Goal: Information Seeking & Learning: Get advice/opinions

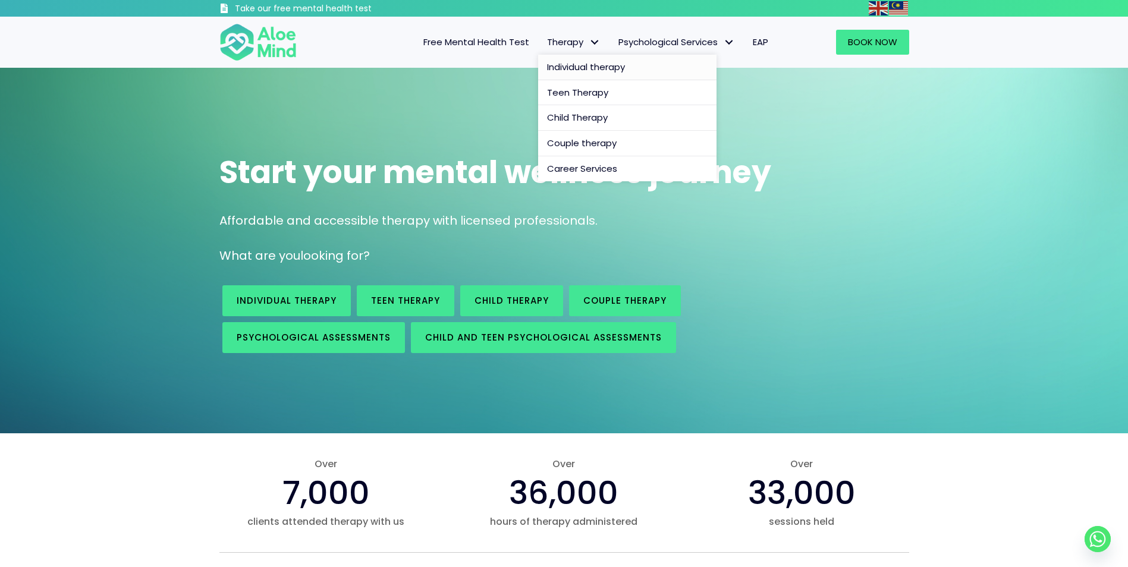
click at [593, 65] on span "Individual therapy" at bounding box center [586, 67] width 78 height 12
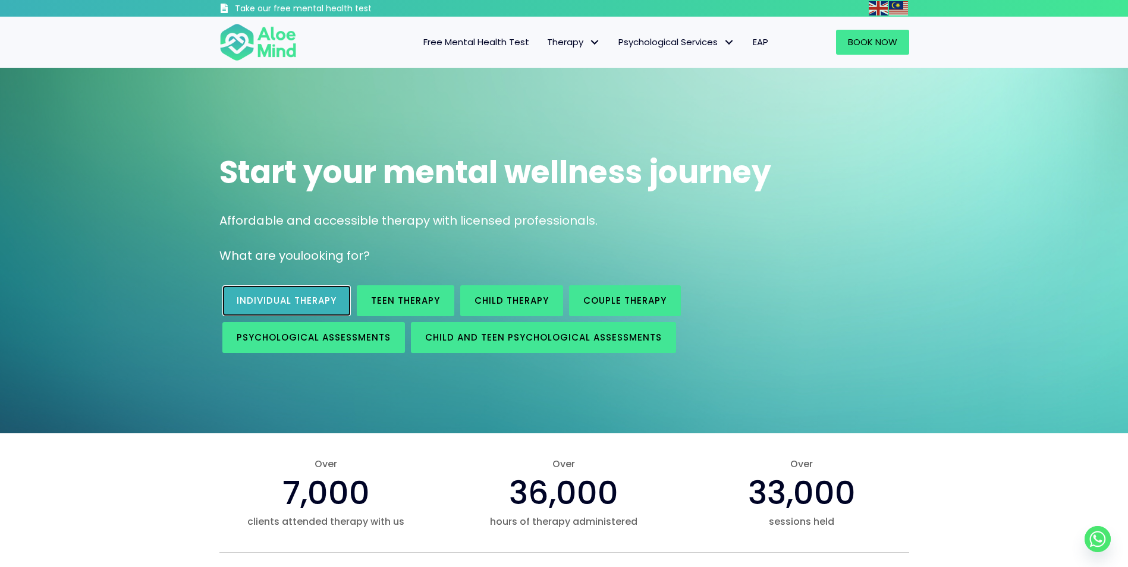
click at [280, 306] on span "Individual therapy" at bounding box center [287, 300] width 100 height 12
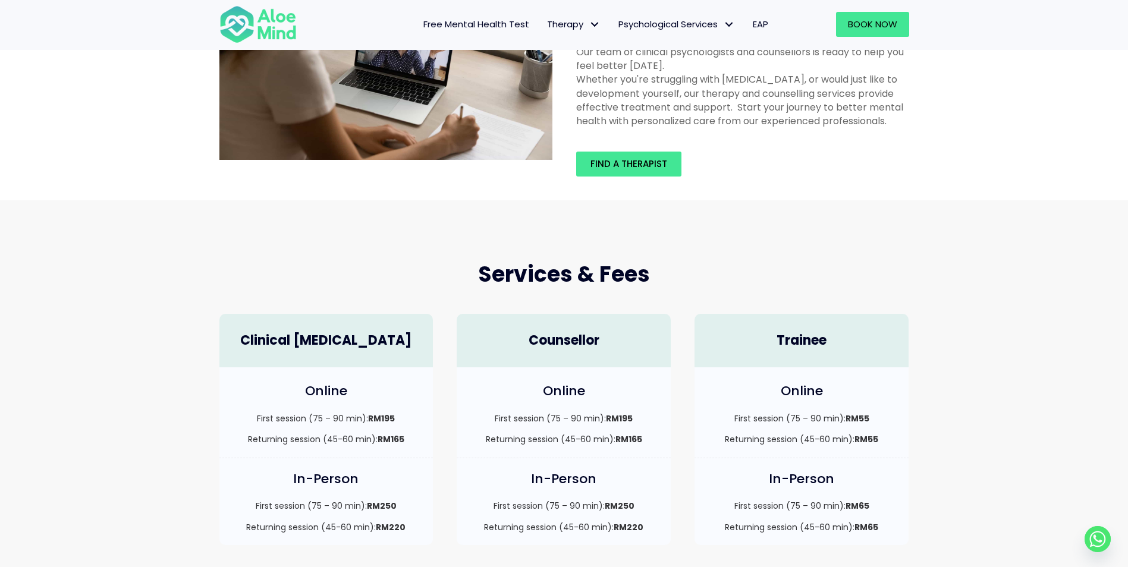
scroll to position [238, 0]
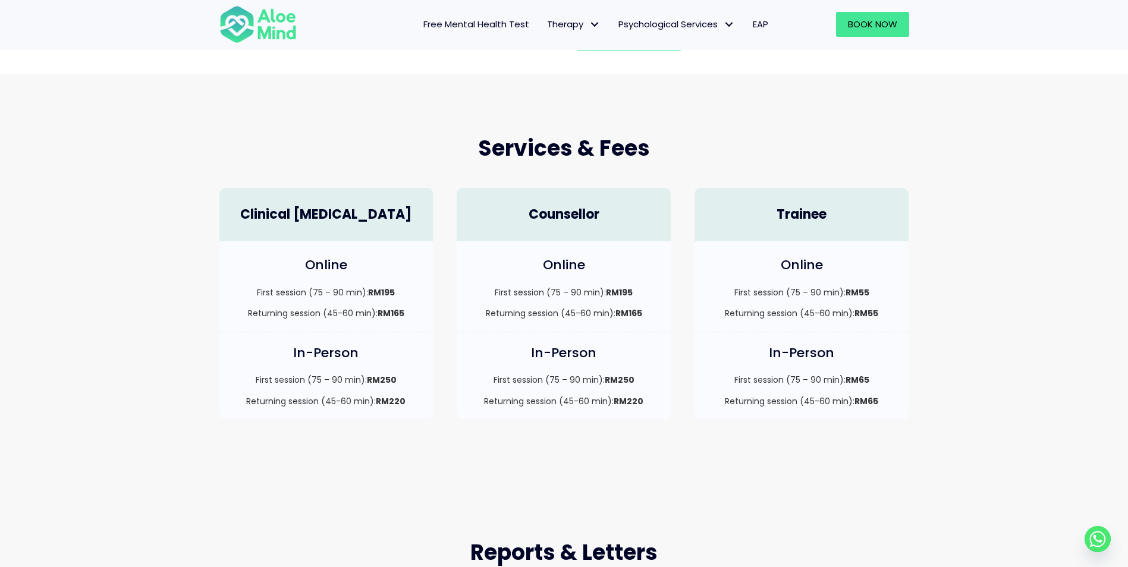
click at [325, 212] on h4 "Clinical Psychologist" at bounding box center [326, 215] width 190 height 18
click at [325, 319] on p "Returning session (45-60 min): RM165" at bounding box center [326, 313] width 190 height 12
click at [326, 367] on div "In-Person First session (75 – 90 min): RM250 Returning session (45-60 min): RM2…" at bounding box center [326, 375] width 214 height 87
click at [889, 35] on link "Book Now" at bounding box center [872, 24] width 73 height 25
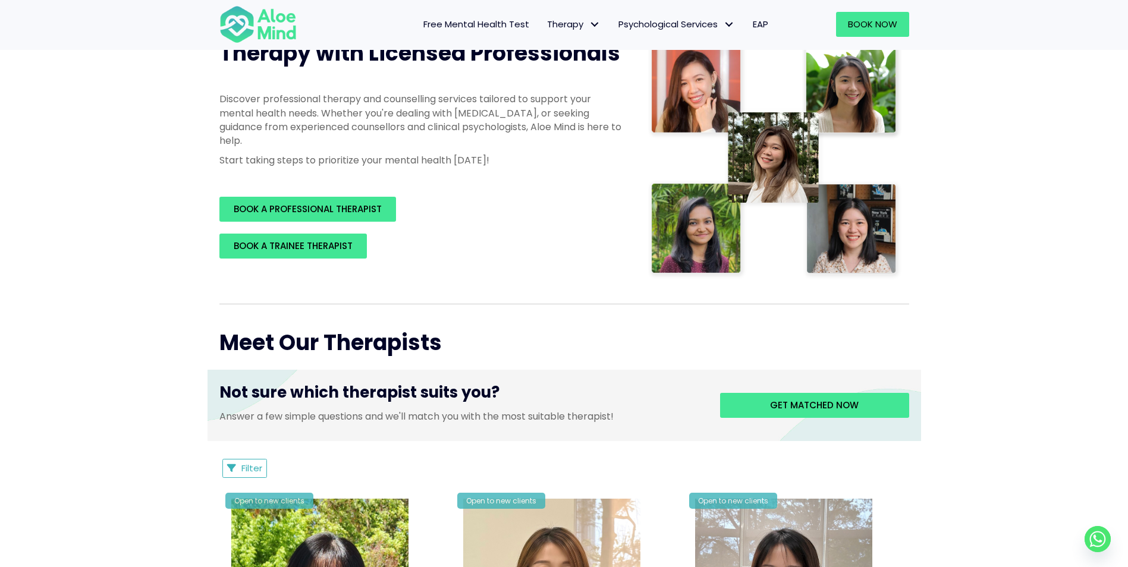
scroll to position [178, 0]
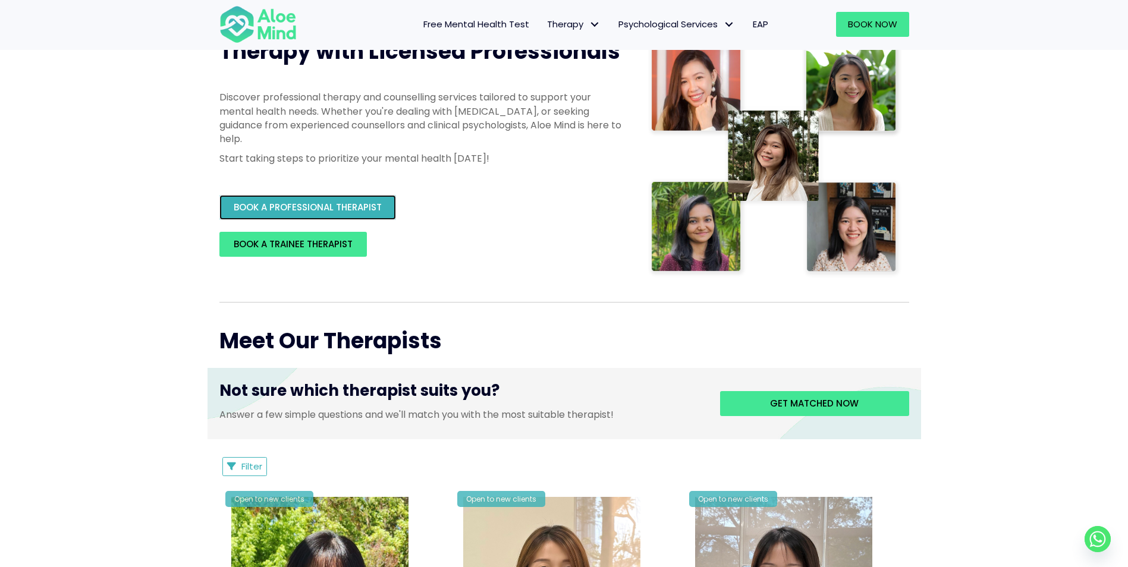
click at [331, 206] on span "BOOK A PROFESSIONAL THERAPIST" at bounding box center [308, 207] width 148 height 12
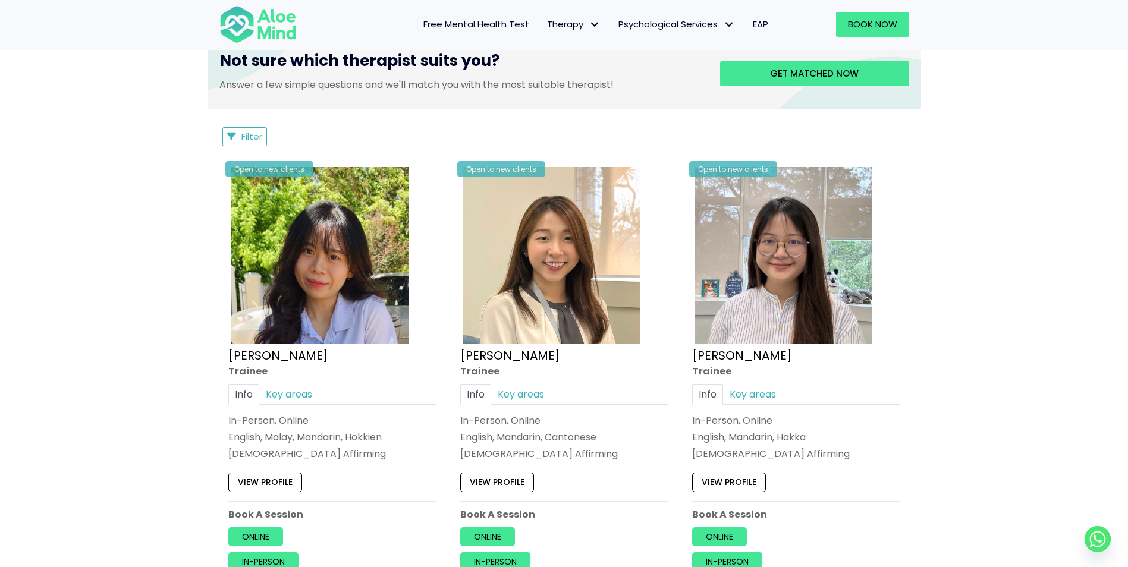
scroll to position [535, 0]
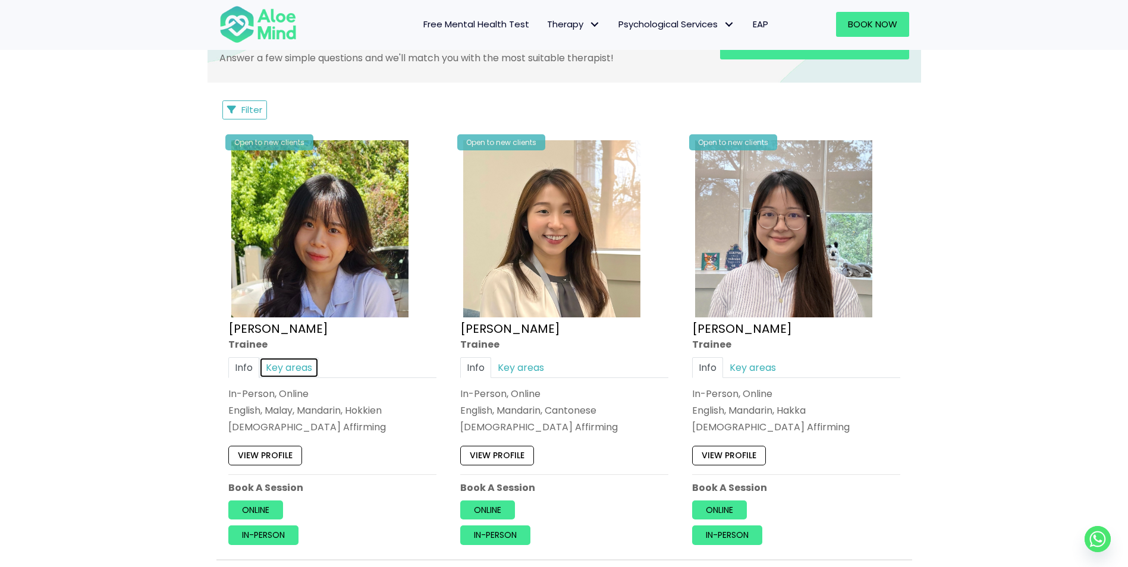
click at [285, 369] on link "Key areas" at bounding box center [288, 367] width 59 height 21
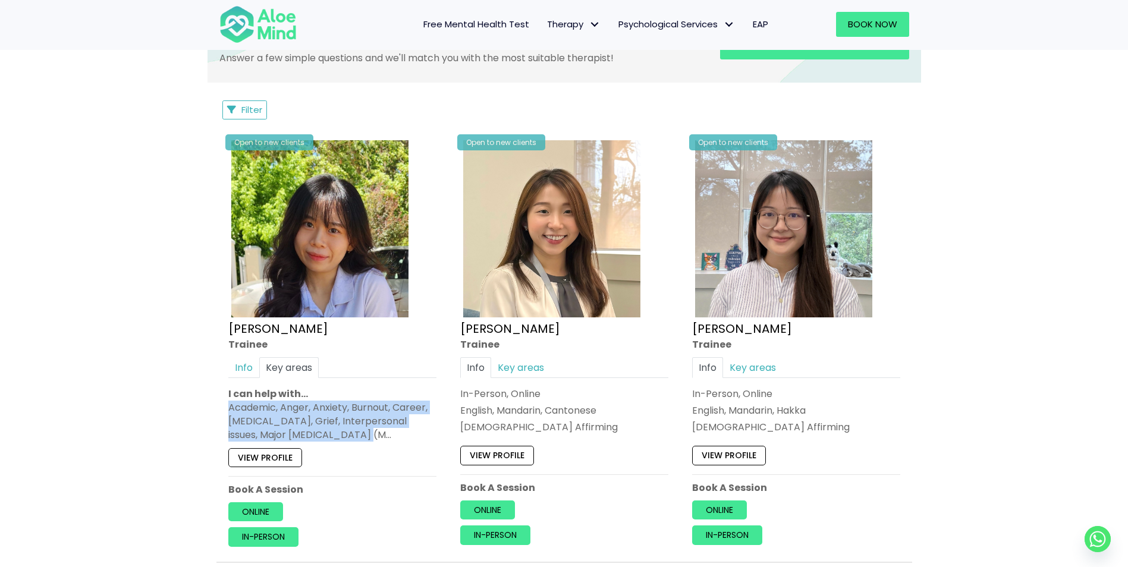
drag, startPoint x: 231, startPoint y: 407, endPoint x: 351, endPoint y: 438, distance: 124.4
click at [351, 438] on div "Academic, Anger, Anxiety, Burnout, Career, Depression, Grief, Interpersonal iss…" at bounding box center [332, 422] width 208 height 42
click at [540, 375] on link "Key areas" at bounding box center [520, 367] width 59 height 21
drag, startPoint x: 460, startPoint y: 408, endPoint x: 619, endPoint y: 440, distance: 161.8
click at [619, 440] on div "Academic, Addiction, Anxiety, Attention Deficit Hyperactivity Disorder (ADHD), …" at bounding box center [564, 422] width 208 height 42
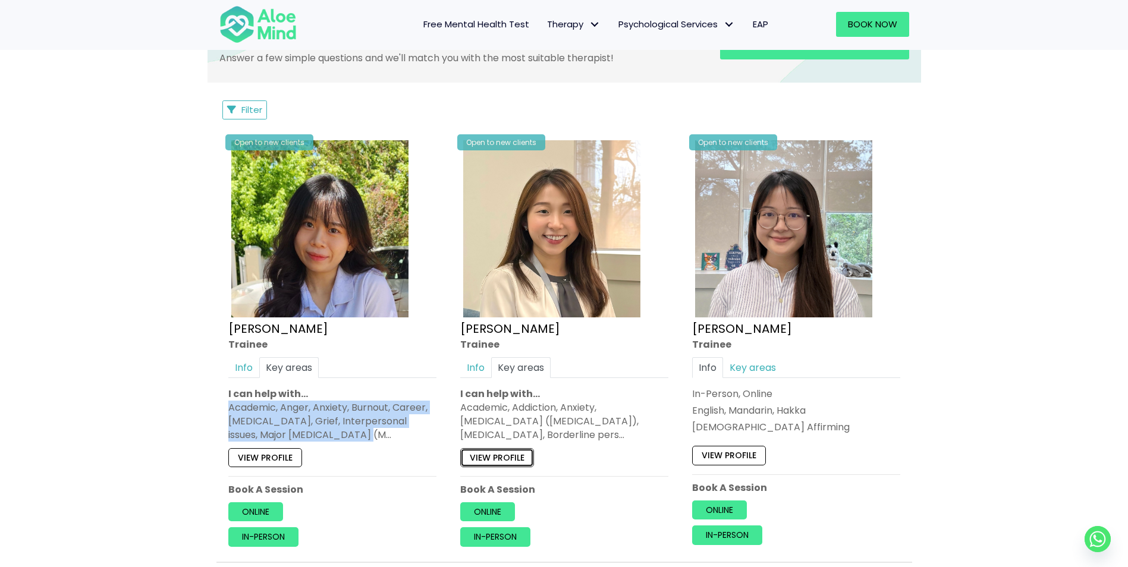
click at [521, 461] on link "View profile" at bounding box center [497, 457] width 74 height 19
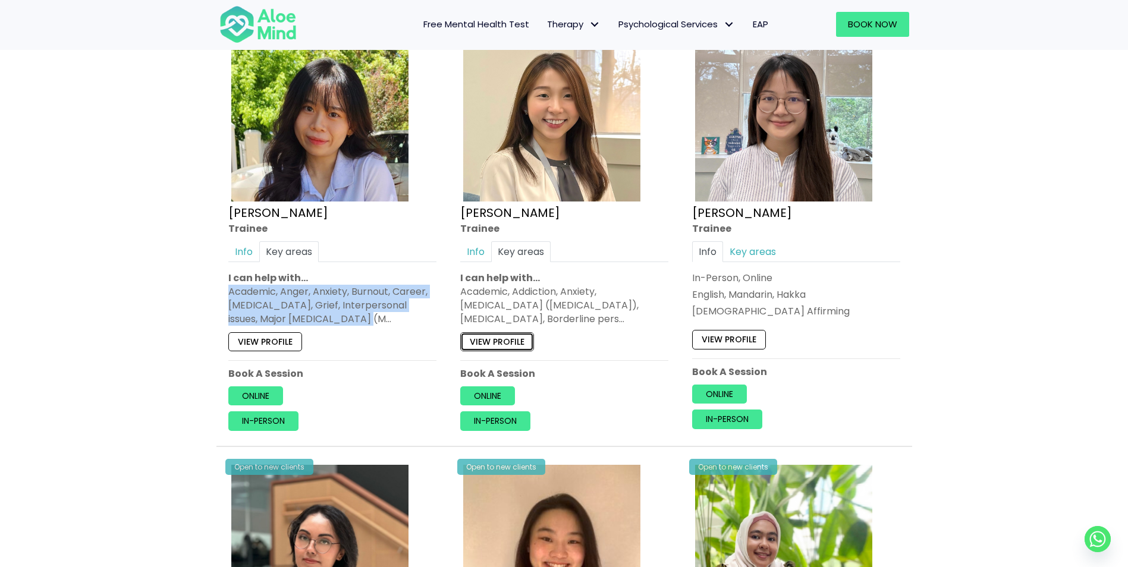
scroll to position [654, 0]
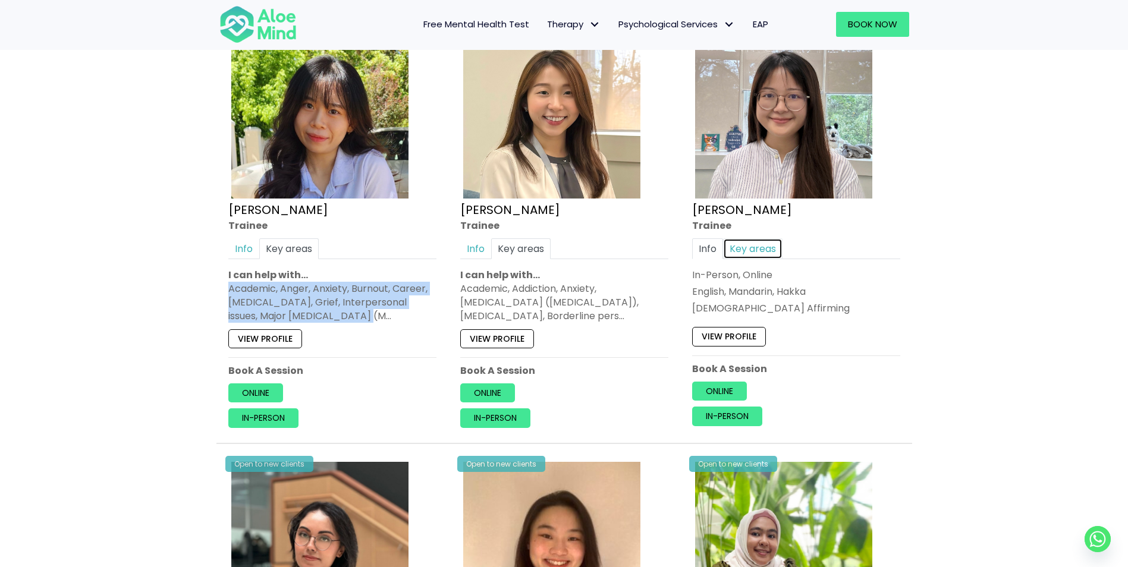
click at [743, 256] on link "Key areas" at bounding box center [752, 248] width 59 height 21
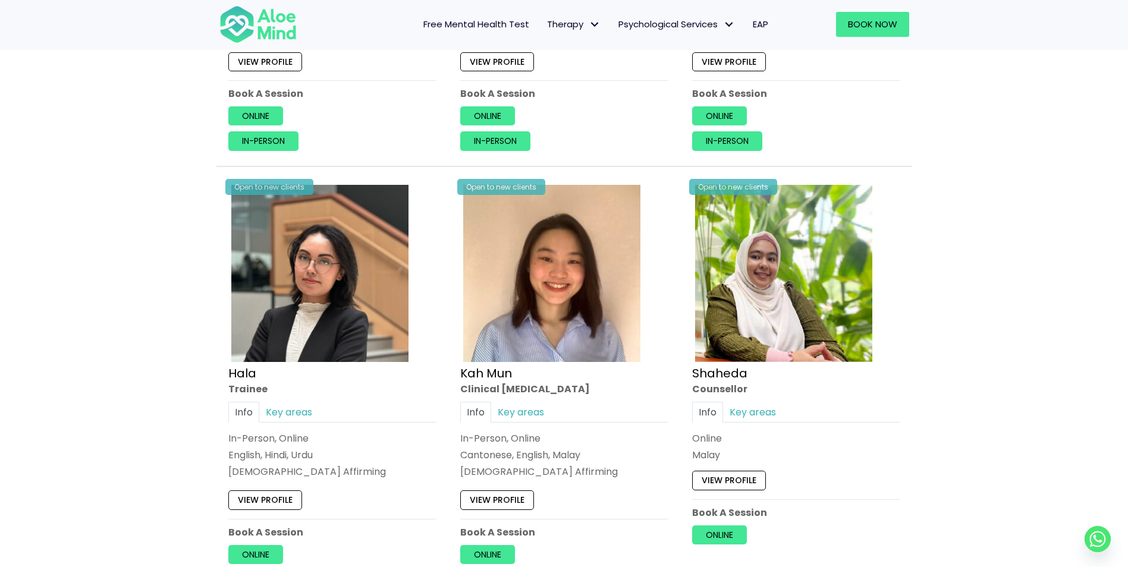
scroll to position [1011, 0]
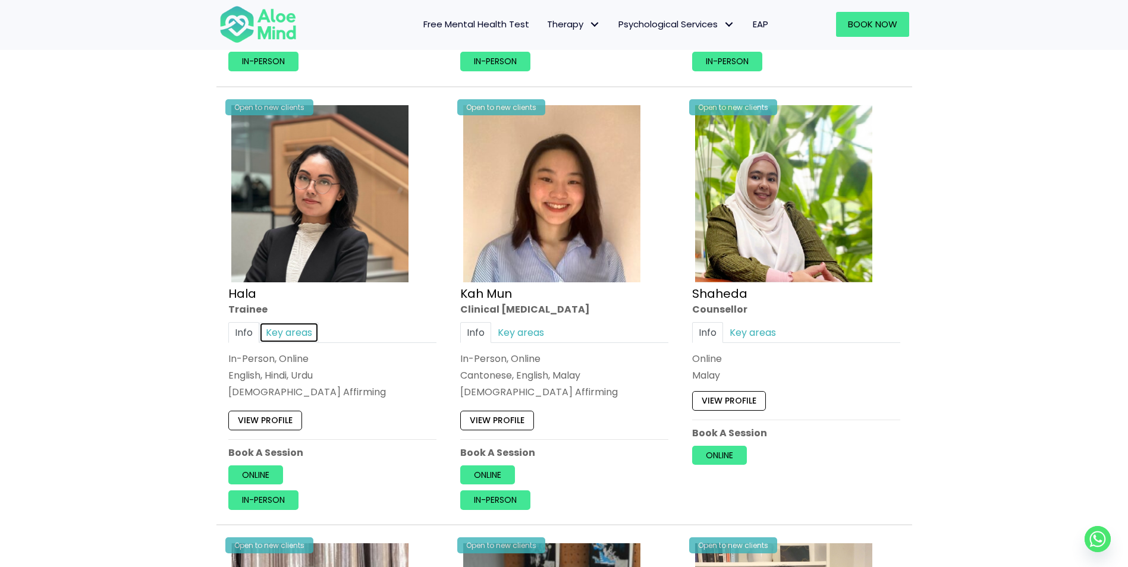
click at [282, 334] on link "Key areas" at bounding box center [288, 332] width 59 height 21
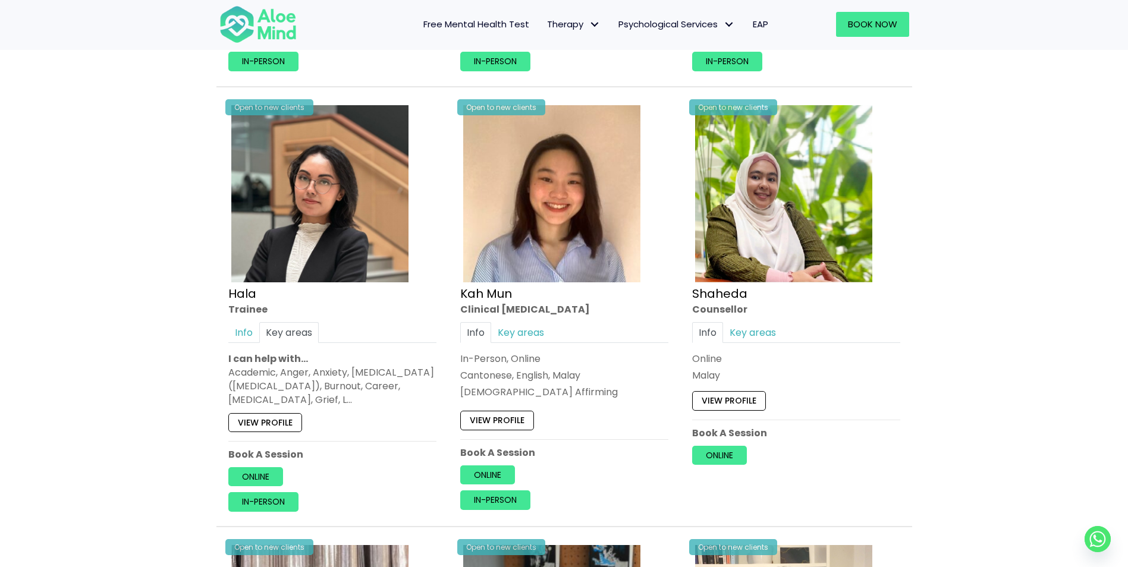
drag, startPoint x: 227, startPoint y: 372, endPoint x: 419, endPoint y: 401, distance: 194.2
click at [419, 401] on div "Open to new clients Hala Trainee Info Key areas In-Person, Online English, Hind…" at bounding box center [332, 306] width 226 height 427
drag, startPoint x: 419, startPoint y: 401, endPoint x: 521, endPoint y: 331, distance: 124.5
click at [521, 331] on link "Key areas" at bounding box center [520, 332] width 59 height 21
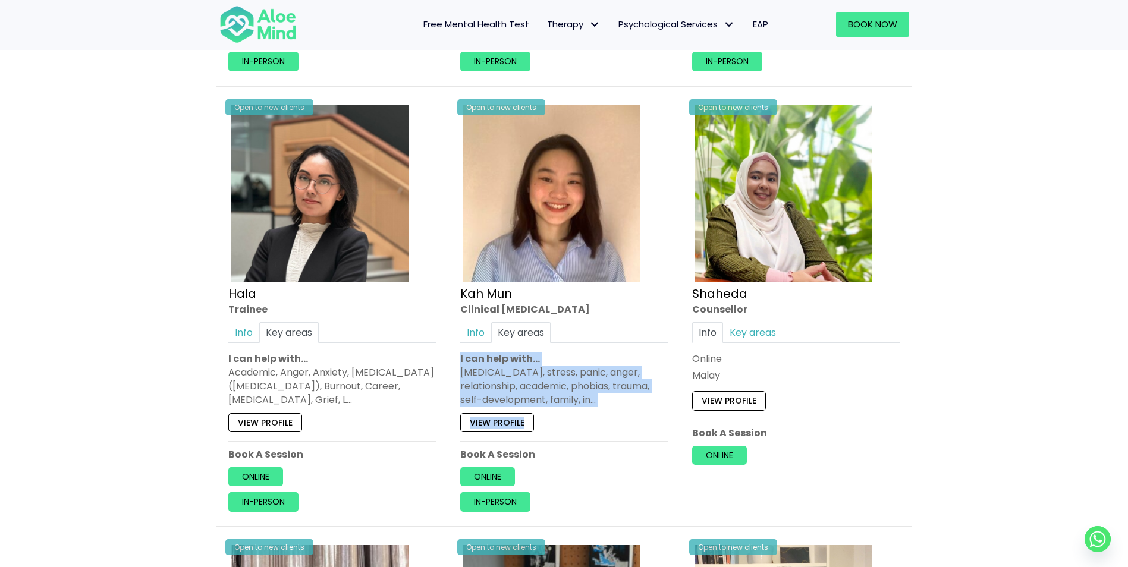
drag, startPoint x: 455, startPoint y: 357, endPoint x: 625, endPoint y: 407, distance: 178.0
click at [625, 407] on div "Open to new clients Kah Mun Clinical psychologist Info Key areas In-Person, Onl…" at bounding box center [564, 306] width 226 height 427
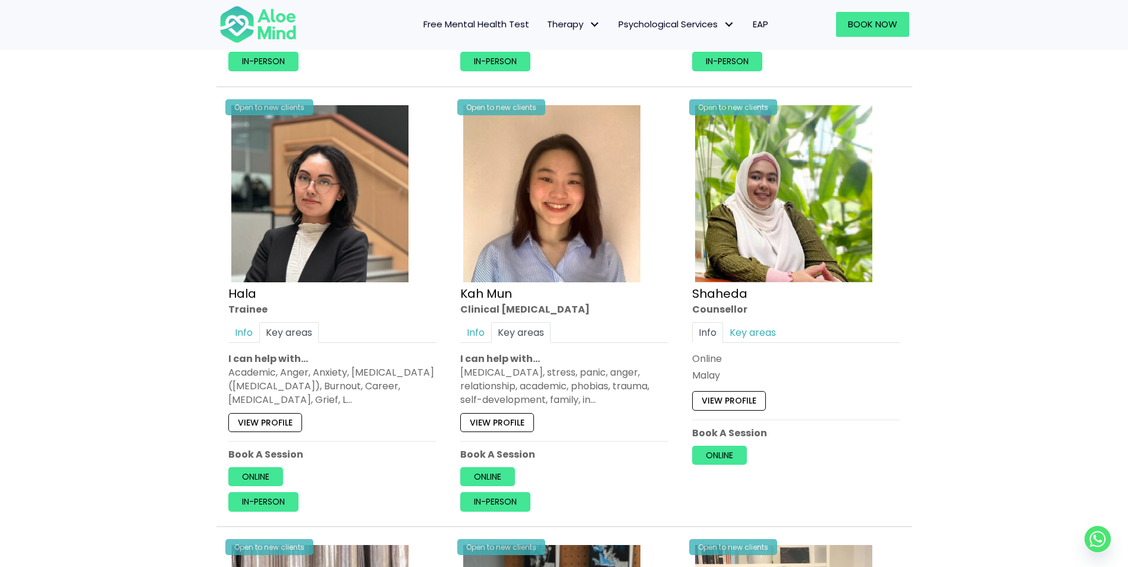
drag, startPoint x: 625, startPoint y: 407, endPoint x: 610, endPoint y: 312, distance: 96.4
click at [610, 312] on div "Clinical [MEDICAL_DATA]" at bounding box center [564, 309] width 208 height 14
drag, startPoint x: 457, startPoint y: 373, endPoint x: 608, endPoint y: 405, distance: 155.0
click at [611, 405] on div "Open to new clients Kah Mun Clinical psychologist Info Key areas In-Person, Onl…" at bounding box center [564, 306] width 226 height 427
drag, startPoint x: 608, startPoint y: 405, endPoint x: 549, endPoint y: 388, distance: 61.3
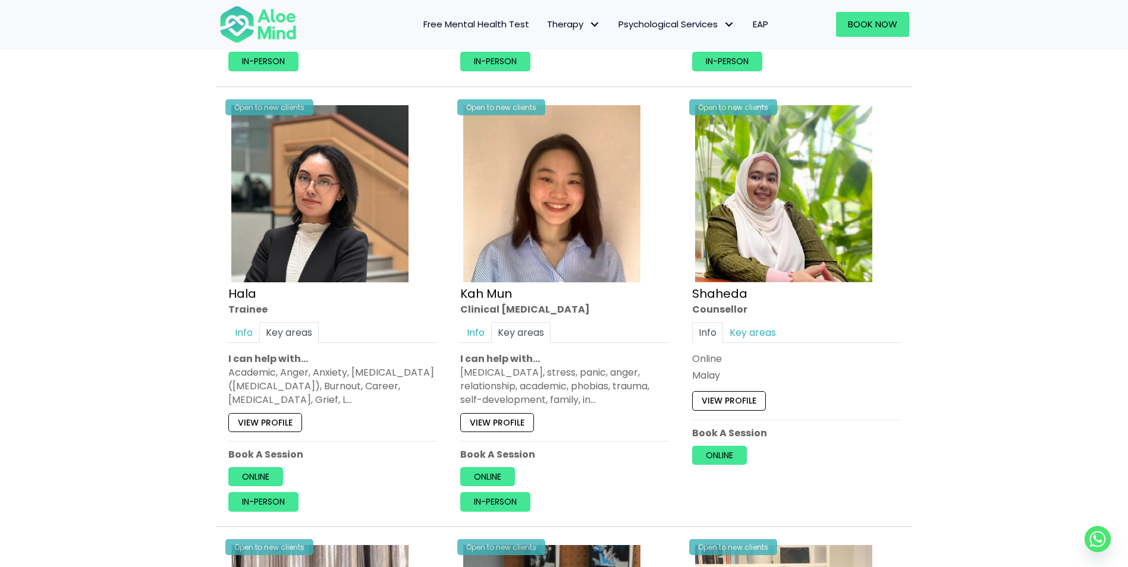
click at [549, 388] on div "Depression, anxiety, stress, panic, anger, relationship, academic, phobias, tra…" at bounding box center [564, 387] width 208 height 42
drag, startPoint x: 460, startPoint y: 373, endPoint x: 511, endPoint y: 373, distance: 51.1
click at [511, 373] on div "Depression, anxiety, stress, panic, anger, relationship, academic, phobias, tra…" at bounding box center [564, 387] width 208 height 42
drag, startPoint x: 511, startPoint y: 373, endPoint x: 587, endPoint y: 362, distance: 76.3
click at [587, 362] on p "I can help with…" at bounding box center [564, 358] width 208 height 14
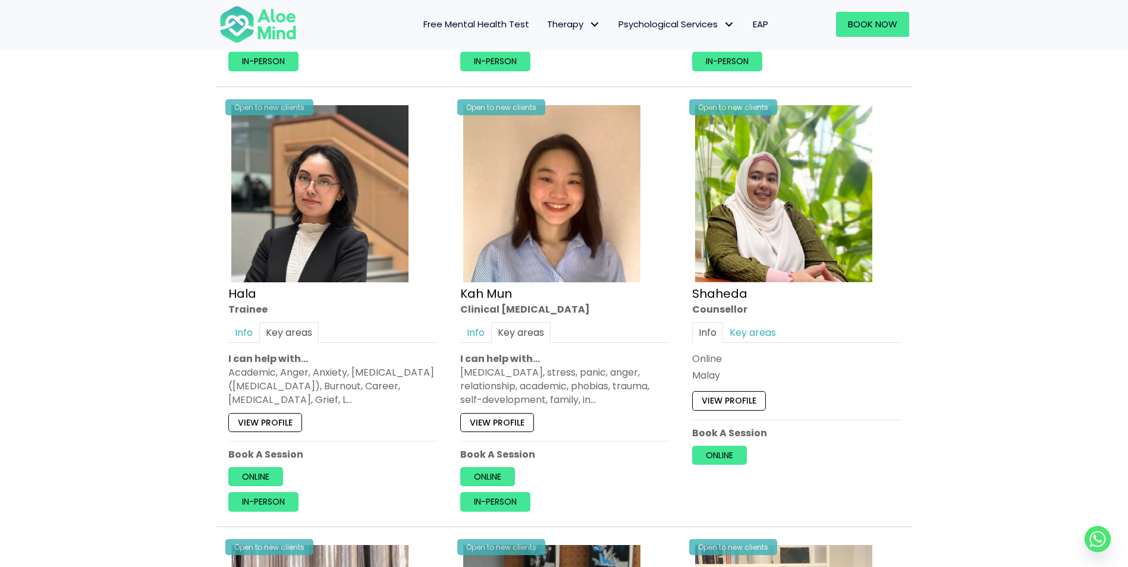
click at [463, 372] on div "Depression, anxiety, stress, panic, anger, relationship, academic, phobias, tra…" at bounding box center [564, 387] width 208 height 42
click at [642, 356] on p "I can help with…" at bounding box center [564, 358] width 208 height 14
click at [586, 380] on div "Depression, anxiety, stress, panic, anger, relationship, academic, phobias, tra…" at bounding box center [564, 387] width 208 height 42
click at [498, 371] on div "Depression, anxiety, stress, panic, anger, relationship, academic, phobias, tra…" at bounding box center [564, 387] width 208 height 42
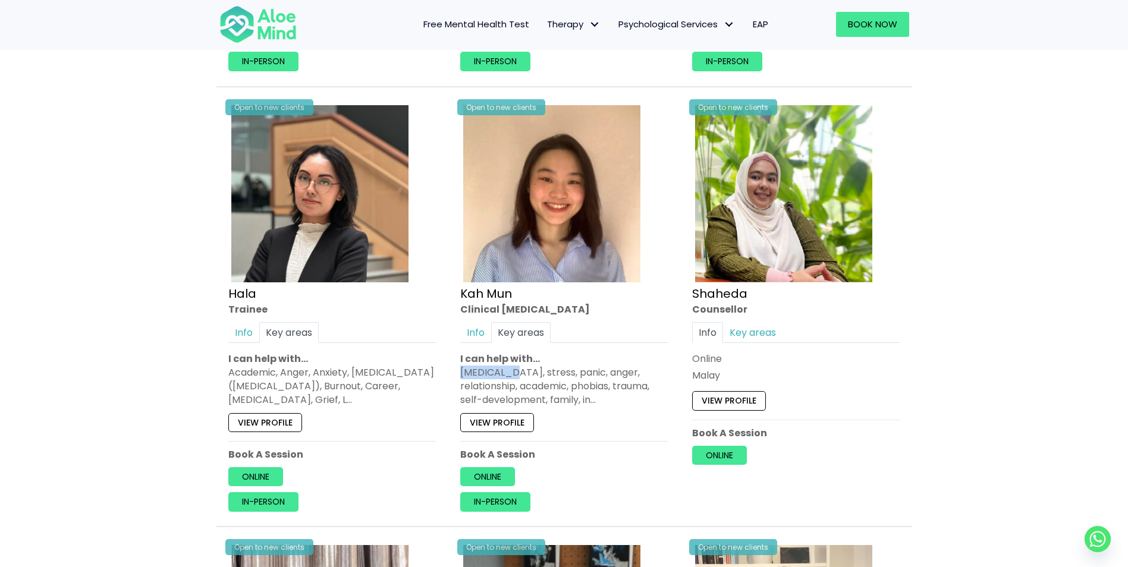
click at [498, 371] on div "Depression, anxiety, stress, panic, anger, relationship, academic, phobias, tra…" at bounding box center [564, 387] width 208 height 42
drag, startPoint x: 498, startPoint y: 371, endPoint x: 572, endPoint y: 381, distance: 74.4
click at [572, 381] on div "Depression, anxiety, stress, panic, anger, relationship, academic, phobias, tra…" at bounding box center [564, 387] width 208 height 42
click at [539, 375] on div "Depression, anxiety, stress, panic, anger, relationship, academic, phobias, tra…" at bounding box center [564, 387] width 208 height 42
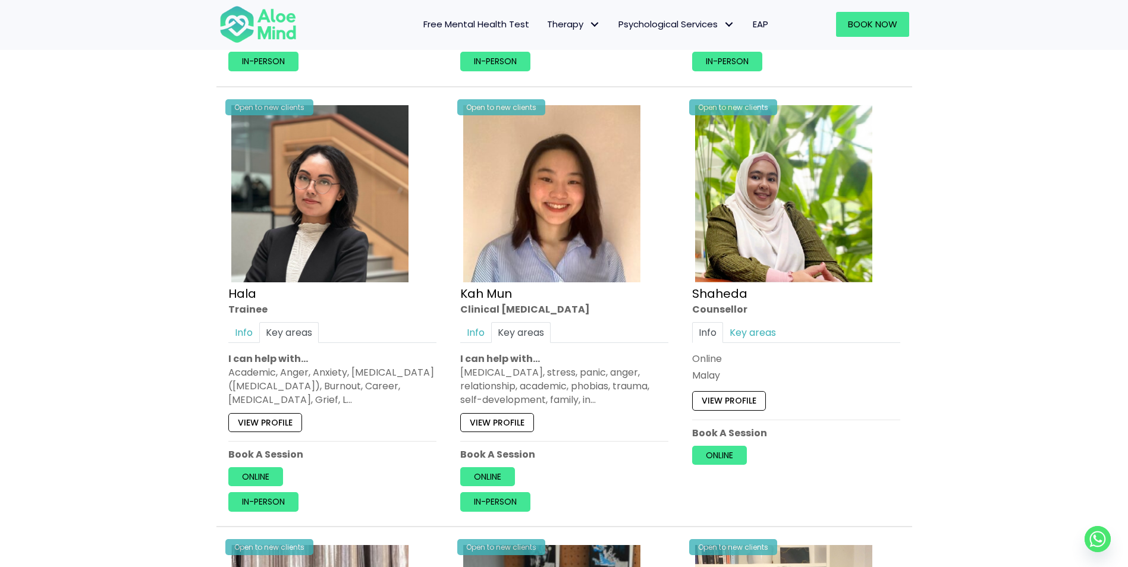
drag, startPoint x: 539, startPoint y: 375, endPoint x: 577, endPoint y: 373, distance: 38.1
click at [577, 373] on div "Depression, anxiety, stress, panic, anger, relationship, academic, phobias, tra…" at bounding box center [564, 387] width 208 height 42
drag, startPoint x: 577, startPoint y: 373, endPoint x: 600, endPoint y: 372, distance: 23.2
click at [600, 372] on div "Depression, anxiety, stress, panic, anger, relationship, academic, phobias, tra…" at bounding box center [564, 387] width 208 height 42
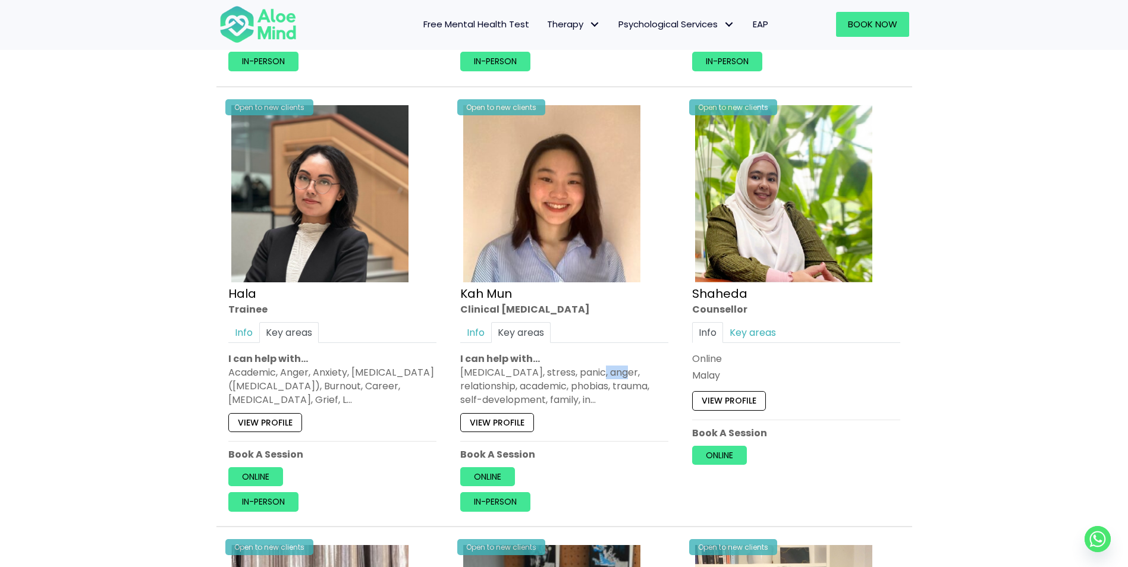
click at [600, 372] on div "Depression, anxiety, stress, panic, anger, relationship, academic, phobias, tra…" at bounding box center [564, 387] width 208 height 42
drag, startPoint x: 600, startPoint y: 372, endPoint x: 627, endPoint y: 376, distance: 27.7
click at [627, 376] on div "Depression, anxiety, stress, panic, anger, relationship, academic, phobias, tra…" at bounding box center [564, 387] width 208 height 42
click at [486, 385] on div "Depression, anxiety, stress, panic, anger, relationship, academic, phobias, tra…" at bounding box center [564, 387] width 208 height 42
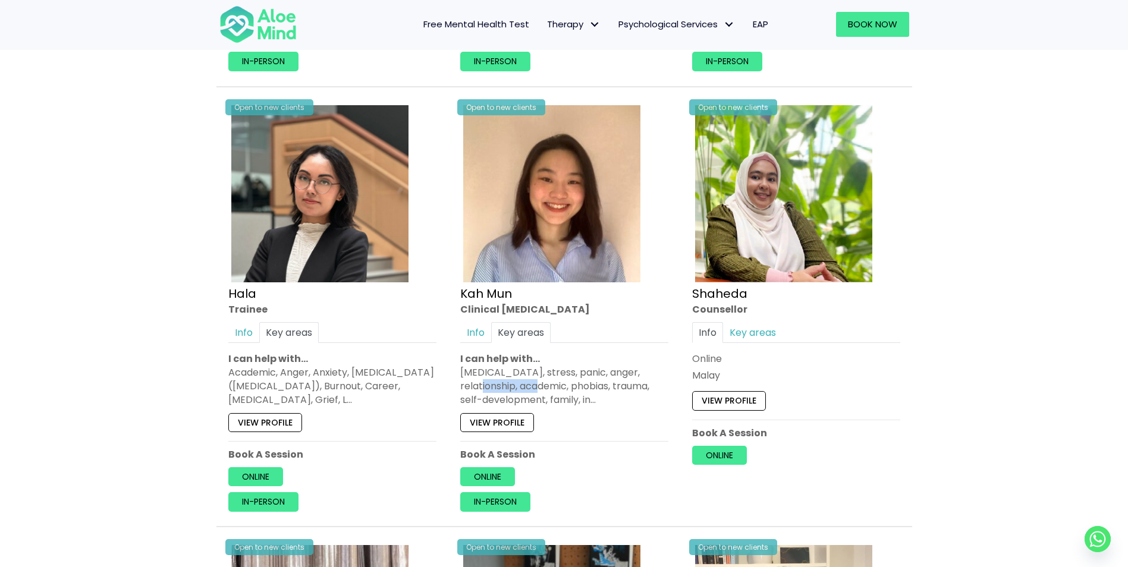
click at [486, 385] on div "Depression, anxiety, stress, panic, anger, relationship, academic, phobias, tra…" at bounding box center [564, 387] width 208 height 42
drag, startPoint x: 486, startPoint y: 385, endPoint x: 540, endPoint y: 385, distance: 54.7
click at [540, 385] on div "Depression, anxiety, stress, panic, anger, relationship, academic, phobias, tra…" at bounding box center [564, 387] width 208 height 42
drag, startPoint x: 540, startPoint y: 385, endPoint x: 600, endPoint y: 387, distance: 59.5
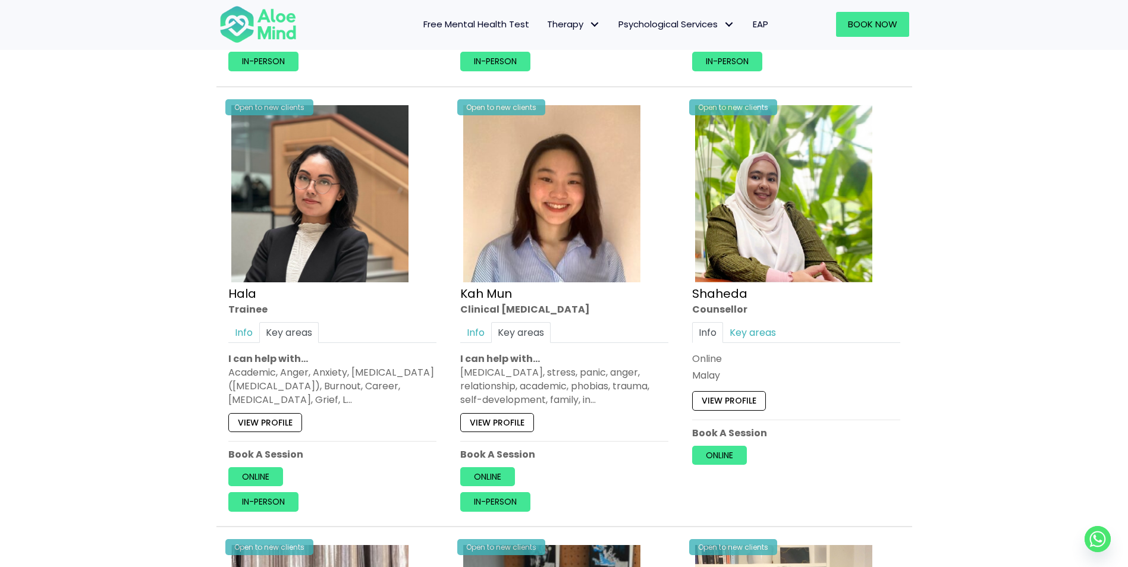
click at [600, 387] on div "Depression, anxiety, stress, panic, anger, relationship, academic, phobias, tra…" at bounding box center [564, 387] width 208 height 42
drag, startPoint x: 600, startPoint y: 387, endPoint x: 520, endPoint y: 399, distance: 81.1
click at [520, 399] on div "Depression, anxiety, stress, panic, anger, relationship, academic, phobias, tra…" at bounding box center [564, 387] width 208 height 42
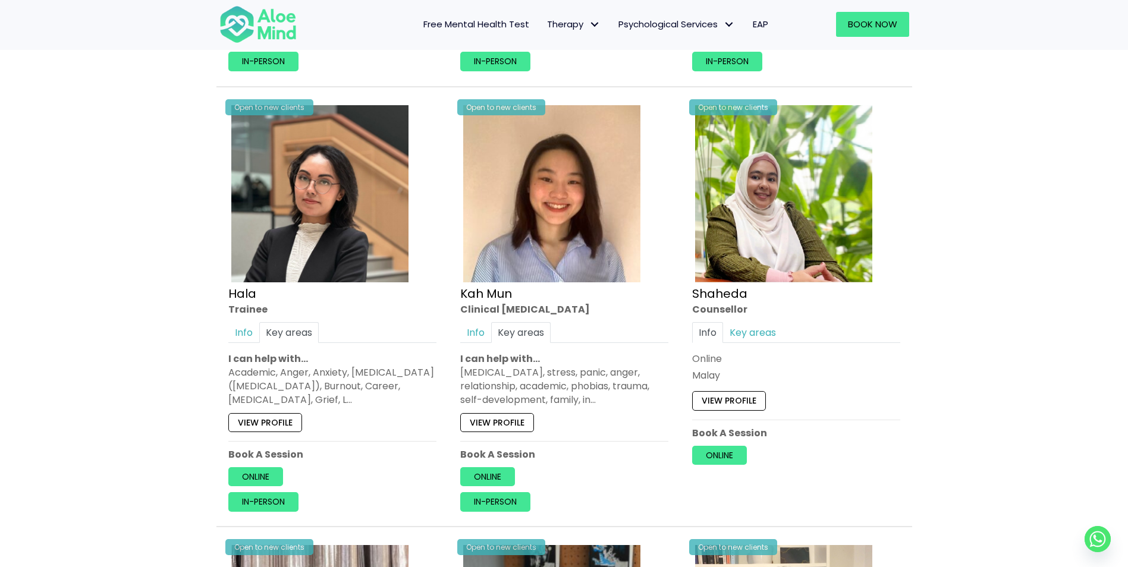
drag, startPoint x: 520, startPoint y: 399, endPoint x: 457, endPoint y: 400, distance: 62.4
click at [457, 400] on div "Open to new clients Kah Mun Clinical psychologist Info Key areas In-Person, Onl…" at bounding box center [564, 306] width 226 height 427
click at [552, 400] on div "Depression, anxiety, stress, panic, anger, relationship, academic, phobias, tra…" at bounding box center [564, 387] width 208 height 42
drag, startPoint x: 552, startPoint y: 400, endPoint x: 591, endPoint y: 402, distance: 38.7
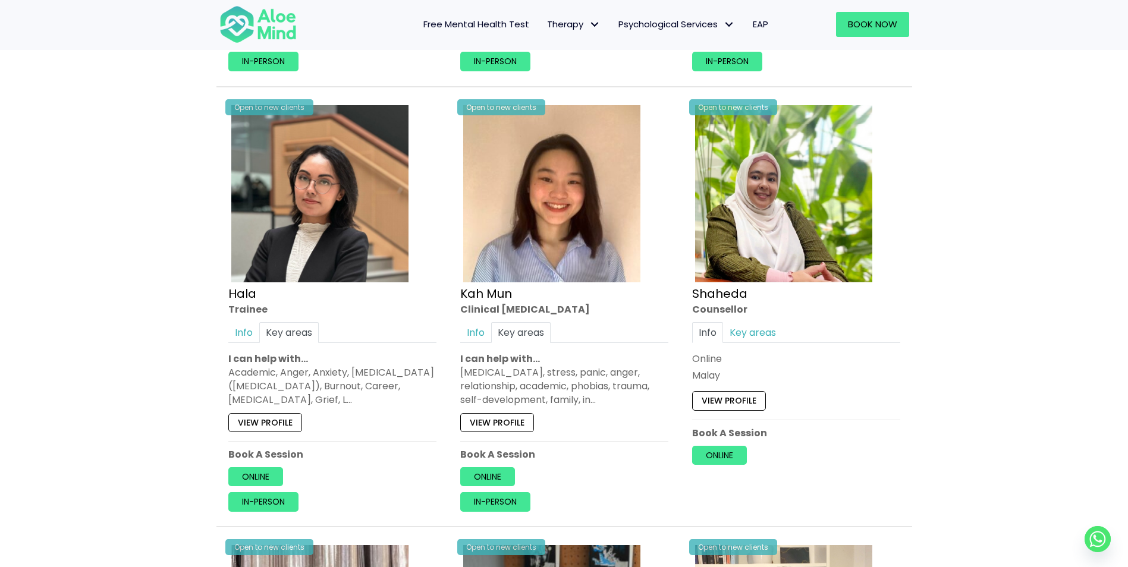
click at [591, 402] on div "Depression, anxiety, stress, panic, anger, relationship, academic, phobias, tra…" at bounding box center [564, 387] width 208 height 42
click at [767, 332] on link "Key areas" at bounding box center [752, 332] width 59 height 21
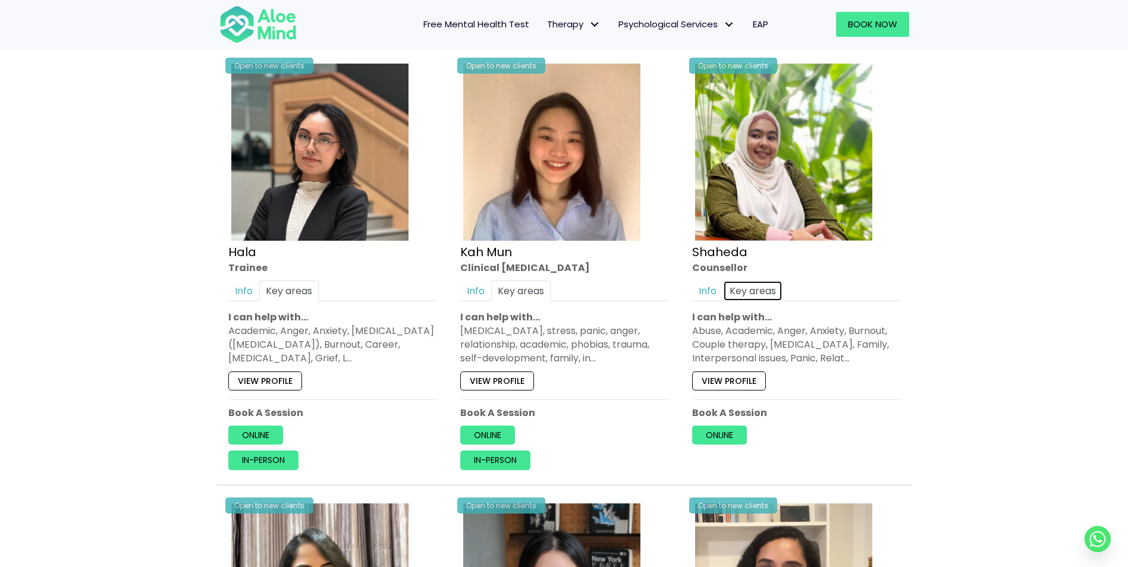
scroll to position [1070, 0]
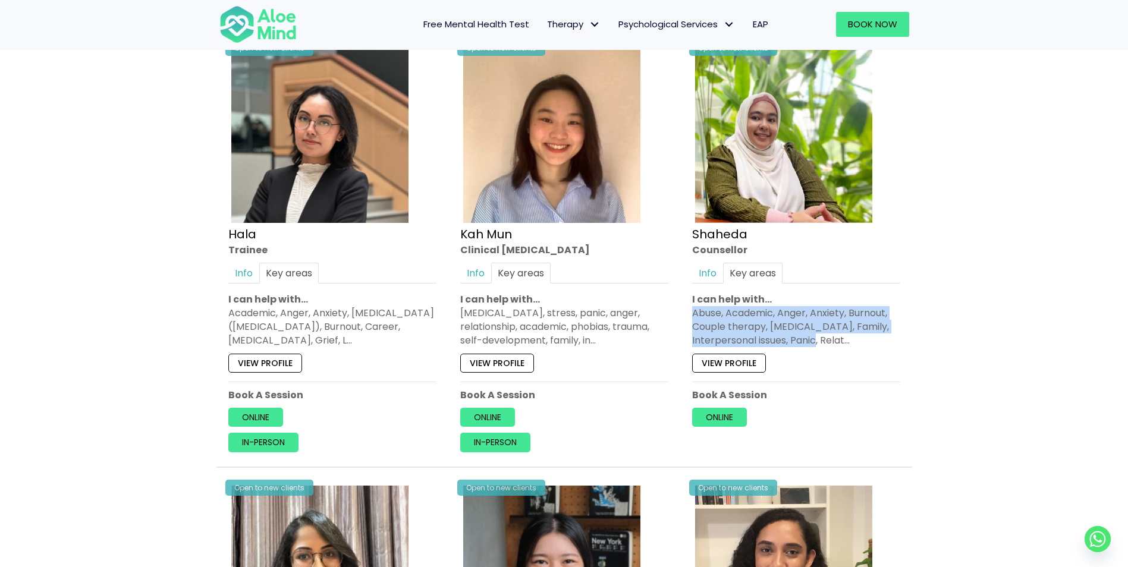
drag, startPoint x: 693, startPoint y: 315, endPoint x: 835, endPoint y: 345, distance: 144.6
click at [835, 345] on div "Abuse, Academic, Anger, Anxiety, Burnout, Couple therapy, Depression, Family, I…" at bounding box center [796, 327] width 208 height 42
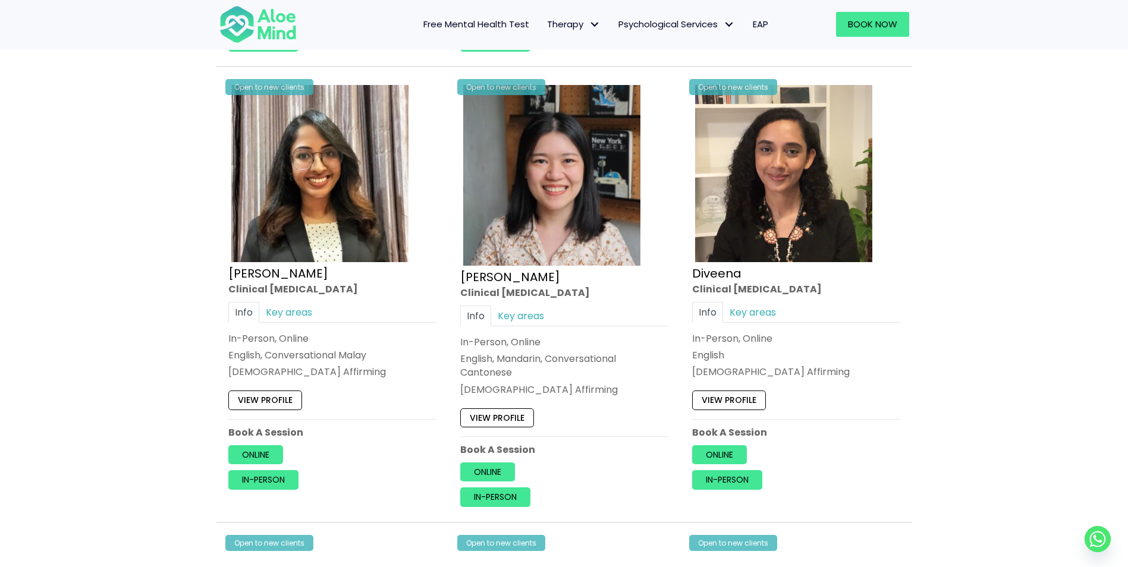
scroll to position [1486, 0]
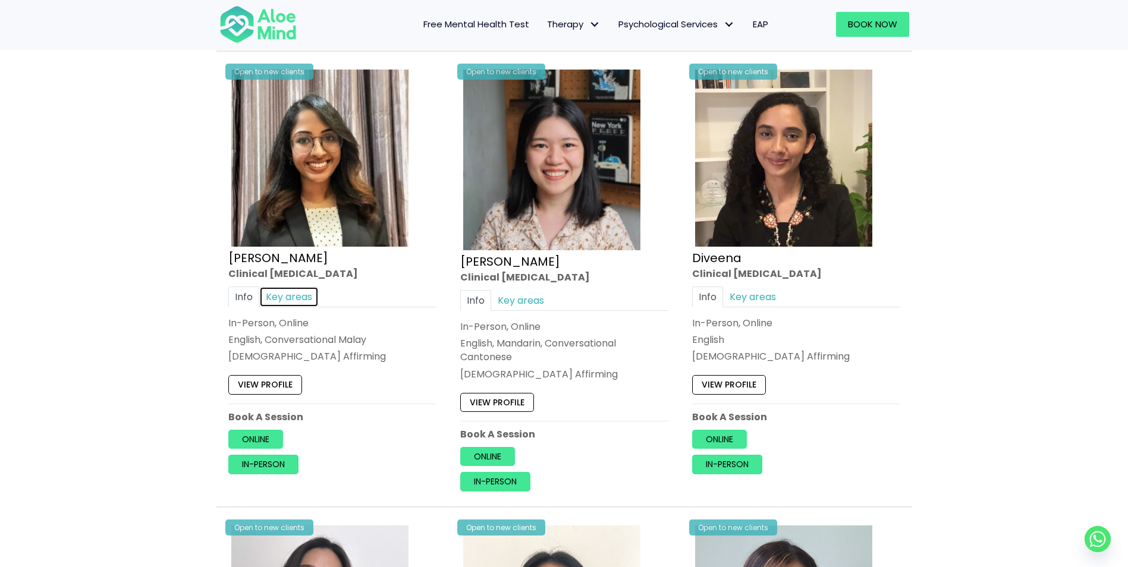
click at [291, 300] on link "Key areas" at bounding box center [288, 297] width 59 height 21
drag, startPoint x: 232, startPoint y: 336, endPoint x: 364, endPoint y: 369, distance: 135.6
click at [364, 369] on div "Depression, anxiety, stress, panic, anger, relationship, academic, phobias, tra…" at bounding box center [332, 351] width 208 height 42
drag, startPoint x: 364, startPoint y: 369, endPoint x: 581, endPoint y: 309, distance: 225.7
click at [583, 309] on div "Info Key areas" at bounding box center [564, 300] width 208 height 21
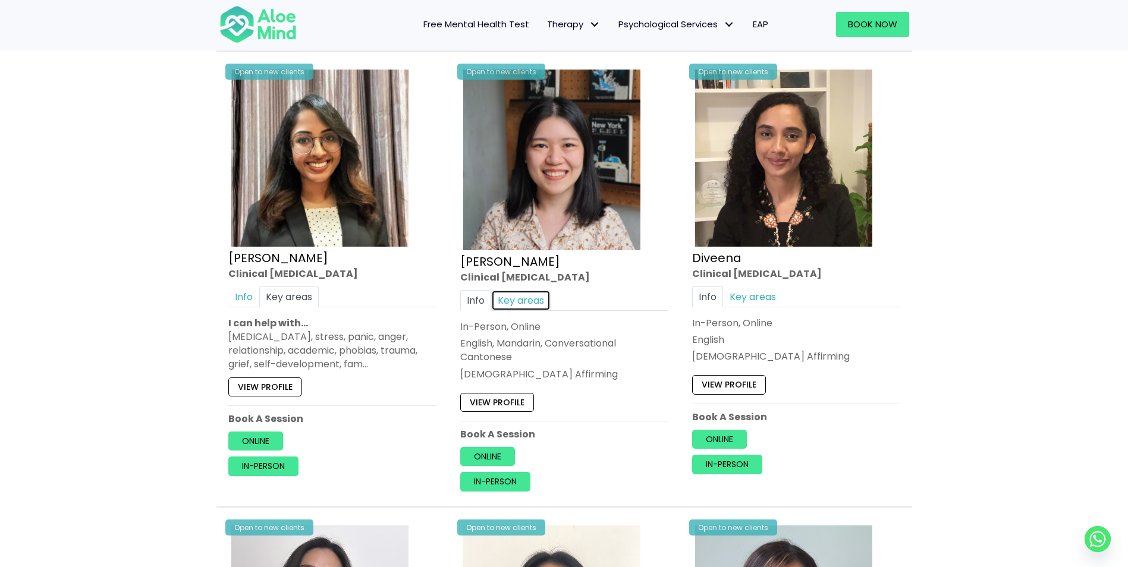
click at [517, 301] on link "Key areas" at bounding box center [520, 300] width 59 height 21
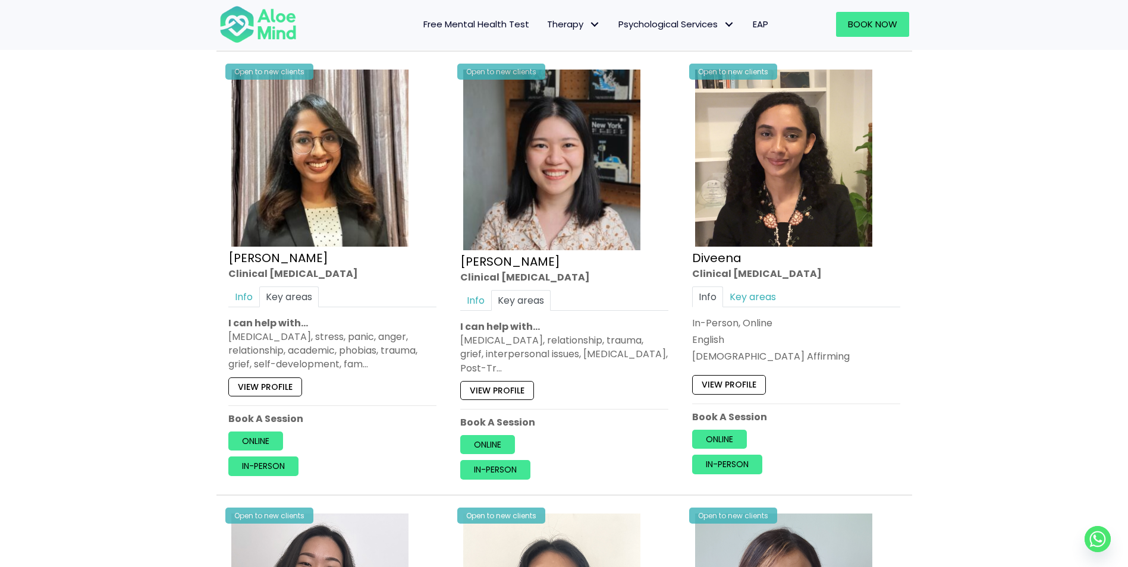
drag, startPoint x: 460, startPoint y: 341, endPoint x: 573, endPoint y: 369, distance: 116.8
click at [573, 369] on div "Open to new clients Chen Wen Clinical psychologist Info Key areas In-Person, On…" at bounding box center [564, 273] width 226 height 431
drag, startPoint x: 573, startPoint y: 369, endPoint x: 562, endPoint y: 363, distance: 12.0
click at [562, 363] on div "Depression, anxiety, relationship, trauma, grief, interpersonal issues, borderl…" at bounding box center [564, 355] width 208 height 42
click at [765, 303] on link "Key areas" at bounding box center [752, 297] width 59 height 21
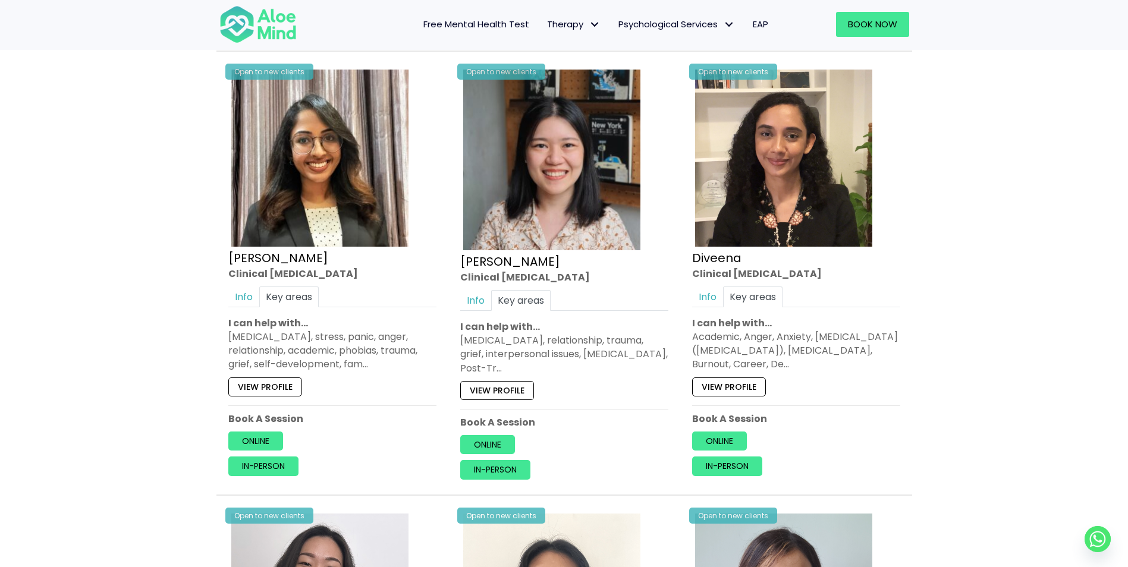
click at [694, 334] on div "Academic, Anger, Anxiety, Attention Deficit Hyperactivity Disorder (ADHD), Bipo…" at bounding box center [796, 351] width 208 height 42
click at [766, 359] on div "Academic, Anger, Anxiety, Attention Deficit Hyperactivity Disorder (ADHD), Bipo…" at bounding box center [796, 351] width 208 height 42
drag, startPoint x: 766, startPoint y: 359, endPoint x: 839, endPoint y: 350, distance: 73.1
click at [839, 350] on div "Academic, Anger, Anxiety, Attention Deficit Hyperactivity Disorder (ADHD), Bipo…" at bounding box center [796, 351] width 208 height 42
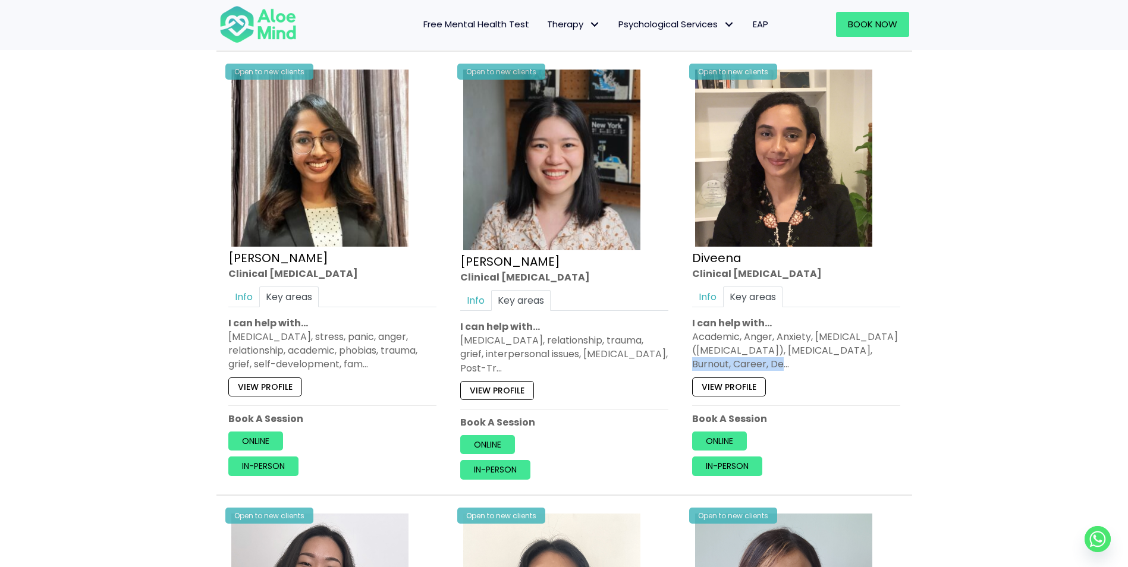
drag, startPoint x: 841, startPoint y: 350, endPoint x: 743, endPoint y: 364, distance: 99.1
click at [743, 364] on div "Academic, Anger, Anxiety, Attention Deficit Hyperactivity Disorder (ADHD), Bipo…" at bounding box center [796, 351] width 208 height 42
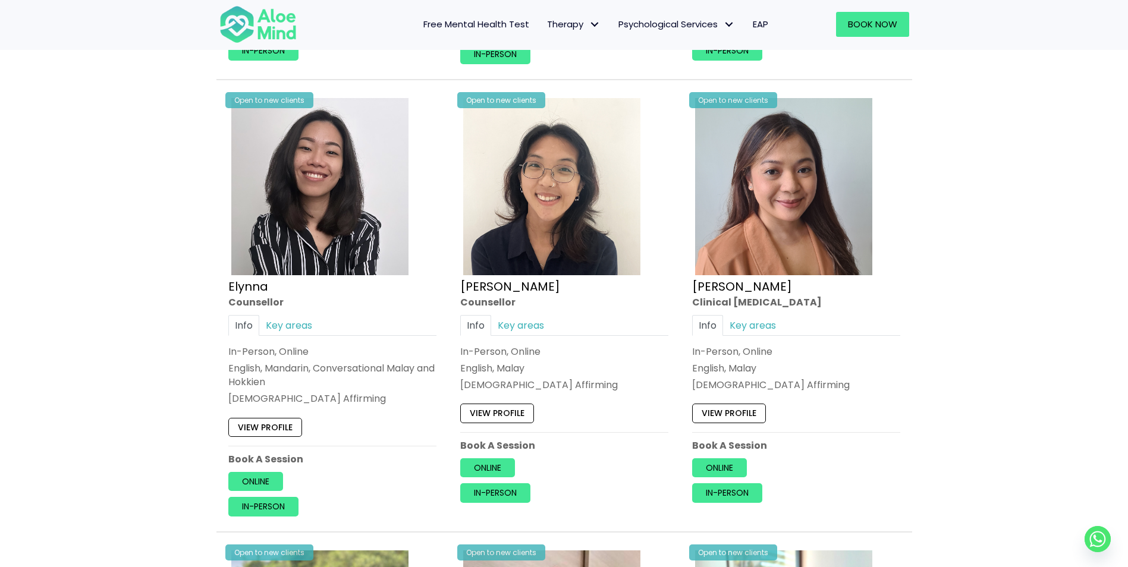
scroll to position [1903, 0]
click at [282, 322] on link "Key areas" at bounding box center [288, 325] width 59 height 21
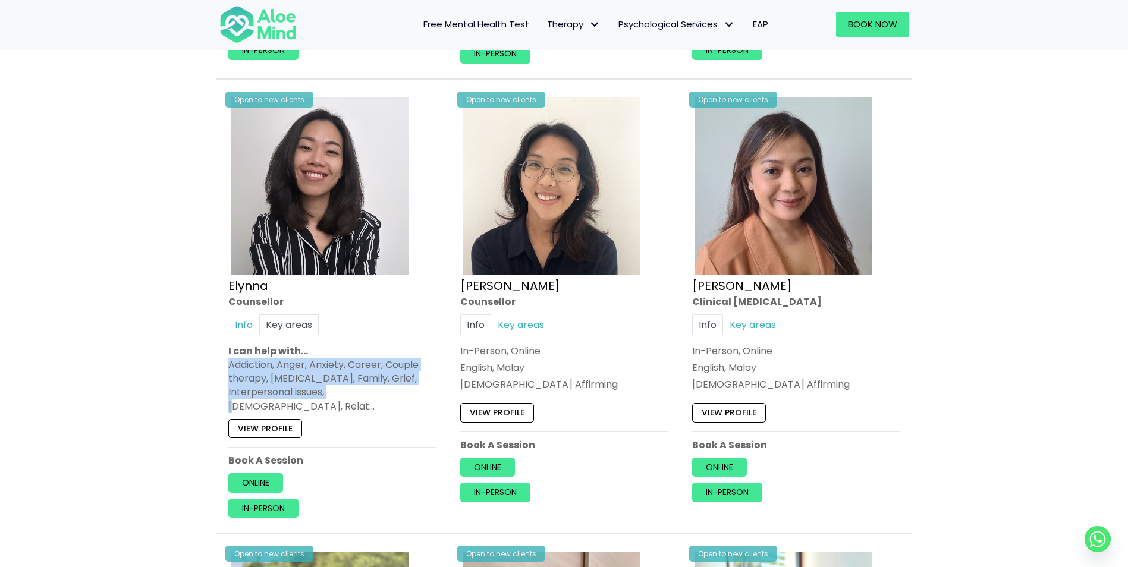
drag, startPoint x: 228, startPoint y: 366, endPoint x: 358, endPoint y: 394, distance: 133.1
click at [358, 394] on div "Open to new clients Elynna Counsellor Info Key areas In-Person, Online English,…" at bounding box center [332, 306] width 226 height 441
drag, startPoint x: 358, startPoint y: 394, endPoint x: 401, endPoint y: 398, distance: 43.7
click at [401, 398] on div "Addiction, Anger, Anxiety, Career, Couple therapy, Depression, Family, Grief, I…" at bounding box center [332, 385] width 208 height 55
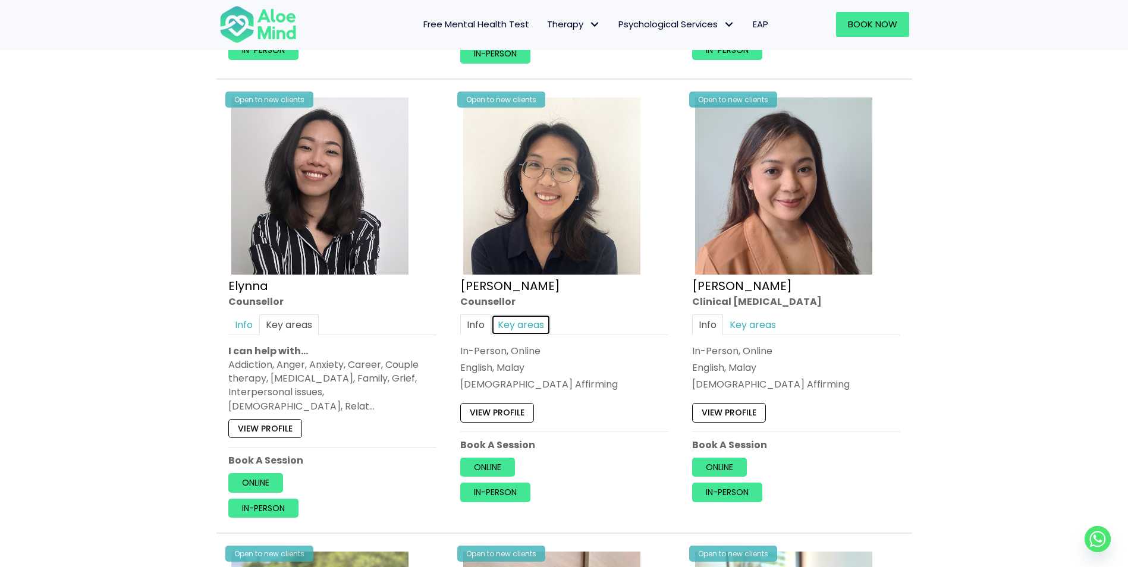
click at [537, 319] on link "Key areas" at bounding box center [520, 325] width 59 height 21
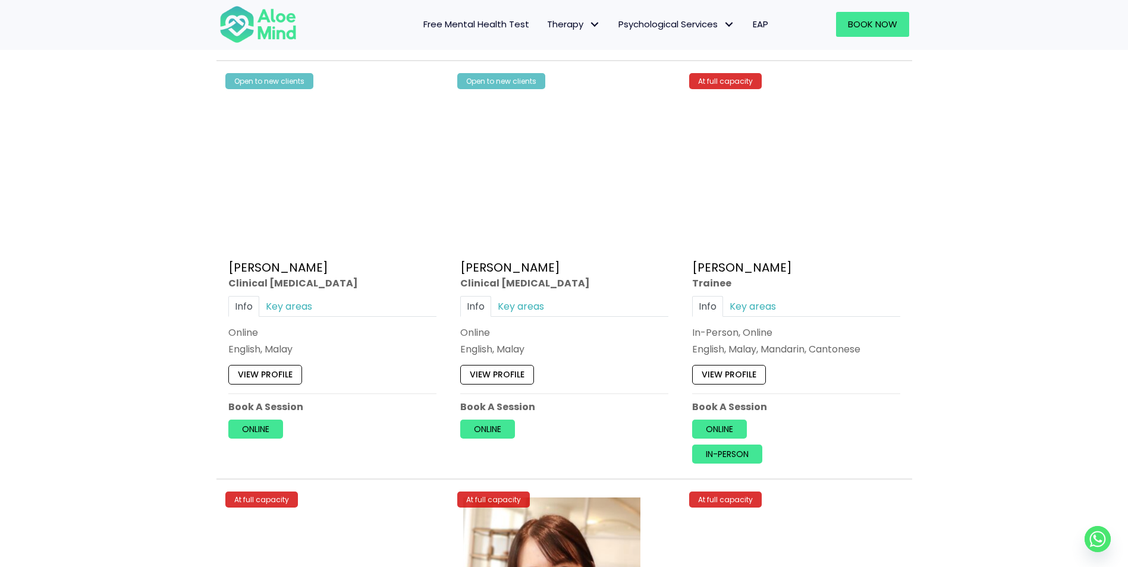
scroll to position [4147, 0]
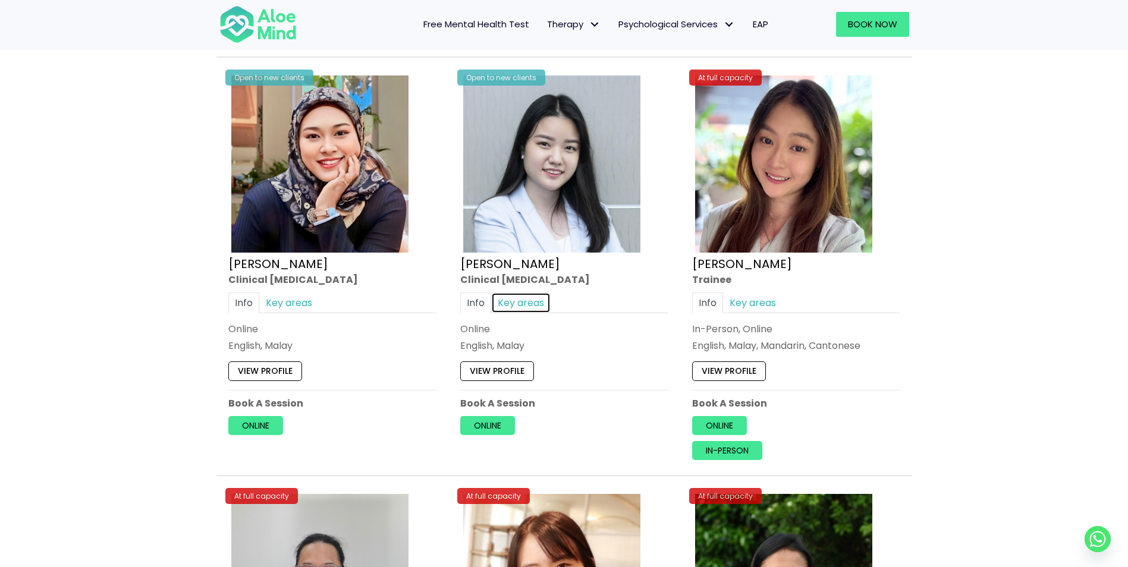
click at [514, 293] on link "Key areas" at bounding box center [520, 303] width 59 height 21
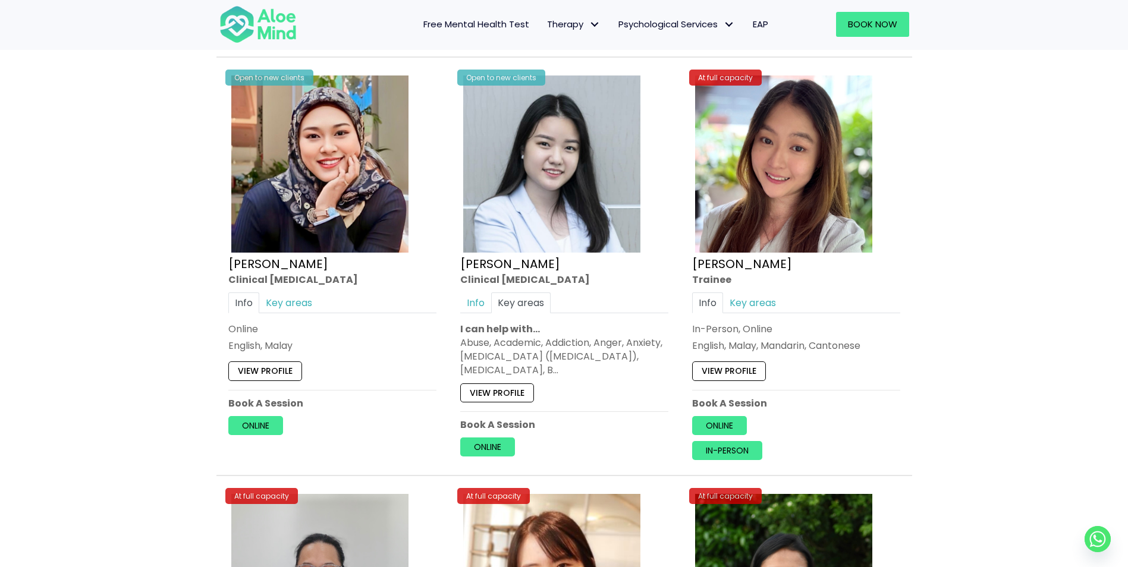
drag, startPoint x: 467, startPoint y: 330, endPoint x: 574, endPoint y: 360, distance: 111.8
click at [574, 360] on div "Abuse, Academic, Addiction, Anger, Anxiety, Attention Deficit Hyperactivity Dis…" at bounding box center [564, 357] width 208 height 42
drag, startPoint x: 574, startPoint y: 360, endPoint x: 422, endPoint y: 340, distance: 153.5
click at [422, 340] on div "Open to new clients Yasmin Clinical psychologist Info Key areas Online English,…" at bounding box center [332, 254] width 226 height 381
click at [282, 293] on link "Key areas" at bounding box center [288, 303] width 59 height 21
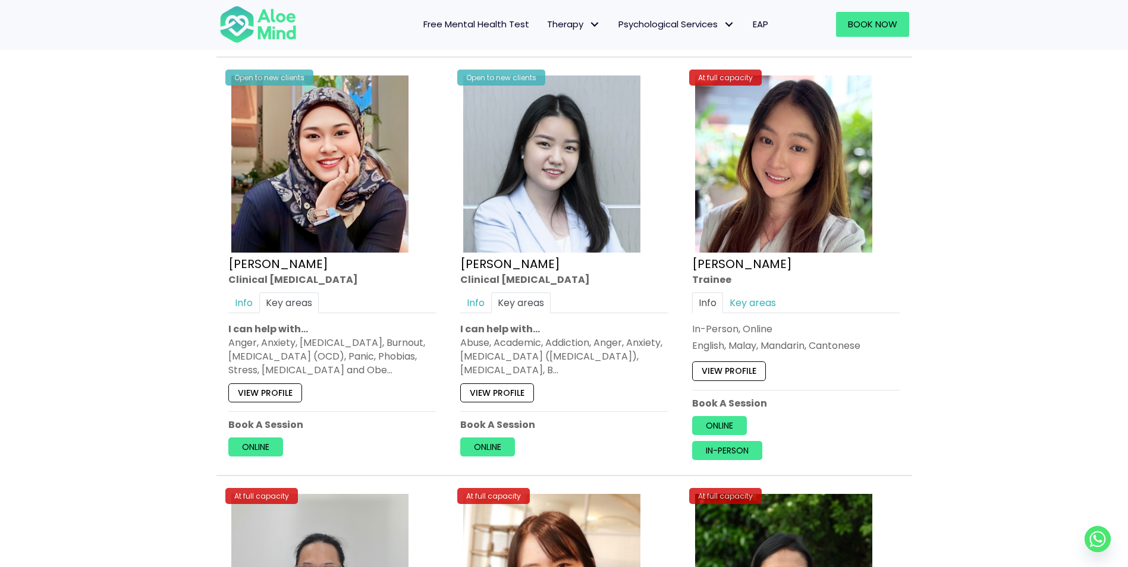
drag, startPoint x: 230, startPoint y: 328, endPoint x: 416, endPoint y: 357, distance: 188.4
click at [416, 357] on div "Anger, Anxiety, Depression, Burnout, Obsessive Compulsive Disorder (OCD), Panic…" at bounding box center [332, 357] width 208 height 42
click at [249, 293] on link "Info" at bounding box center [243, 303] width 31 height 21
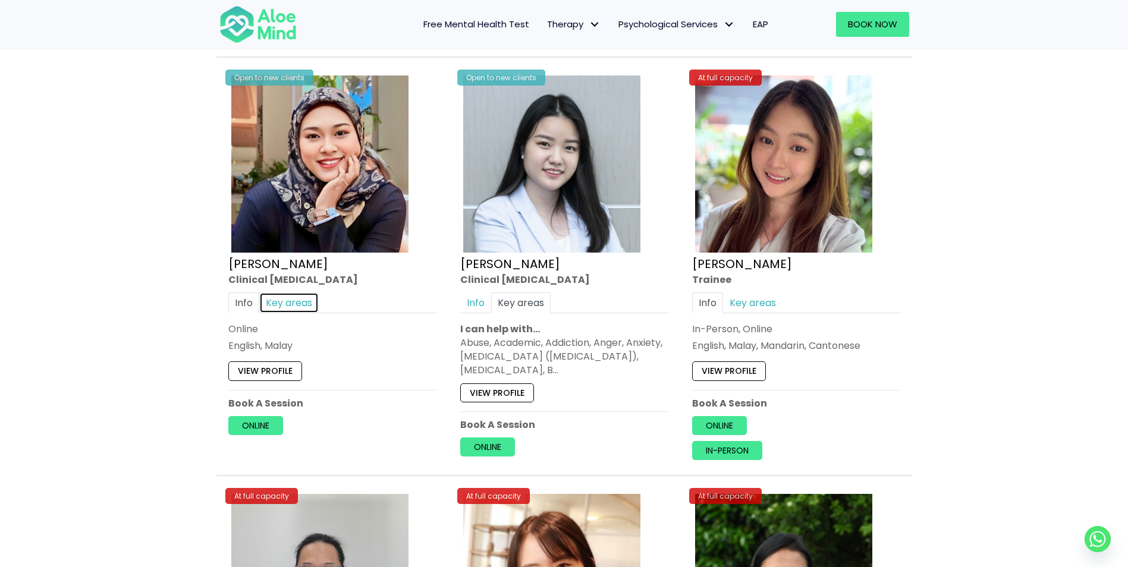
click at [304, 293] on link "Key areas" at bounding box center [288, 303] width 59 height 21
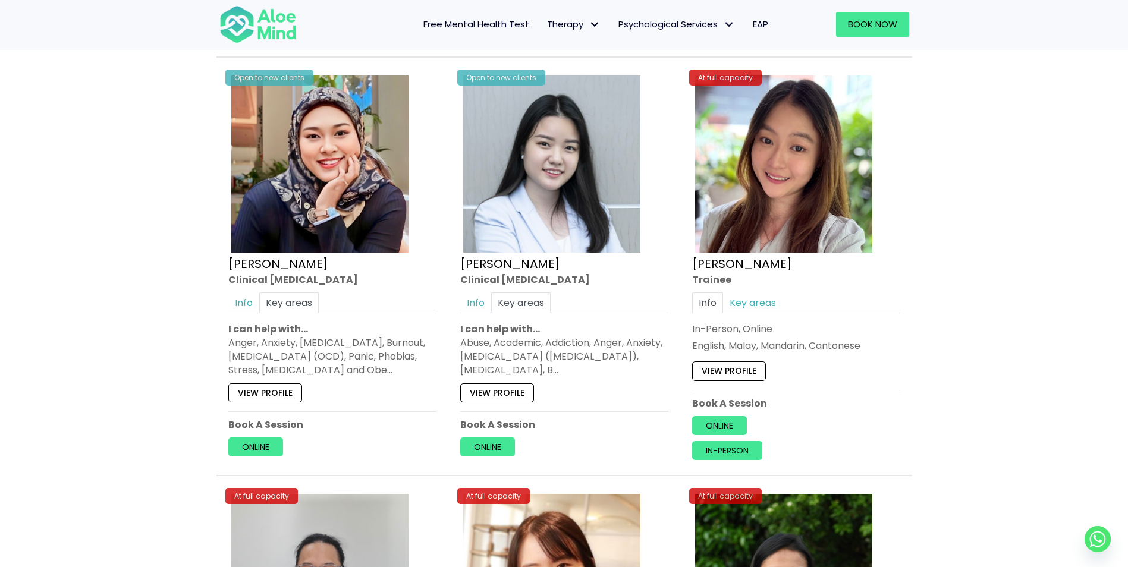
click at [228, 326] on div "Open to new clients Yasmin Clinical psychologist Info Key areas Online English,…" at bounding box center [332, 265] width 226 height 402
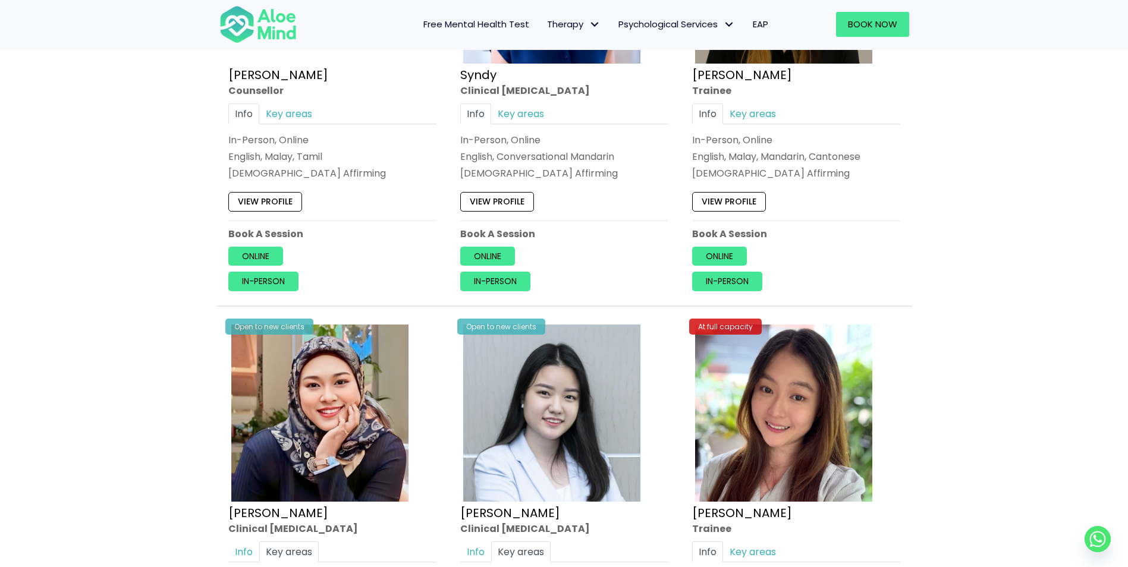
scroll to position [4028, 0]
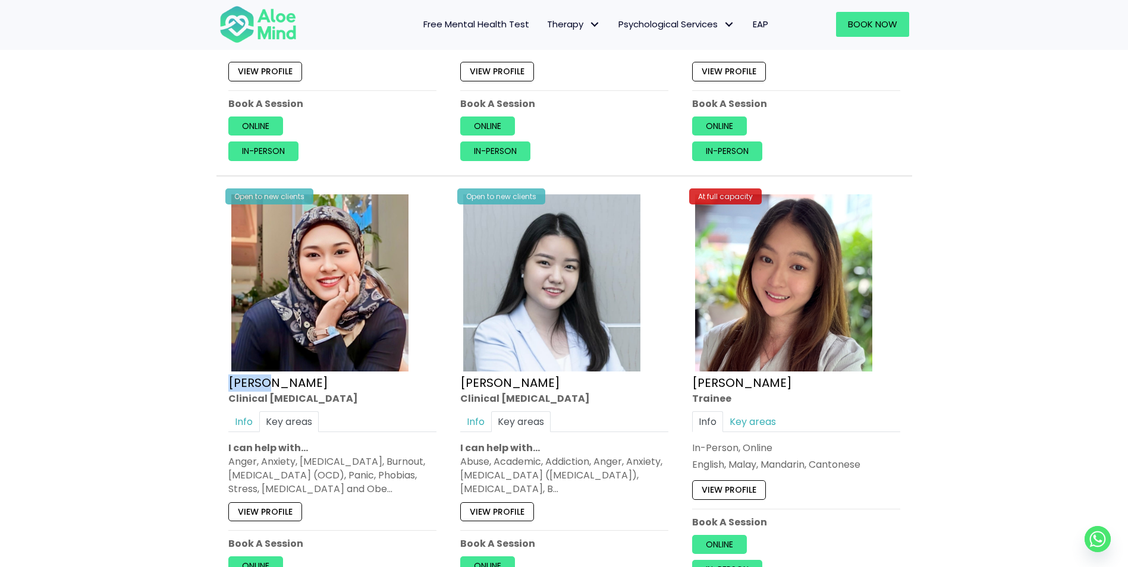
drag, startPoint x: 300, startPoint y: 373, endPoint x: 214, endPoint y: 361, distance: 87.0
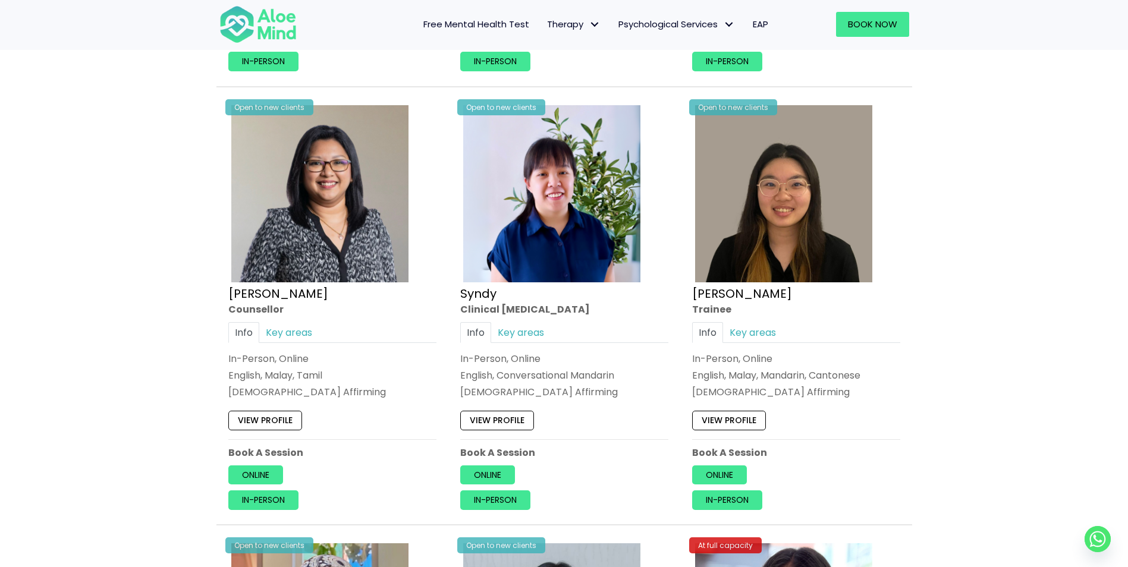
scroll to position [3671, 0]
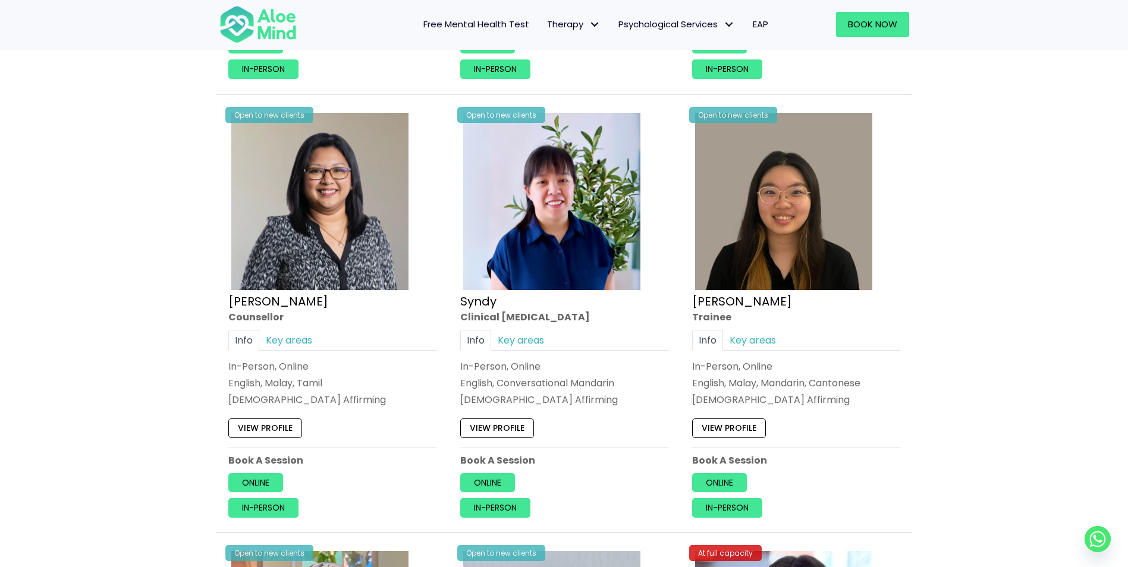
click at [846, 378] on div "In-Person, Online English, Malay, Mandarin, Cantonese LGBTQ Affirming" at bounding box center [796, 384] width 208 height 48
click at [756, 329] on link "Key areas" at bounding box center [752, 339] width 59 height 21
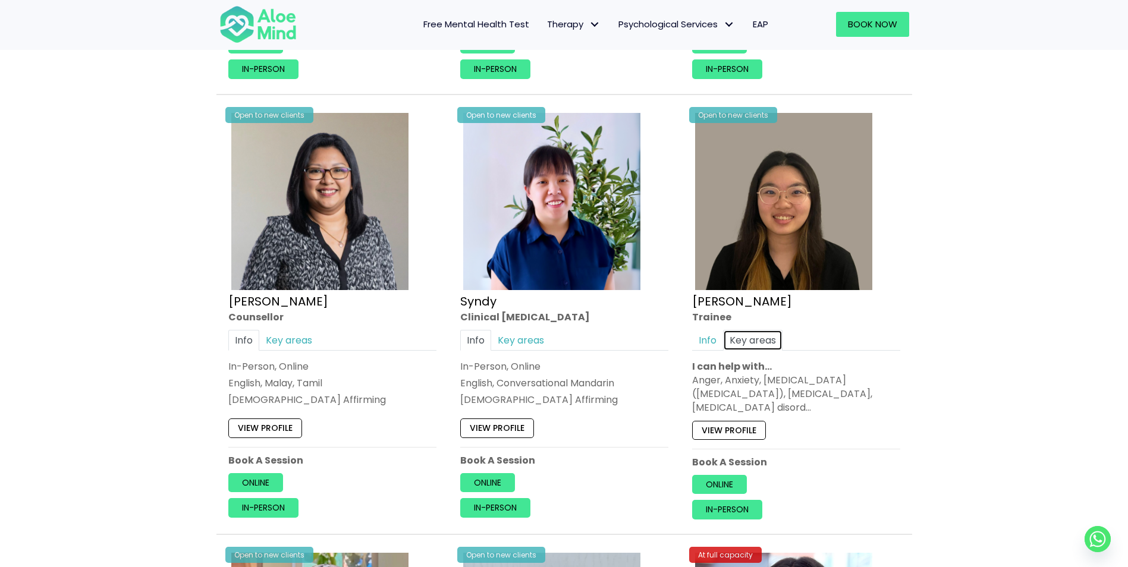
scroll to position [3790, 0]
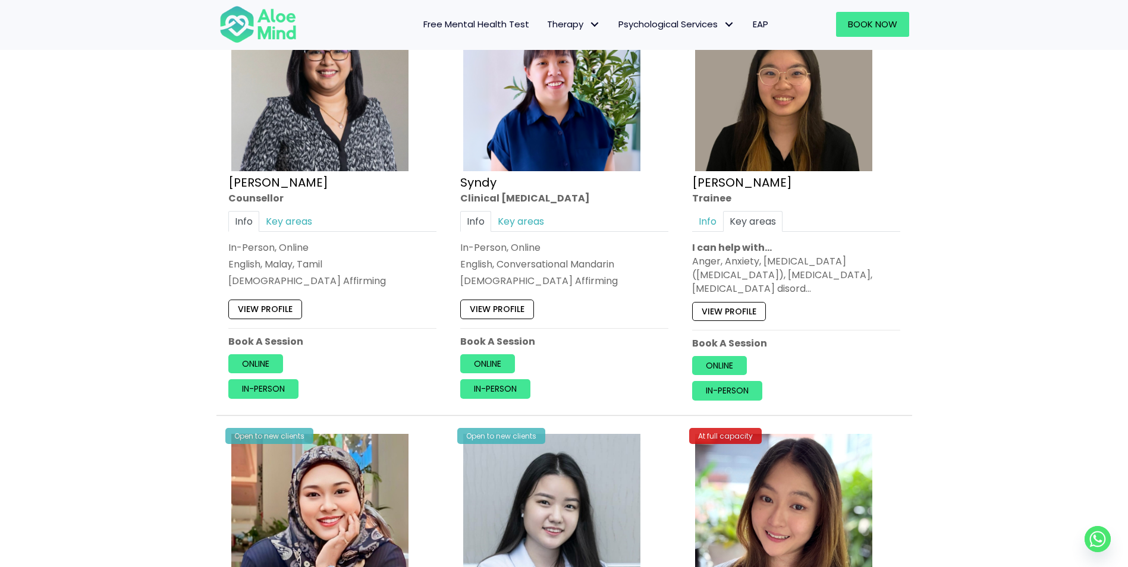
click at [857, 296] on div "View profile" at bounding box center [796, 308] width 208 height 25
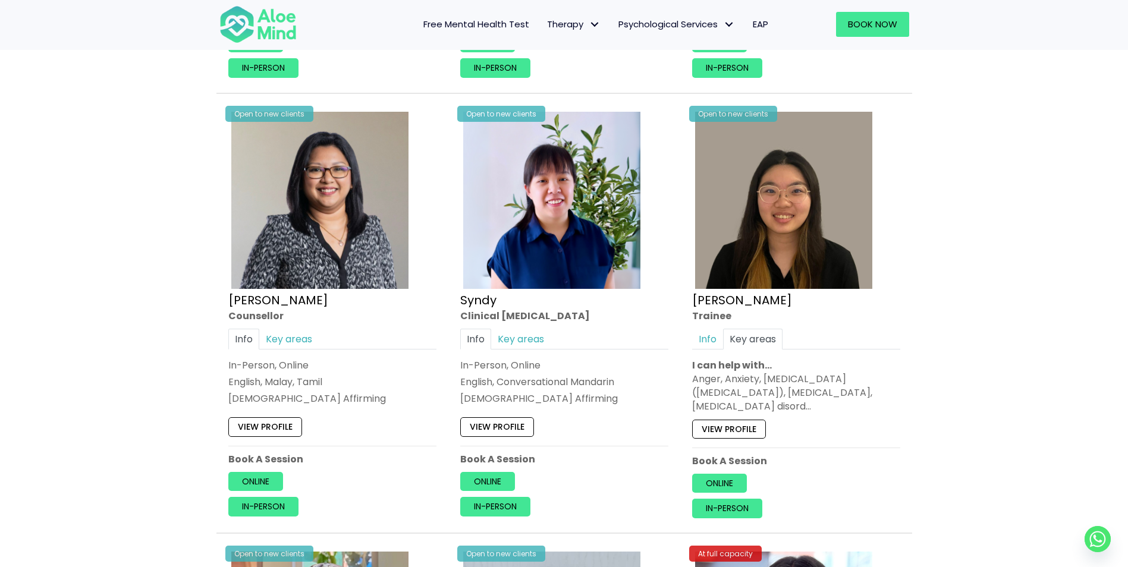
scroll to position [3611, 0]
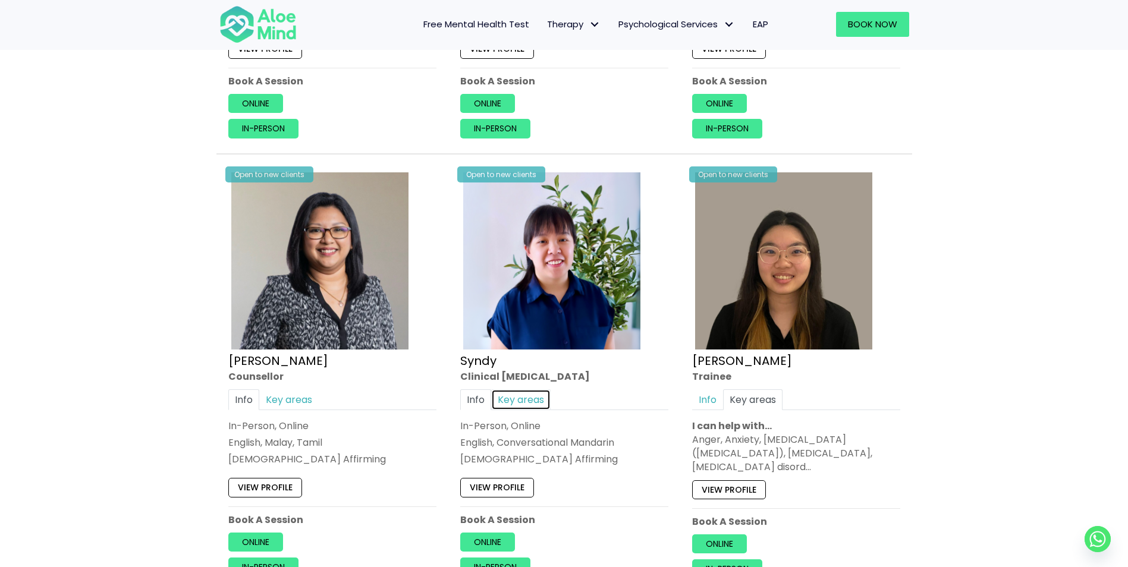
click at [523, 389] on link "Key areas" at bounding box center [520, 399] width 59 height 21
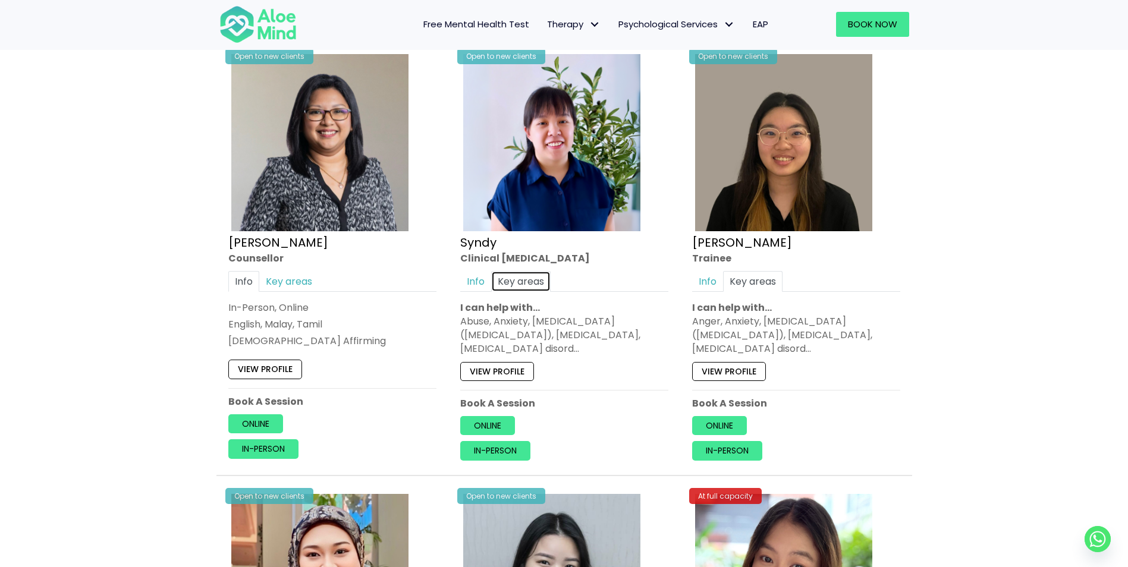
scroll to position [3730, 0]
drag, startPoint x: 461, startPoint y: 309, endPoint x: 639, endPoint y: 340, distance: 180.5
click at [639, 340] on div "Abuse, Anxiety, Attention Deficit Hyperactivity Disorder (ADHD), Bipolar disord…" at bounding box center [564, 335] width 208 height 42
click at [284, 270] on link "Key areas" at bounding box center [288, 280] width 59 height 21
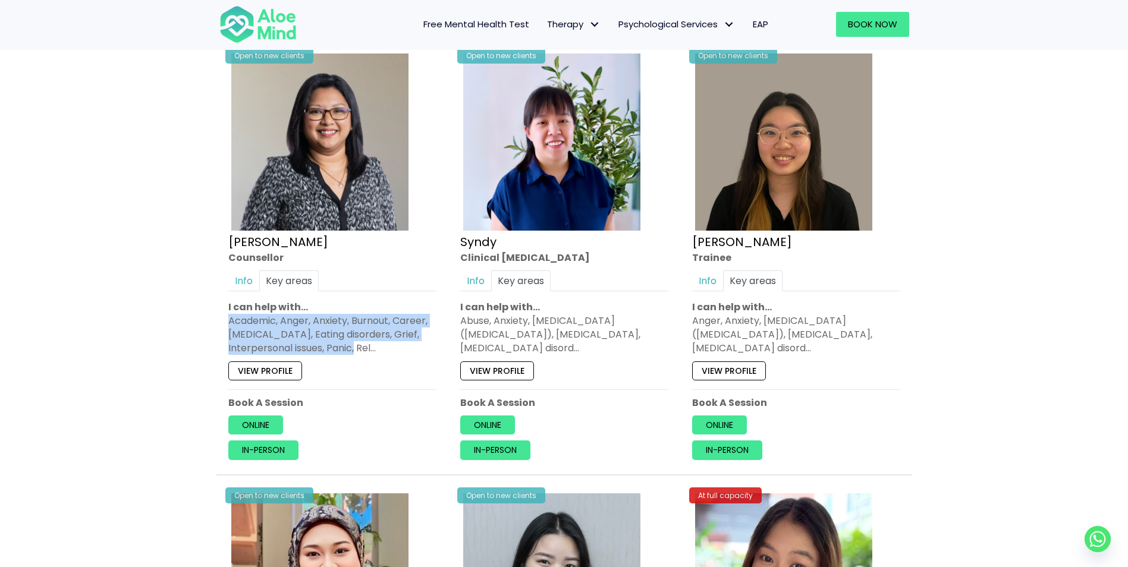
drag, startPoint x: 227, startPoint y: 304, endPoint x: 374, endPoint y: 336, distance: 150.2
click at [374, 336] on div "Open to new clients Sabrina Counsellor Info Key areas In-Person, Online English…" at bounding box center [332, 255] width 226 height 427
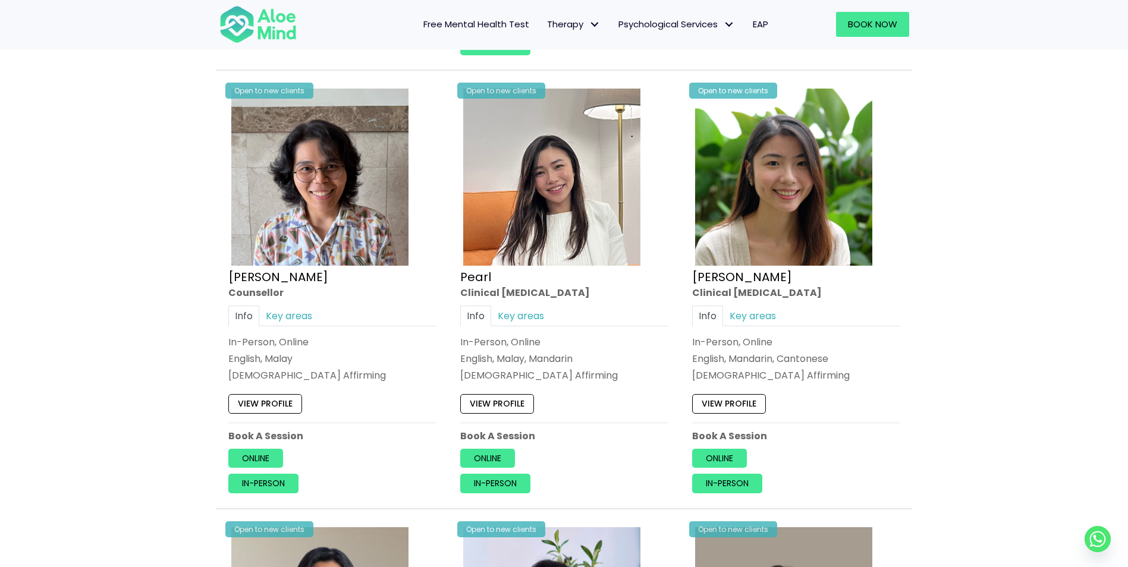
scroll to position [3255, 0]
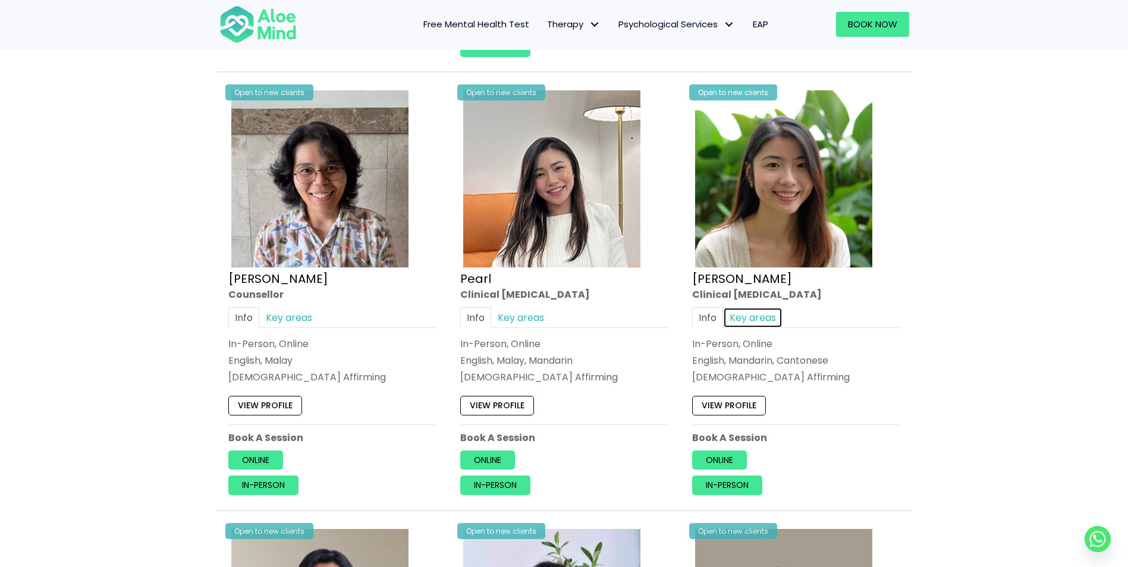
click at [755, 307] on link "Key areas" at bounding box center [752, 317] width 59 height 21
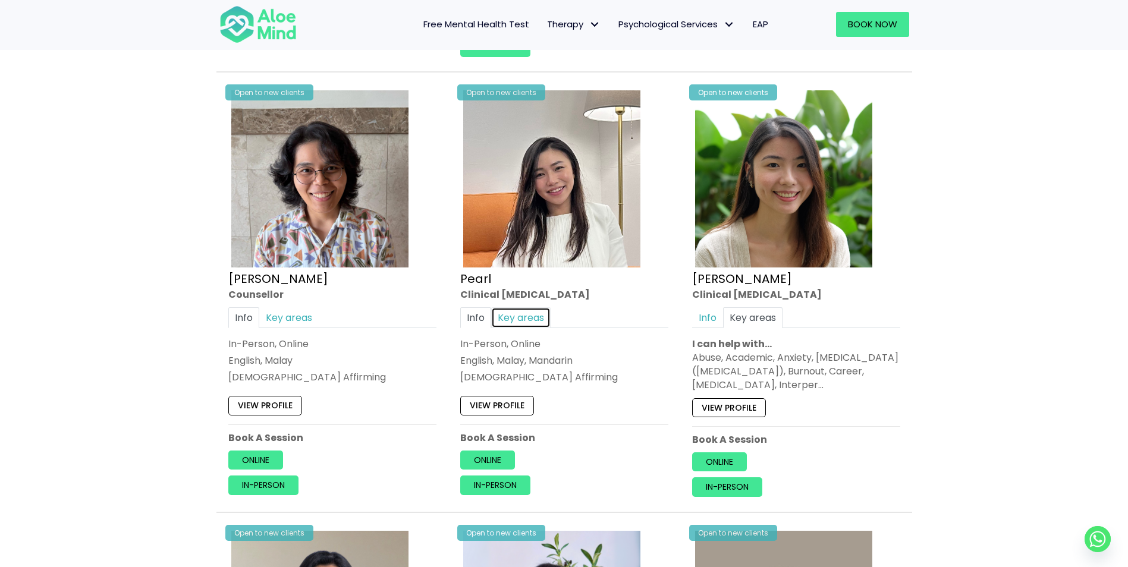
click at [514, 307] on link "Key areas" at bounding box center [520, 317] width 59 height 21
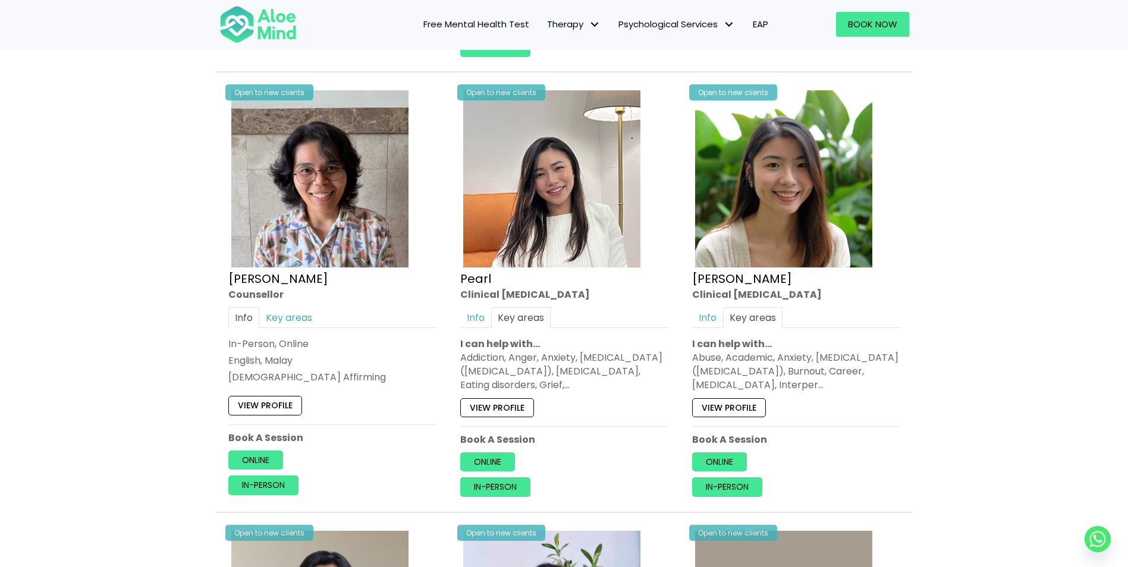
drag, startPoint x: 458, startPoint y: 344, endPoint x: 616, endPoint y: 373, distance: 160.2
click at [616, 373] on div "Open to new clients Pearl Clinical psychologist Info Key areas In-Person, Onlin…" at bounding box center [564, 291] width 226 height 427
click at [279, 308] on link "Key areas" at bounding box center [288, 317] width 59 height 21
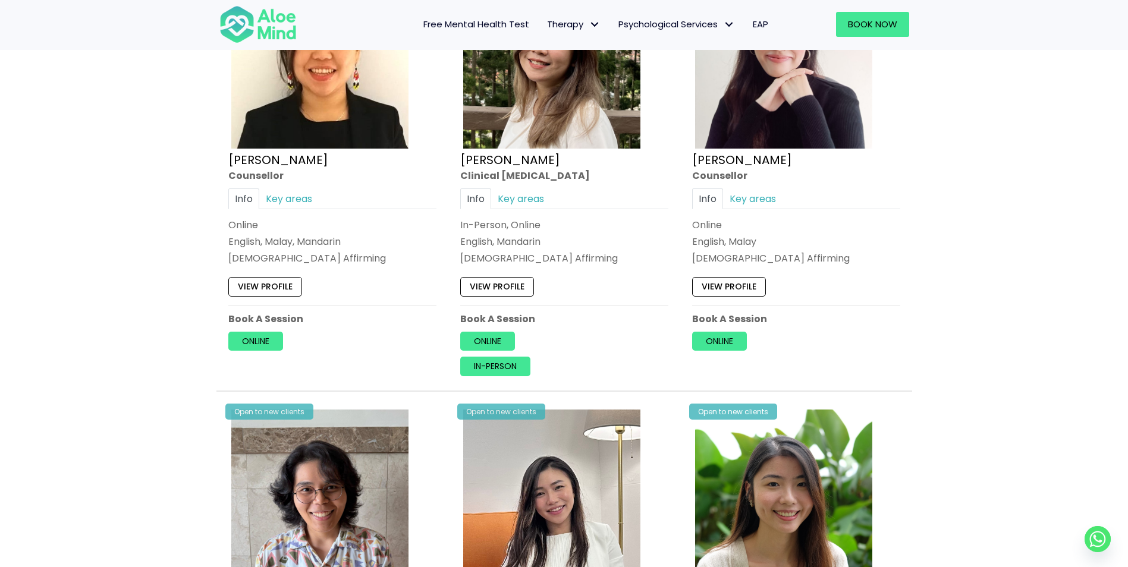
scroll to position [2898, 0]
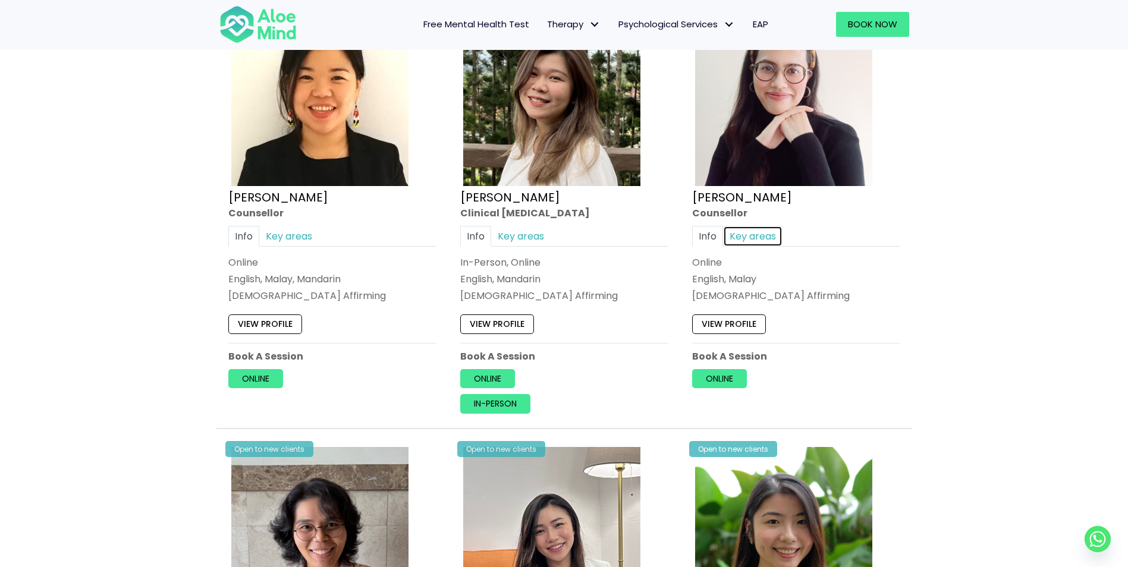
click at [755, 225] on link "Key areas" at bounding box center [752, 235] width 59 height 21
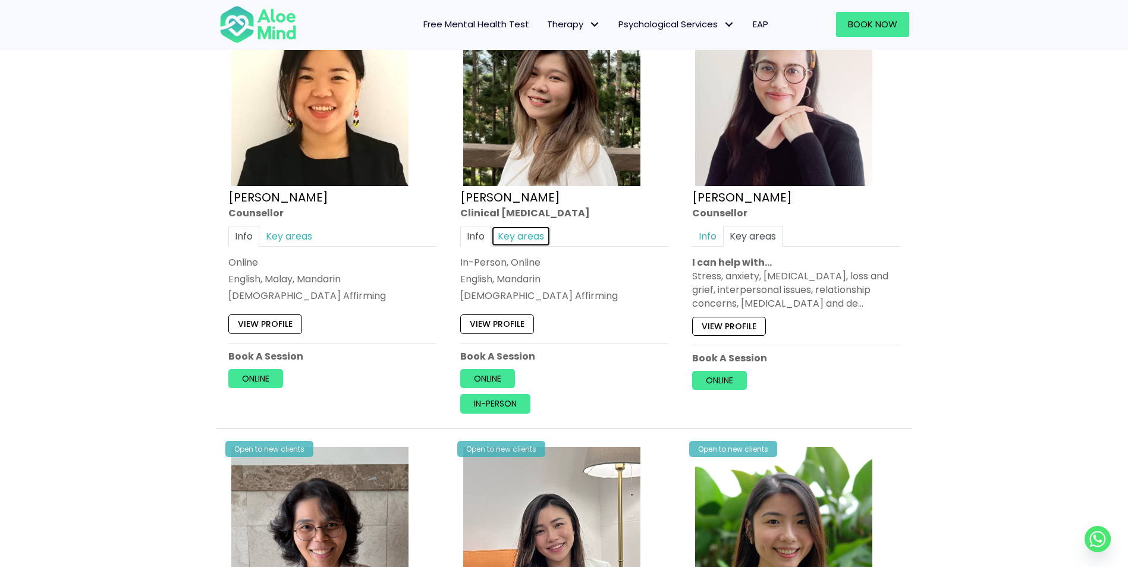
click at [511, 225] on link "Key areas" at bounding box center [520, 235] width 59 height 21
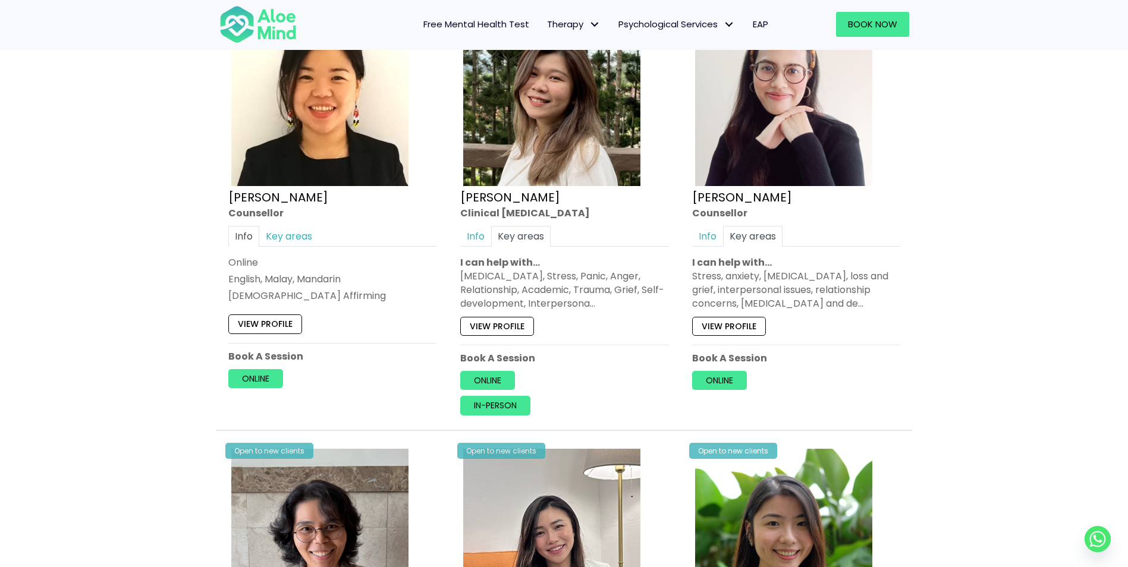
drag, startPoint x: 463, startPoint y: 264, endPoint x: 596, endPoint y: 287, distance: 134.5
click at [596, 287] on div "Depression, Anxiety, Stress, Panic, Anger, Relationship, Academic, Trauma, Grie…" at bounding box center [564, 290] width 208 height 42
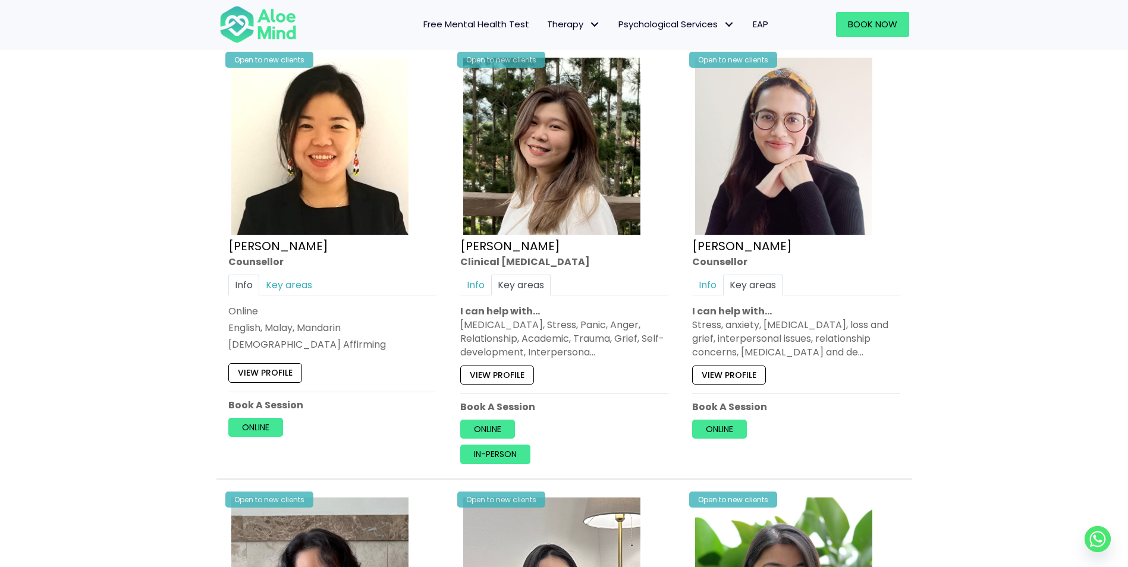
scroll to position [2779, 0]
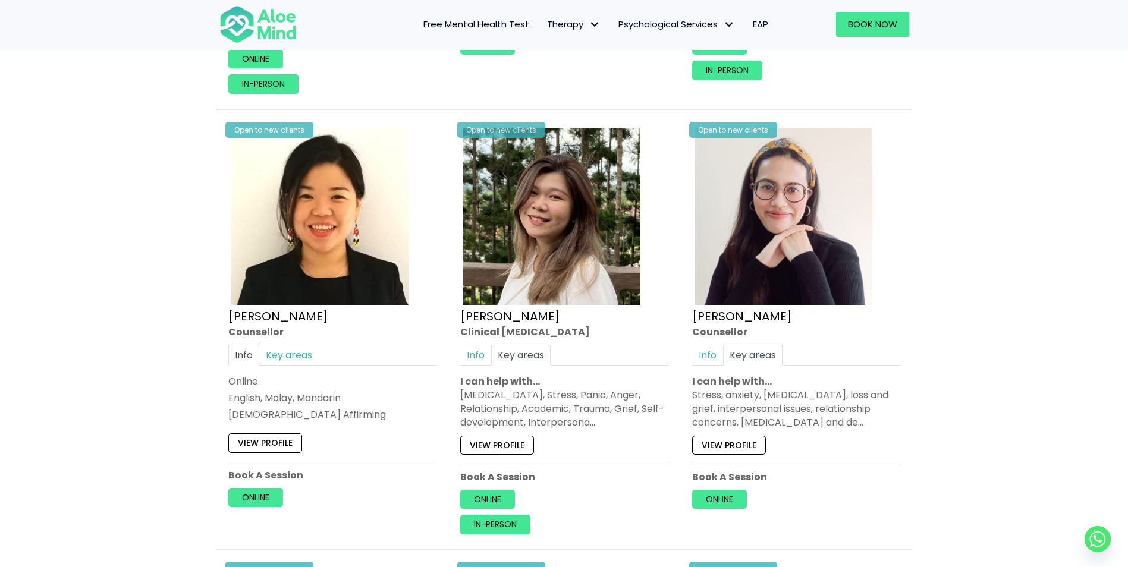
click at [579, 344] on div "Info Key areas" at bounding box center [564, 354] width 208 height 21
click at [467, 388] on div "Depression, Anxiety, Stress, Panic, Anger, Relationship, Academic, Trauma, Grie…" at bounding box center [564, 409] width 208 height 42
click at [605, 388] on div "Depression, Anxiety, Stress, Panic, Anger, Relationship, Academic, Trauma, Grie…" at bounding box center [564, 409] width 208 height 42
click at [473, 389] on div "Depression, Anxiety, Stress, Panic, Anger, Relationship, Academic, Trauma, Grie…" at bounding box center [564, 409] width 208 height 42
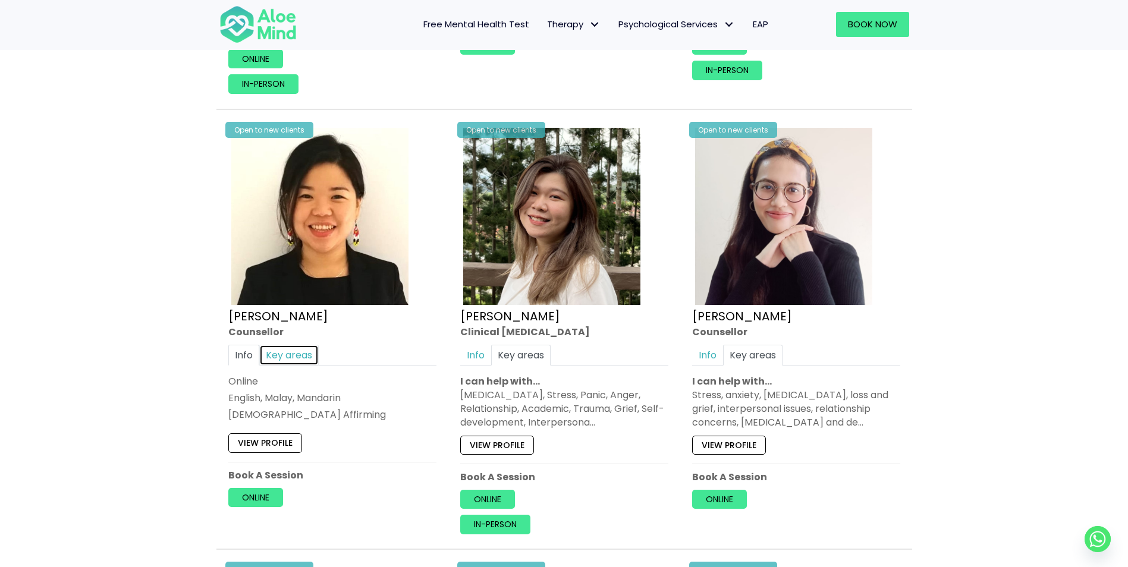
click at [292, 345] on link "Key areas" at bounding box center [288, 354] width 59 height 21
drag, startPoint x: 458, startPoint y: 378, endPoint x: 587, endPoint y: 407, distance: 132.4
click at [587, 407] on div "Open to new clients Kelly Clinical psychologist Info Key areas In-Person, Onlin…" at bounding box center [564, 329] width 226 height 427
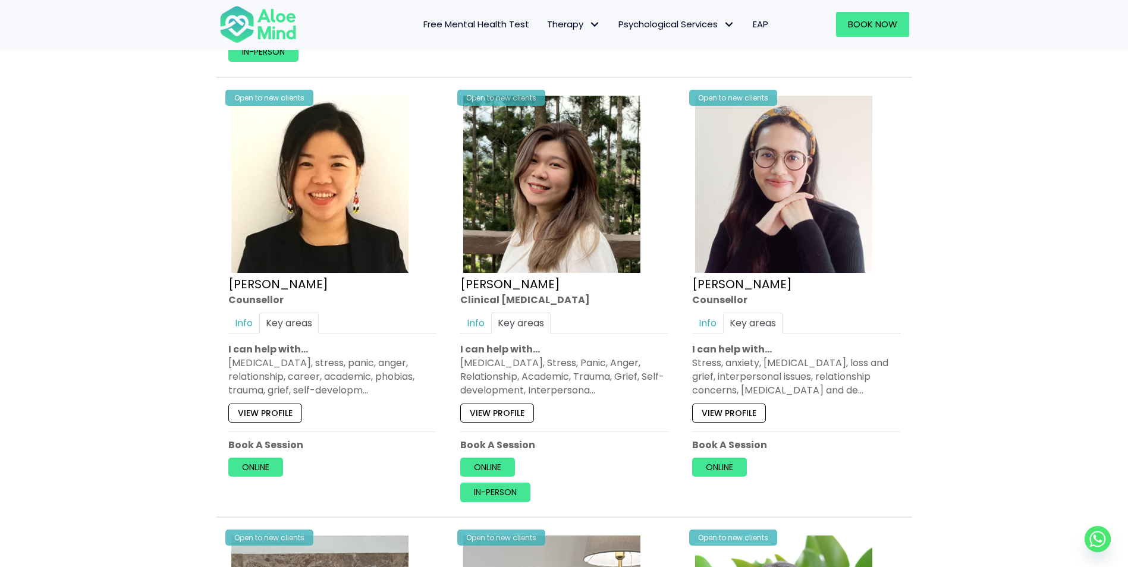
scroll to position [2838, 0]
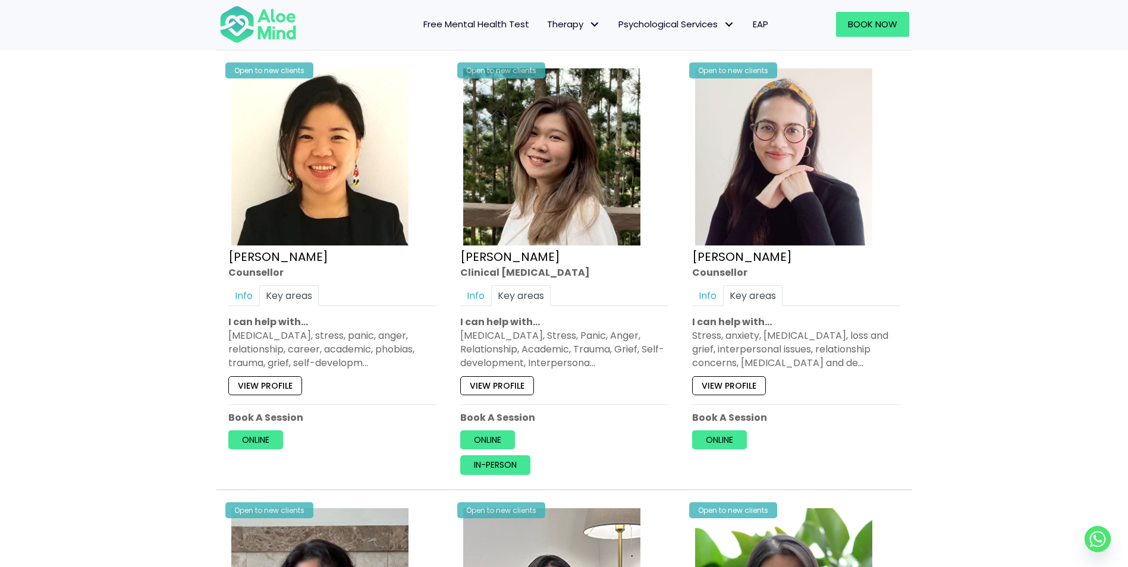
click at [602, 373] on div "View profile" at bounding box center [564, 382] width 208 height 25
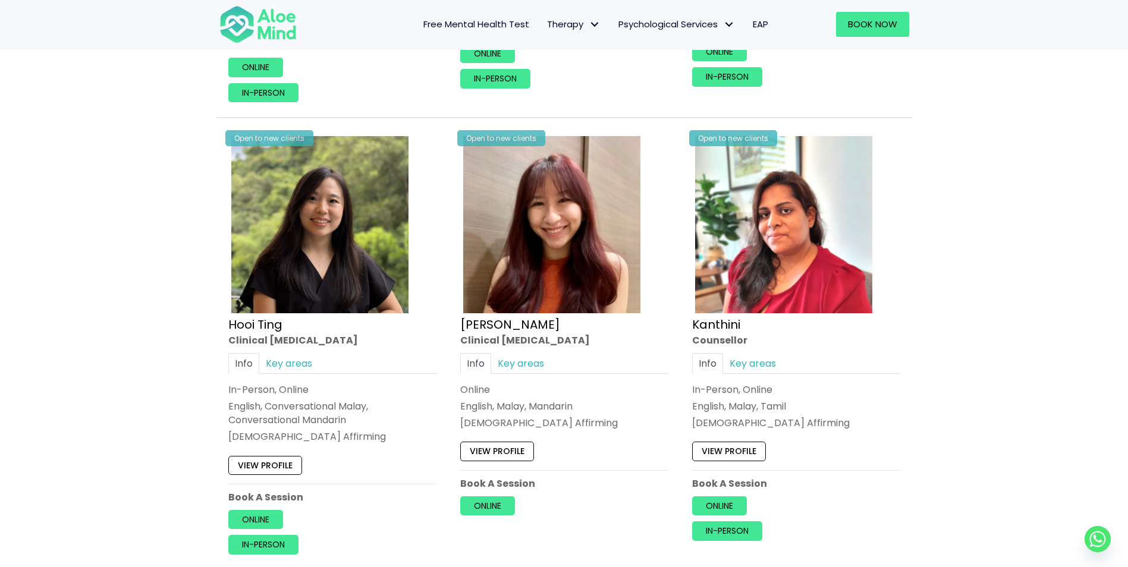
scroll to position [2303, 0]
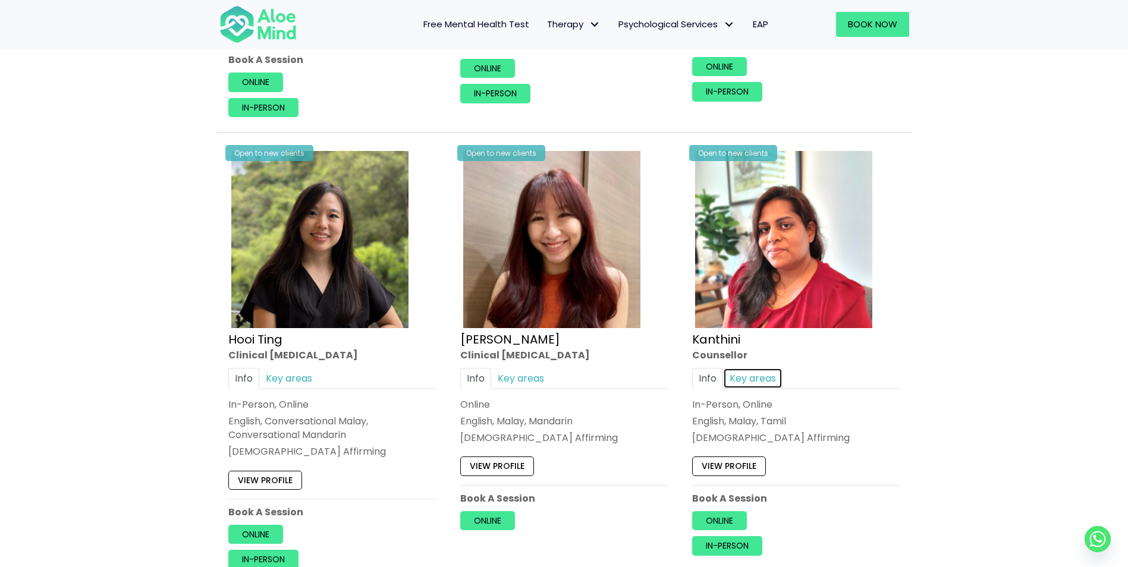
click at [740, 368] on link "Key areas" at bounding box center [752, 378] width 59 height 21
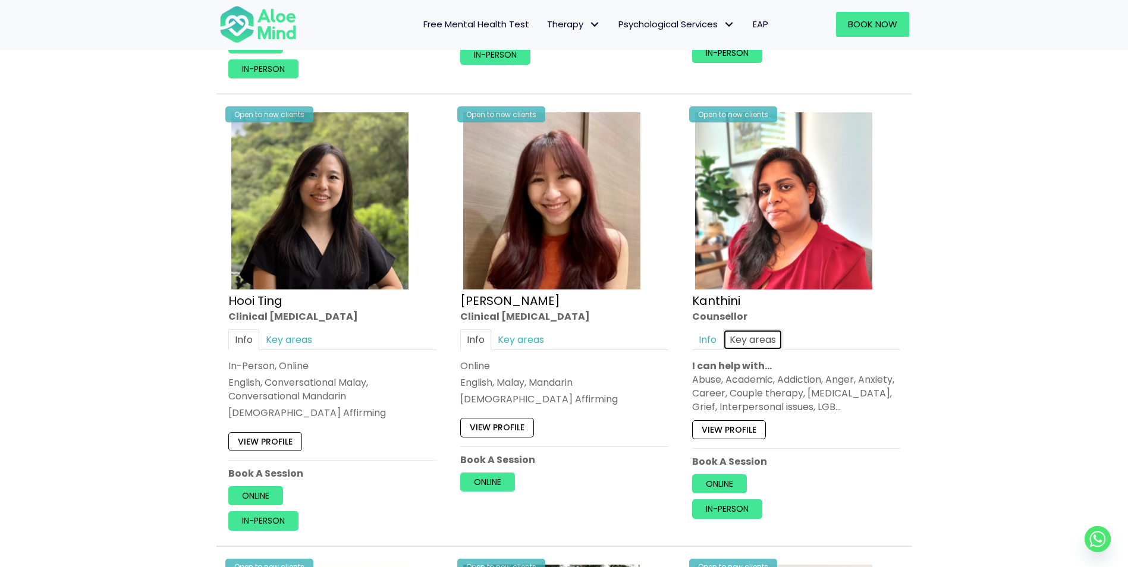
scroll to position [2363, 0]
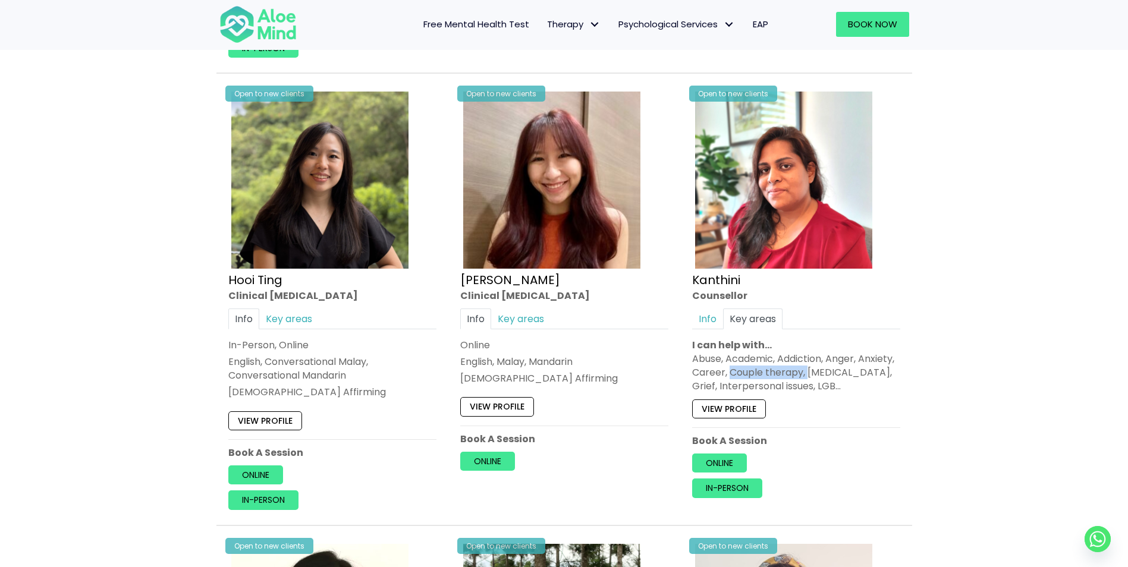
drag, startPoint x: 728, startPoint y: 357, endPoint x: 810, endPoint y: 359, distance: 82.1
click at [810, 359] on div "Abuse, Academic, Addiction, Anger, Anxiety, Career, Couple therapy, Depression,…" at bounding box center [796, 373] width 208 height 42
drag, startPoint x: 810, startPoint y: 359, endPoint x: 892, endPoint y: 424, distance: 104.5
click at [892, 434] on p "Book A Session" at bounding box center [796, 441] width 208 height 14
click at [531, 309] on link "Key areas" at bounding box center [520, 319] width 59 height 21
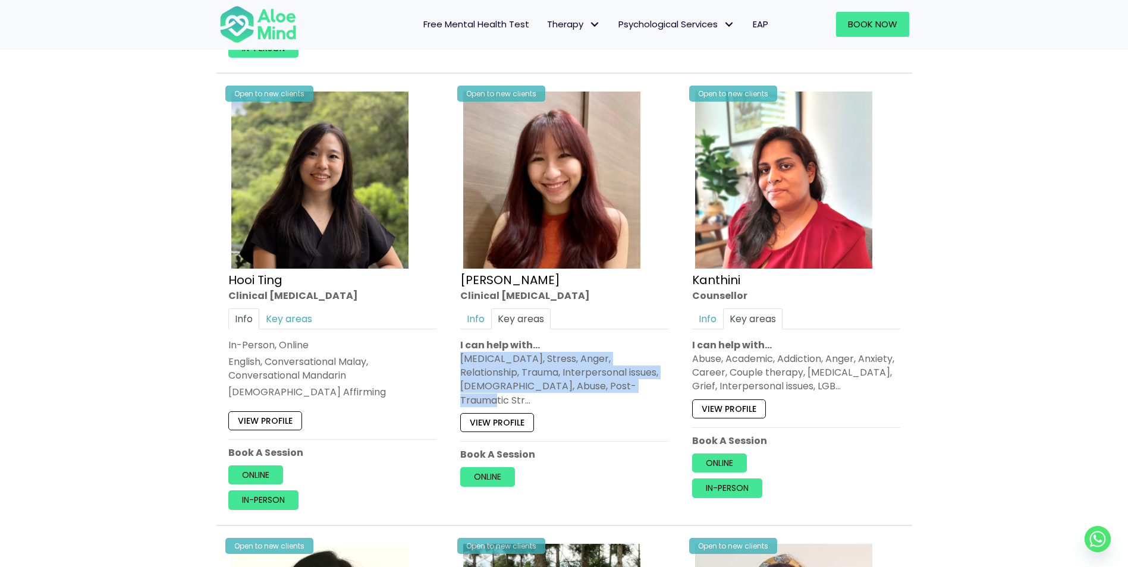
drag, startPoint x: 461, startPoint y: 345, endPoint x: 624, endPoint y: 374, distance: 165.5
click at [624, 374] on div "Depression, Anxiety, Stress, Anger, Relationship, Trauma, Interpersonal issues,…" at bounding box center [564, 379] width 208 height 55
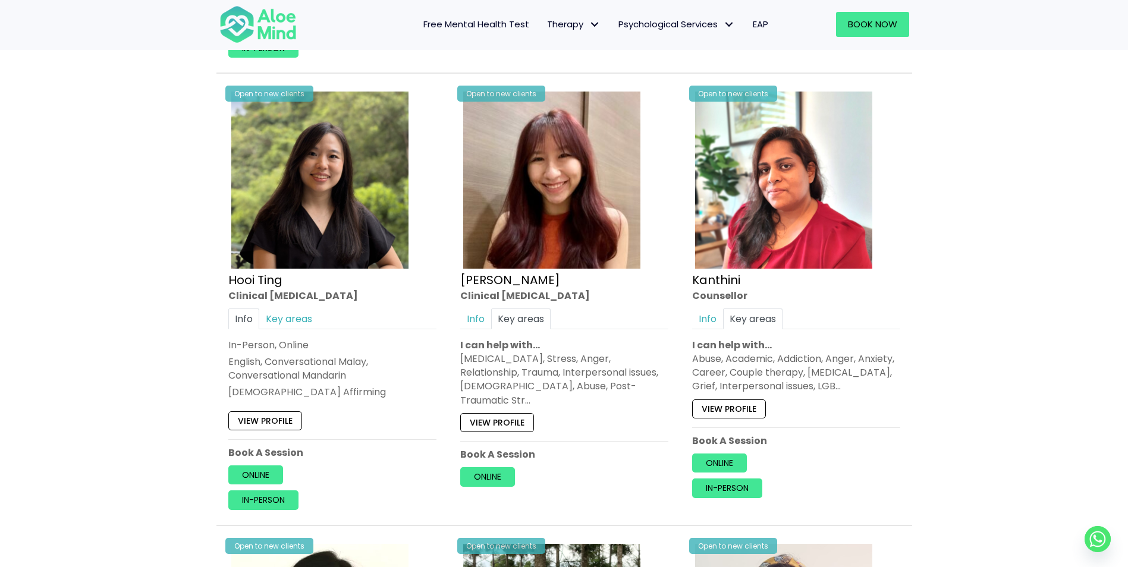
drag, startPoint x: 624, startPoint y: 374, endPoint x: 601, endPoint y: 401, distance: 36.2
click at [601, 407] on div "View profile" at bounding box center [564, 419] width 208 height 25
click at [276, 309] on link "Key areas" at bounding box center [288, 319] width 59 height 21
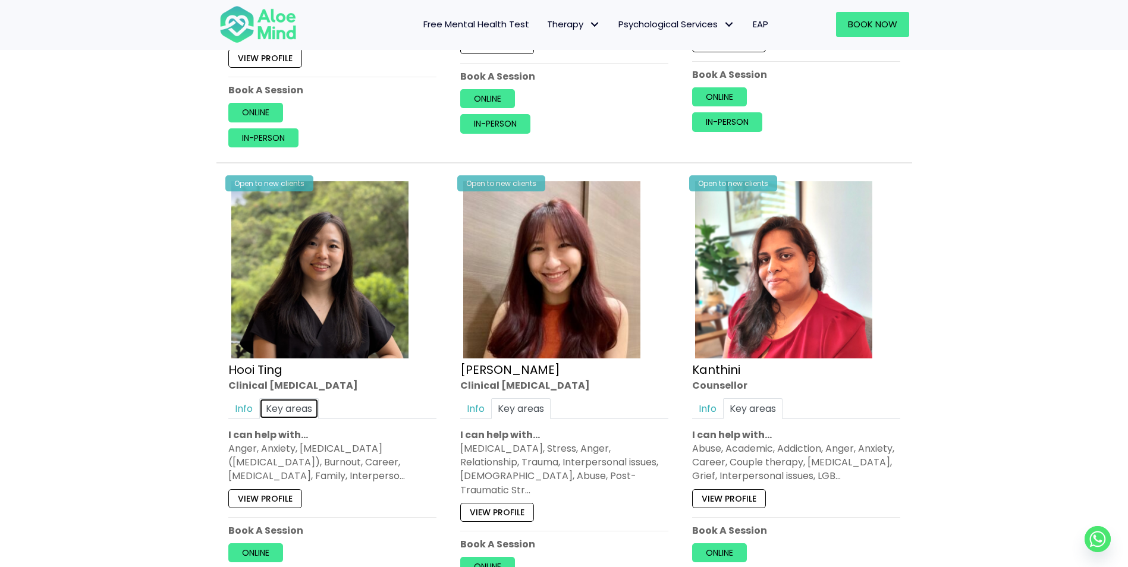
scroll to position [2244, 0]
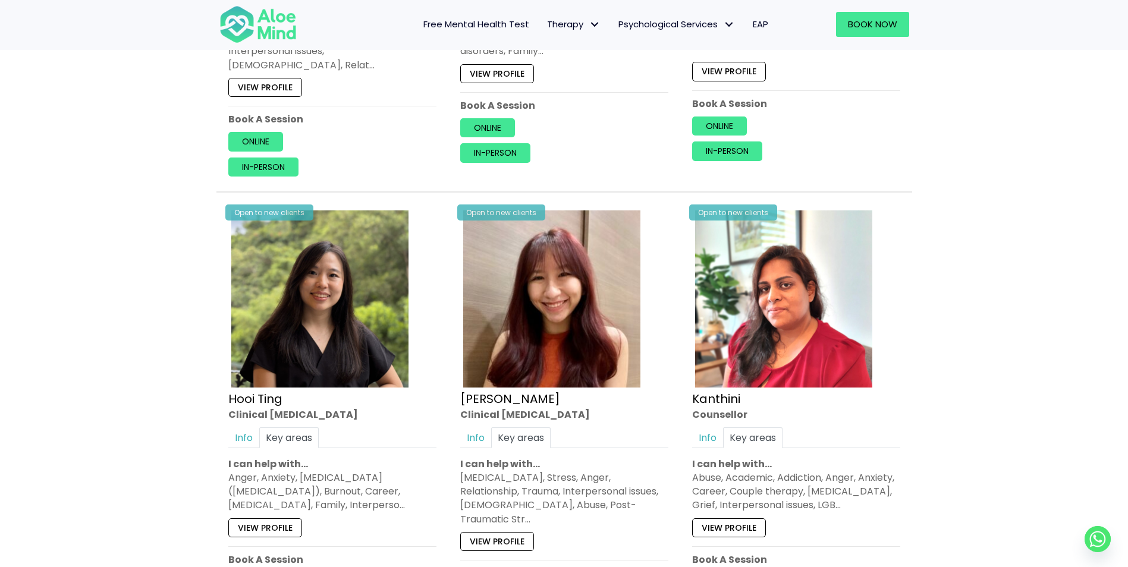
drag, startPoint x: 221, startPoint y: 463, endPoint x: 412, endPoint y: 498, distance: 194.6
click at [412, 498] on div "Open to new clients Hooi Ting Clinical psychologist Info Key areas In-Person, O…" at bounding box center [332, 412] width 226 height 427
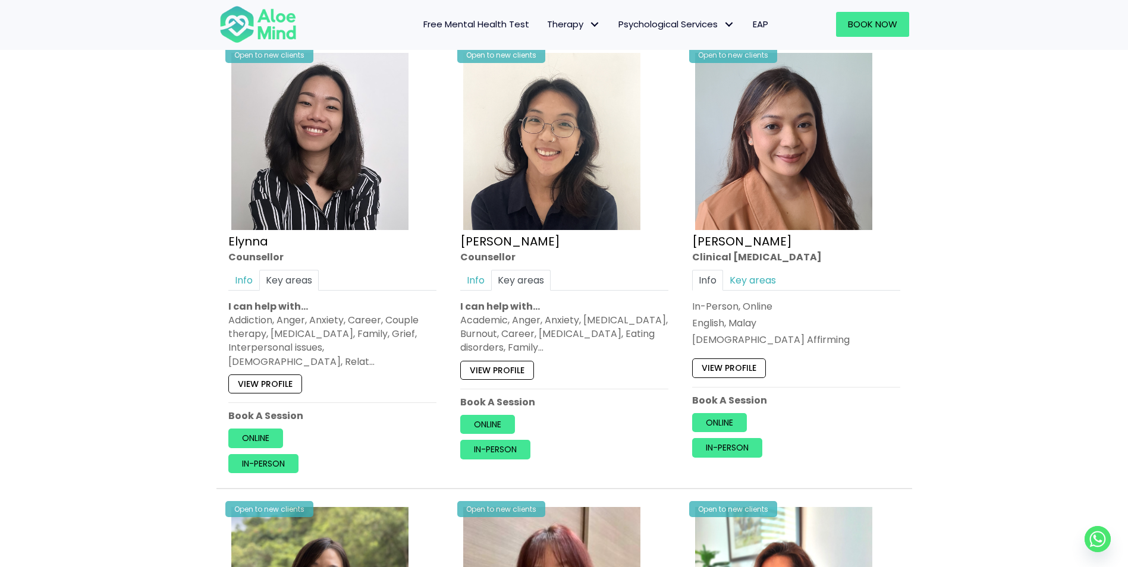
scroll to position [1947, 0]
click at [737, 371] on link "View profile" at bounding box center [729, 368] width 74 height 19
click at [755, 275] on link "Key areas" at bounding box center [752, 281] width 59 height 21
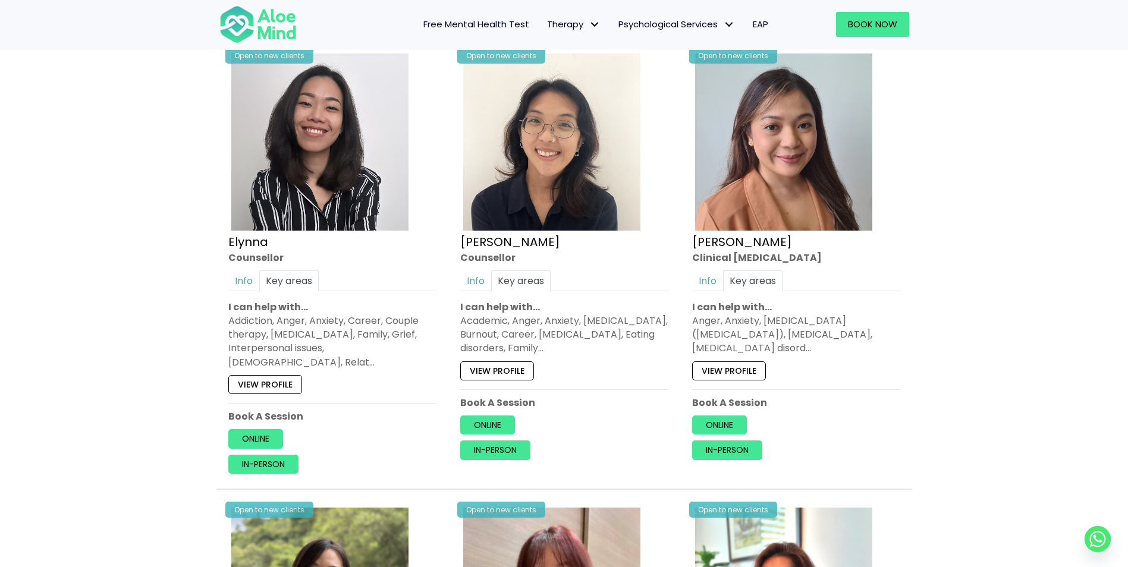
drag, startPoint x: 690, startPoint y: 320, endPoint x: 870, endPoint y: 348, distance: 182.4
click at [870, 348] on div "Open to new clients Hanna Clinical psychologist Info Key areas In-Person, Onlin…" at bounding box center [796, 255] width 226 height 427
drag, startPoint x: 461, startPoint y: 322, endPoint x: 629, endPoint y: 352, distance: 170.9
click at [629, 352] on div "Academic, Anger, Anxiety, Borderline personality disorder, Burnout, Career, Dep…" at bounding box center [564, 335] width 208 height 42
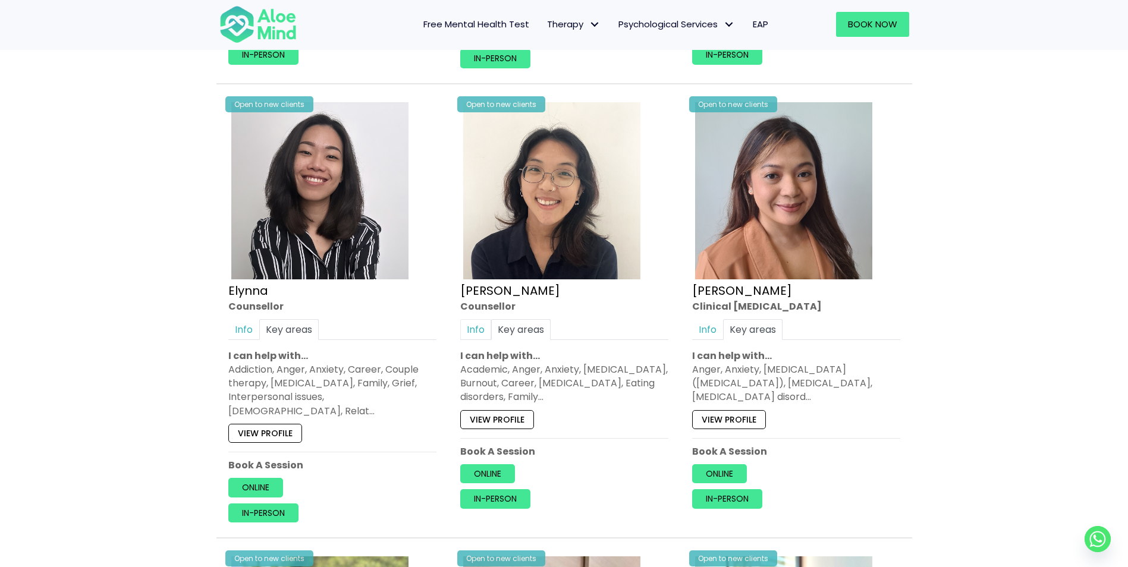
scroll to position [1828, 0]
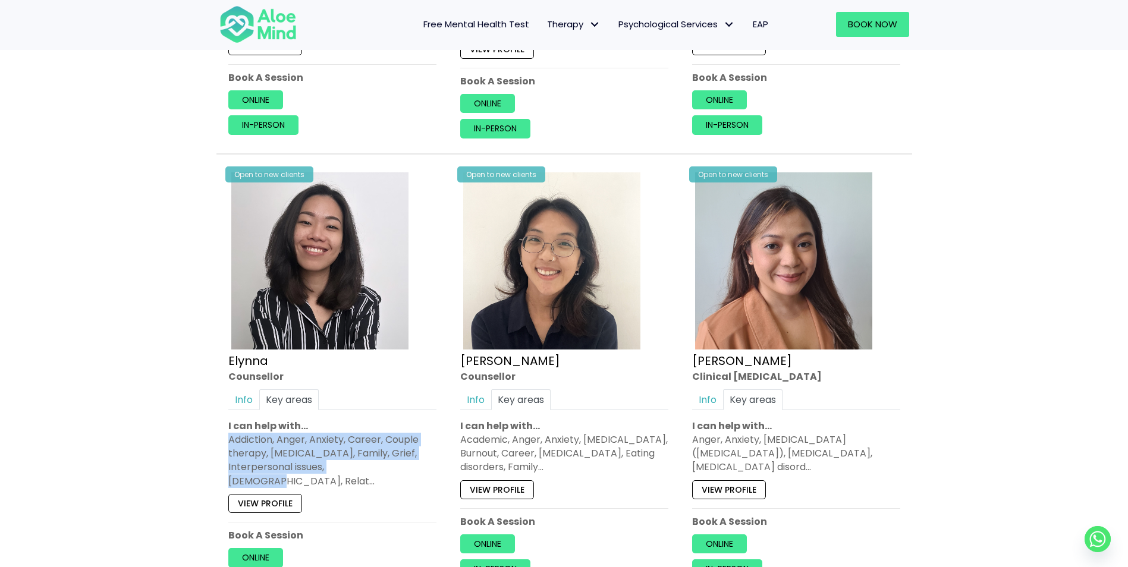
drag, startPoint x: 221, startPoint y: 439, endPoint x: 395, endPoint y: 469, distance: 176.7
click at [395, 469] on div "Open to new clients Elynna Counsellor Info Key areas In-Person, Online English,…" at bounding box center [332, 381] width 226 height 441
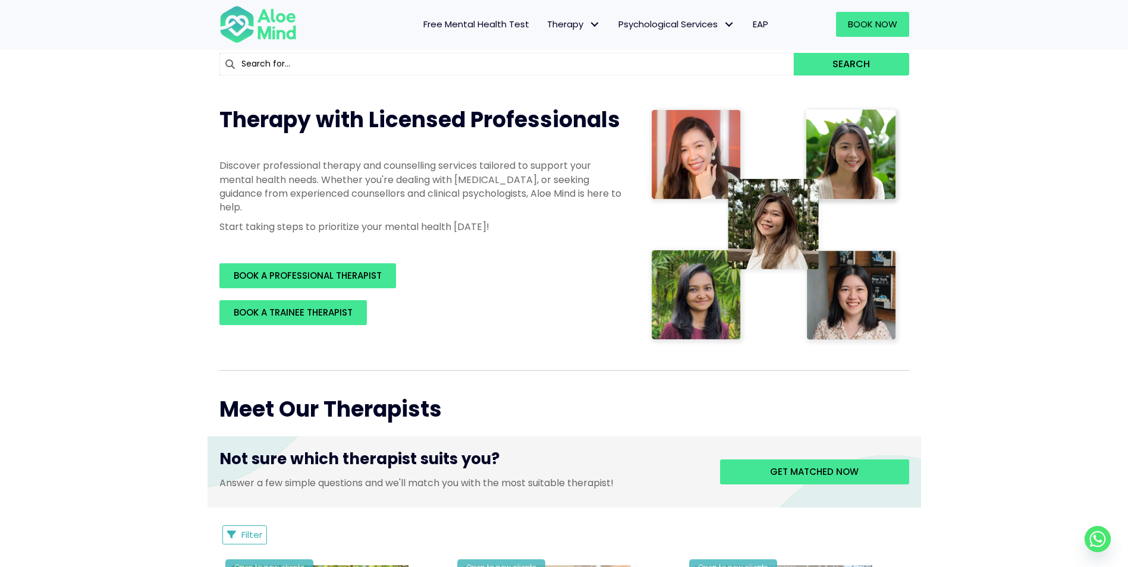
scroll to position [103, 0]
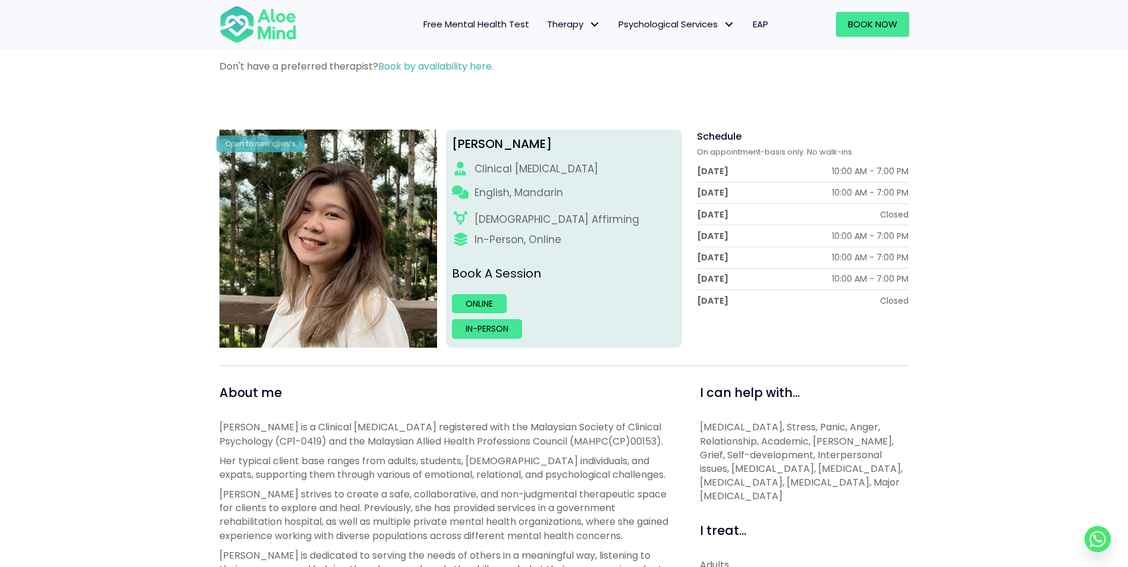
scroll to position [119, 0]
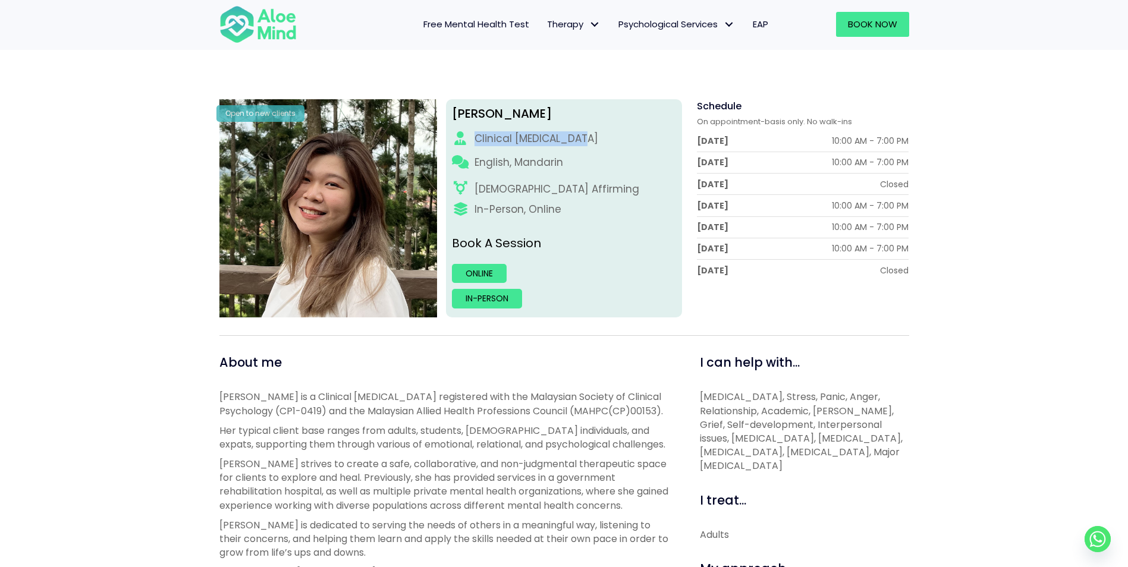
drag, startPoint x: 583, startPoint y: 137, endPoint x: 451, endPoint y: 137, distance: 131.4
click at [451, 137] on div "Kelly Clinical psychologist English, Mandarin LGBTQ Affirming In-Person, Online…" at bounding box center [564, 208] width 236 height 218
drag, startPoint x: 451, startPoint y: 137, endPoint x: 473, endPoint y: 169, distance: 38.4
click at [473, 169] on div "English, Mandarin" at bounding box center [564, 165] width 224 height 21
drag, startPoint x: 473, startPoint y: 169, endPoint x: 467, endPoint y: 196, distance: 27.5
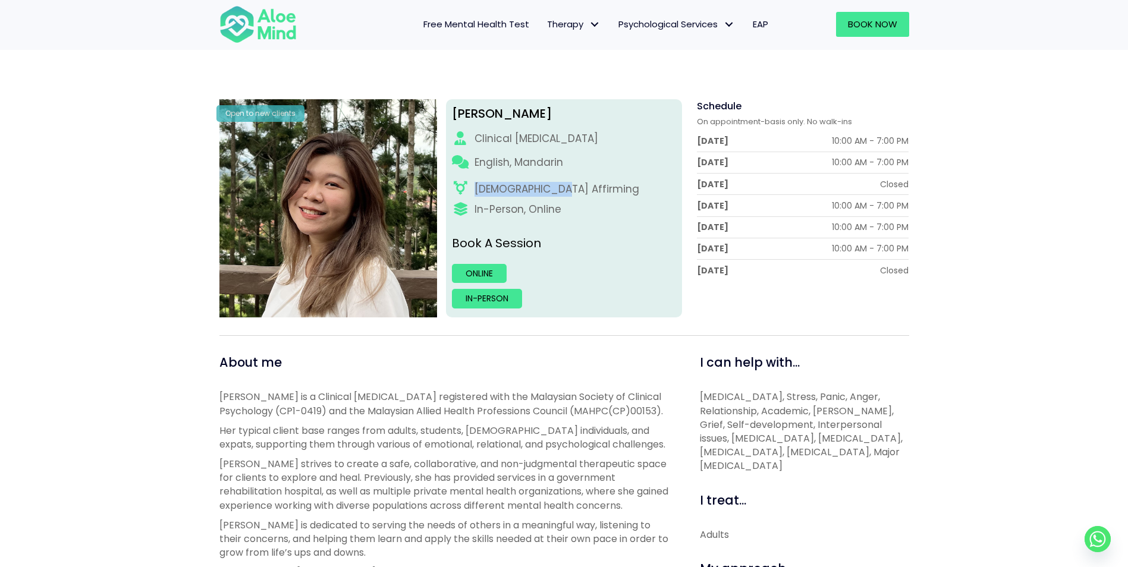
click at [467, 196] on div "[DEMOGRAPHIC_DATA] Affirming" at bounding box center [564, 189] width 224 height 15
drag, startPoint x: 824, startPoint y: 252, endPoint x: 922, endPoint y: 246, distance: 98.3
click at [922, 246] on div "Kelly Open to new clients Kelly Clinical psychologist English, Mandarin LGBTQ A…" at bounding box center [564, 539] width 1128 height 957
click at [712, 252] on div "[DATE]" at bounding box center [713, 249] width 32 height 12
drag, startPoint x: 697, startPoint y: 249, endPoint x: 904, endPoint y: 249, distance: 206.9
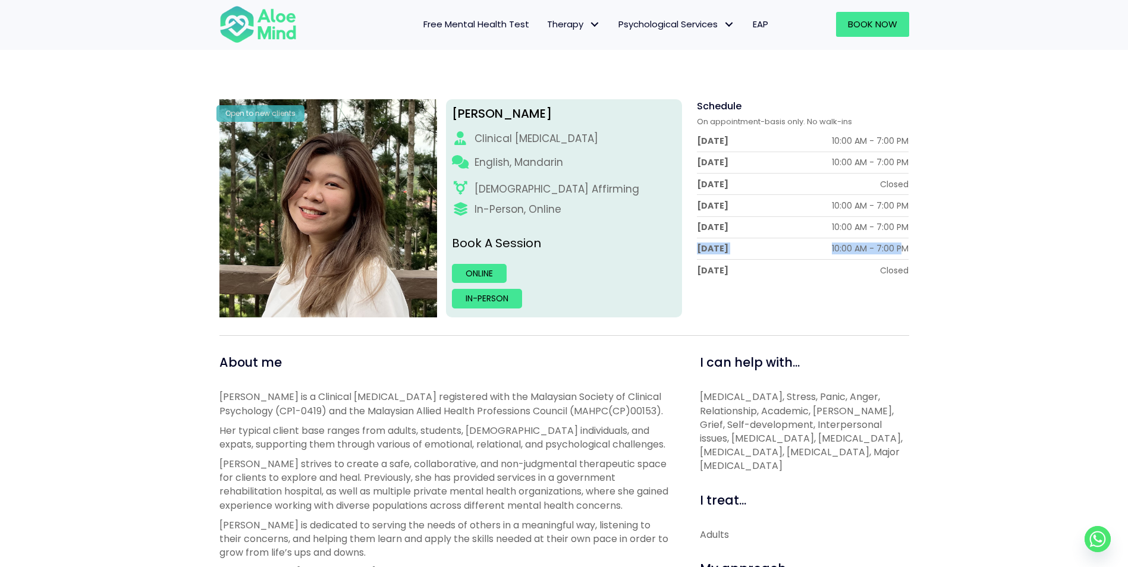
click at [904, 249] on div "Saturday 10:00 AM - 7:00 PM" at bounding box center [803, 249] width 212 height 12
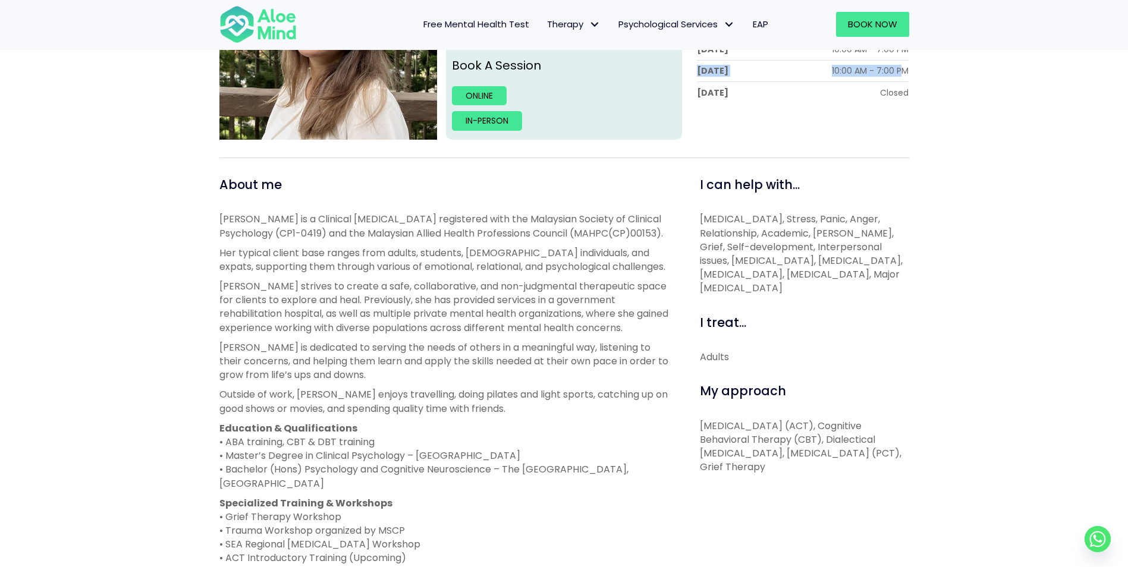
scroll to position [297, 0]
click at [795, 244] on p "Depression, Anxiety, Stress, Panic, Anger, Relationship, Academic, Trauma, Grie…" at bounding box center [804, 253] width 209 height 83
drag, startPoint x: 703, startPoint y: 219, endPoint x: 909, endPoint y: 306, distance: 222.7
click at [909, 294] on p "Depression, Anxiety, Stress, Panic, Anger, Relationship, Academic, Trauma, Grie…" at bounding box center [804, 253] width 209 height 83
drag, startPoint x: 909, startPoint y: 306, endPoint x: 831, endPoint y: 305, distance: 77.9
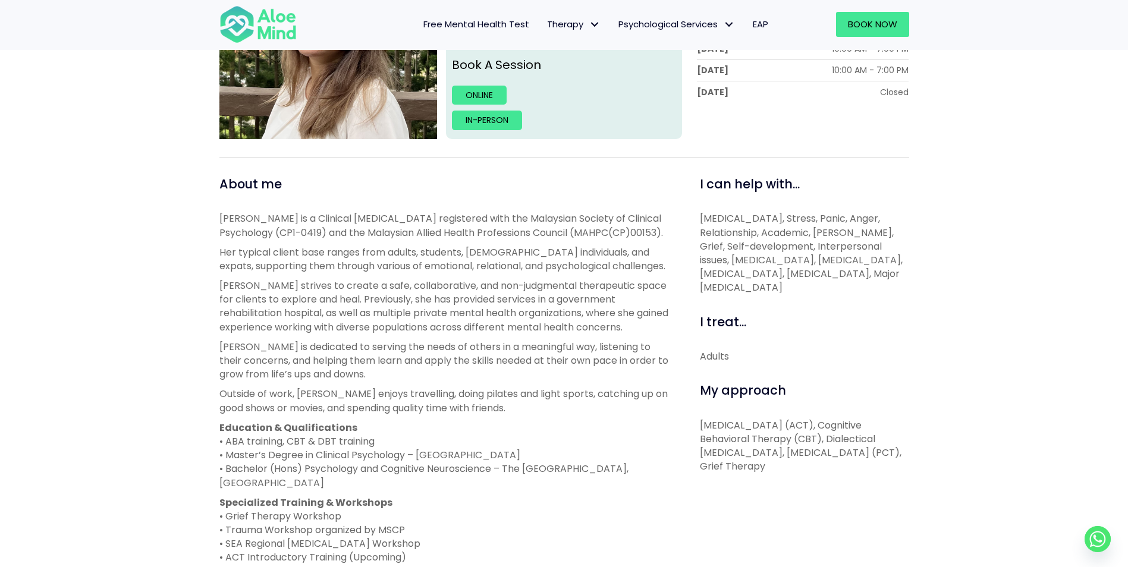
click at [831, 294] on p "Depression, Anxiety, Stress, Panic, Anger, Relationship, Academic, Trauma, Grie…" at bounding box center [804, 253] width 209 height 83
click at [714, 235] on p "Depression, Anxiety, Stress, Panic, Anger, Relationship, Academic, Trauma, Grie…" at bounding box center [804, 253] width 209 height 83
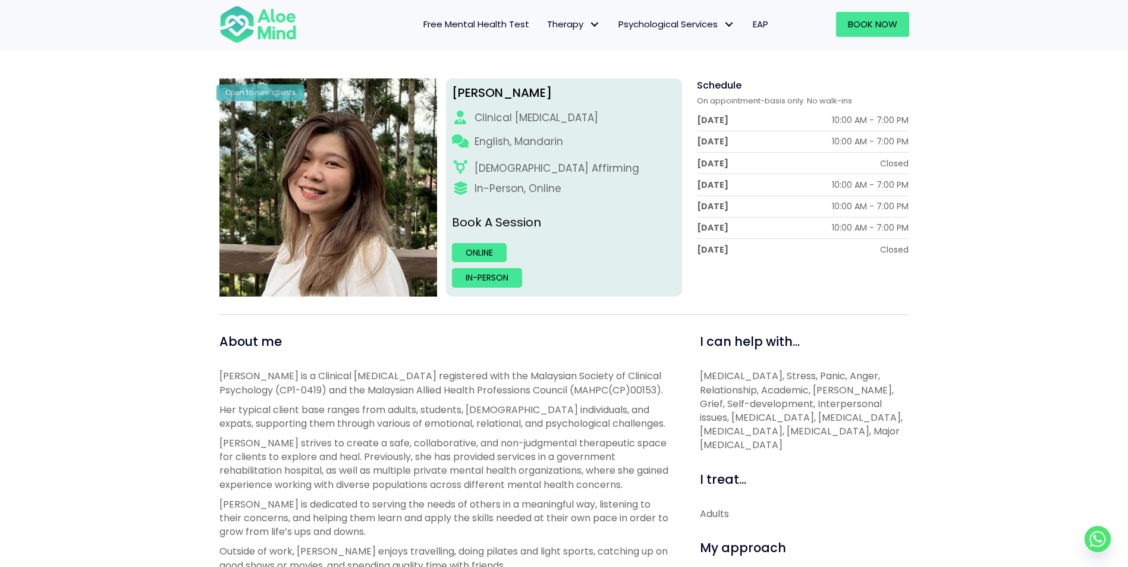
scroll to position [119, 0]
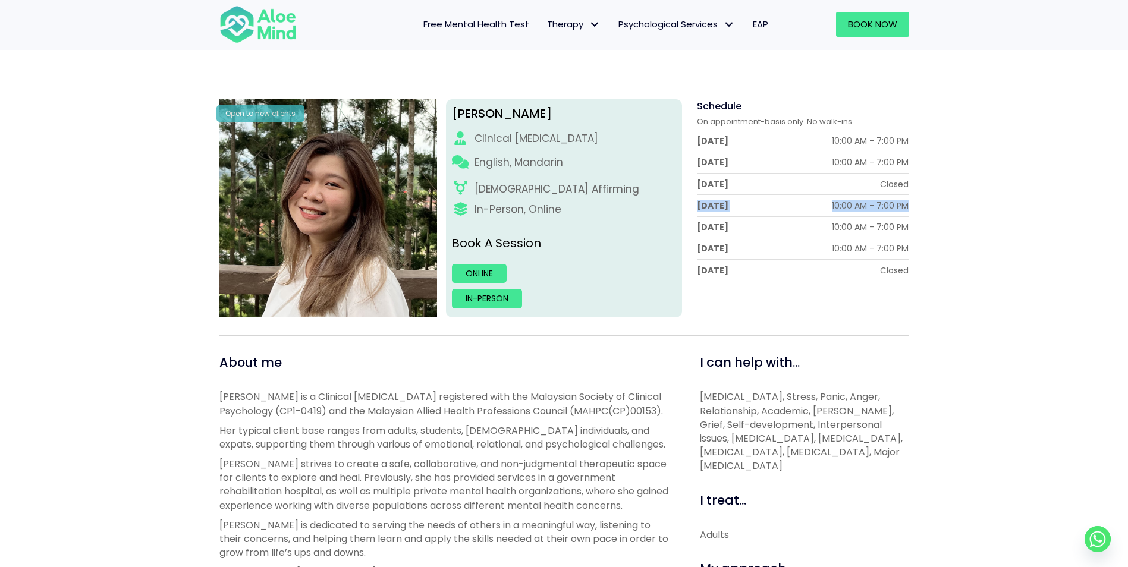
drag, startPoint x: 693, startPoint y: 204, endPoint x: 945, endPoint y: 204, distance: 252.1
click at [945, 204] on div "Kelly Open to new clients Kelly Clinical psychologist English, Mandarin LGBTQ A…" at bounding box center [564, 539] width 1128 height 957
drag, startPoint x: 945, startPoint y: 204, endPoint x: 950, endPoint y: 249, distance: 45.5
click at [950, 249] on div "Kelly Open to new clients Kelly Clinical psychologist English, Mandarin LGBTQ A…" at bounding box center [564, 539] width 1128 height 957
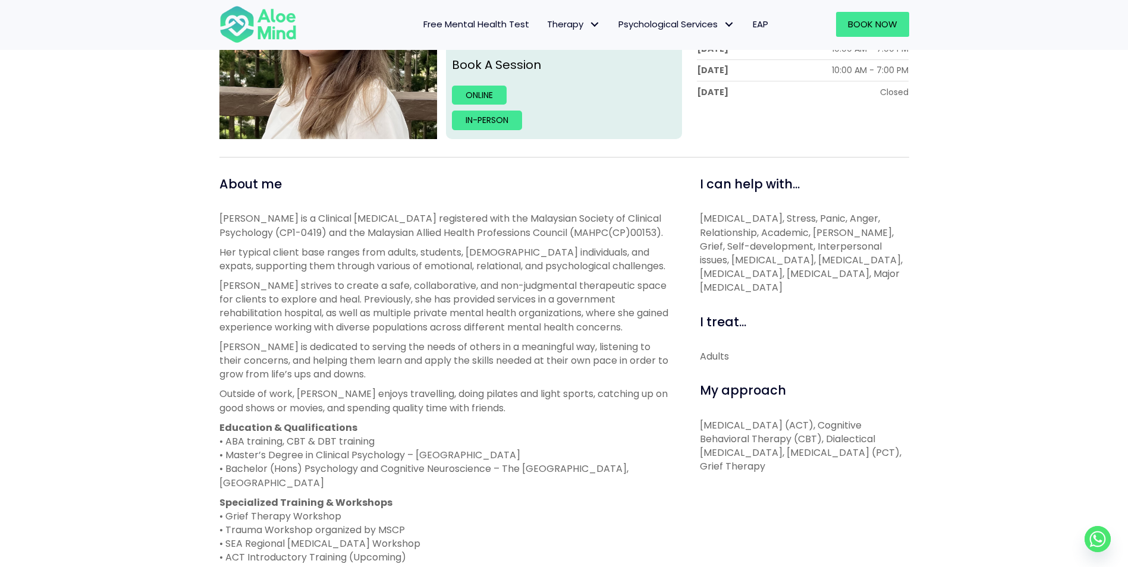
scroll to position [357, 0]
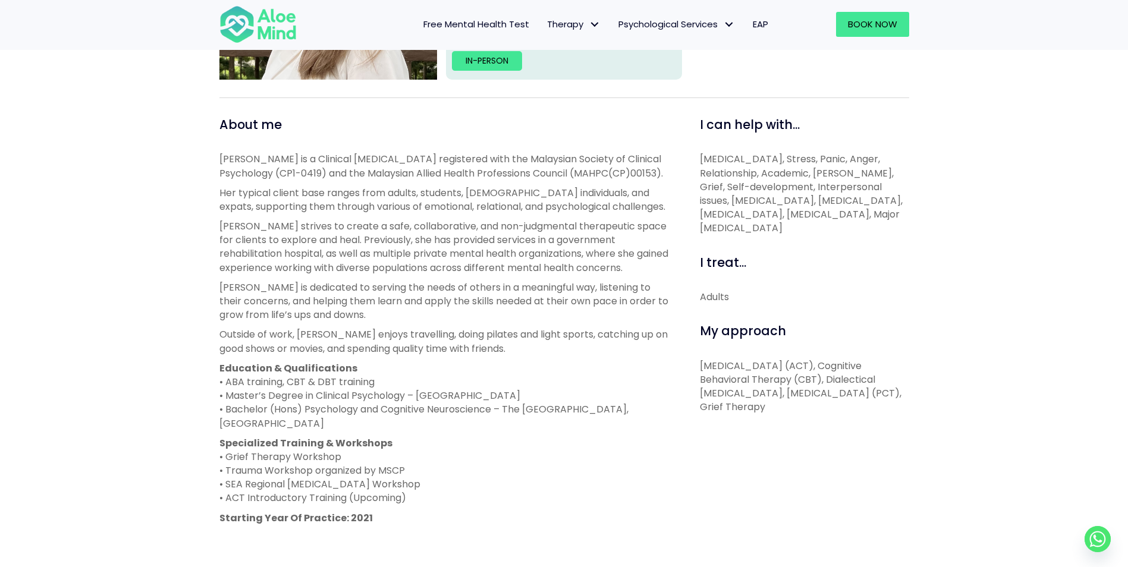
drag, startPoint x: 698, startPoint y: 382, endPoint x: 935, endPoint y: 430, distance: 241.5
click at [935, 430] on div "Kelly Open to new clients Kelly Clinical psychologist English, Mandarin LGBTQ A…" at bounding box center [564, 301] width 1128 height 957
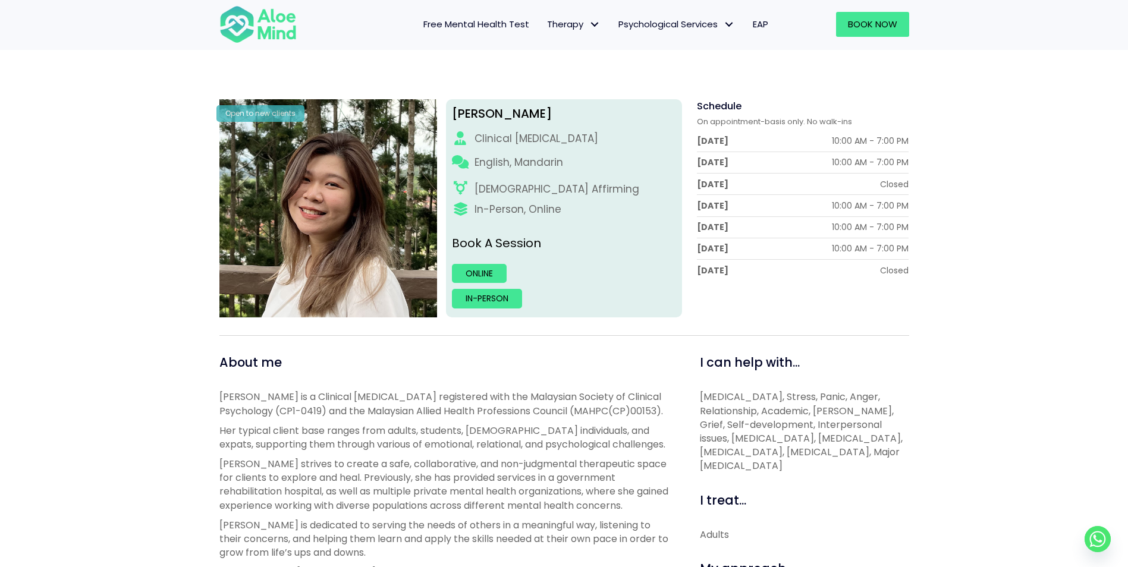
scroll to position [238, 0]
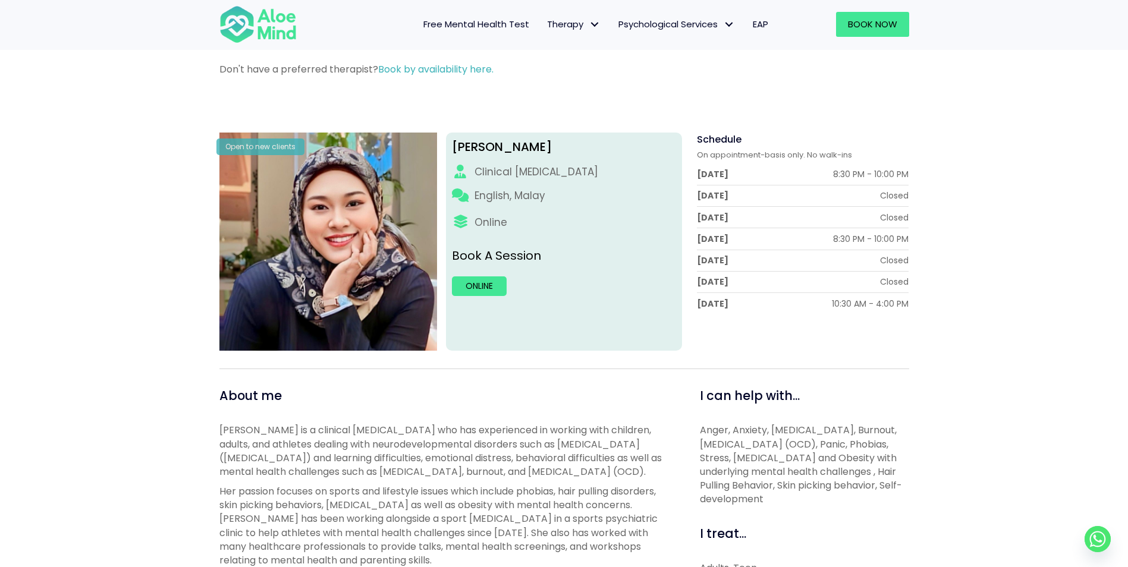
scroll to position [59, 0]
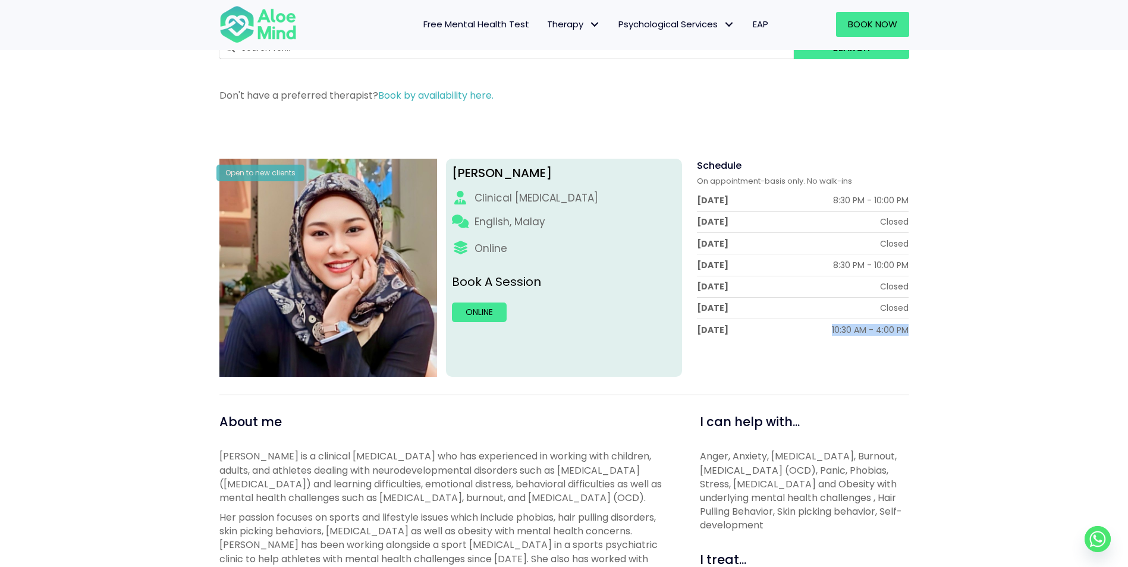
drag, startPoint x: 750, startPoint y: 333, endPoint x: 947, endPoint y: 333, distance: 196.2
click at [947, 333] on div "[PERSON_NAME] Open to new clients [PERSON_NAME] Clinical [MEDICAL_DATA] English…" at bounding box center [564, 499] width 1128 height 758
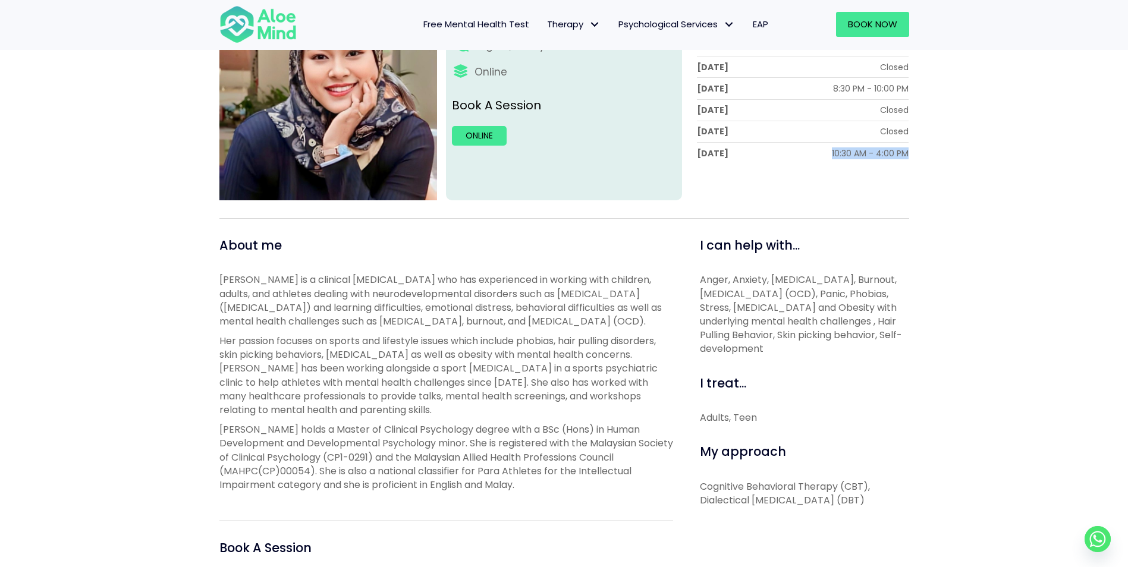
scroll to position [357, 0]
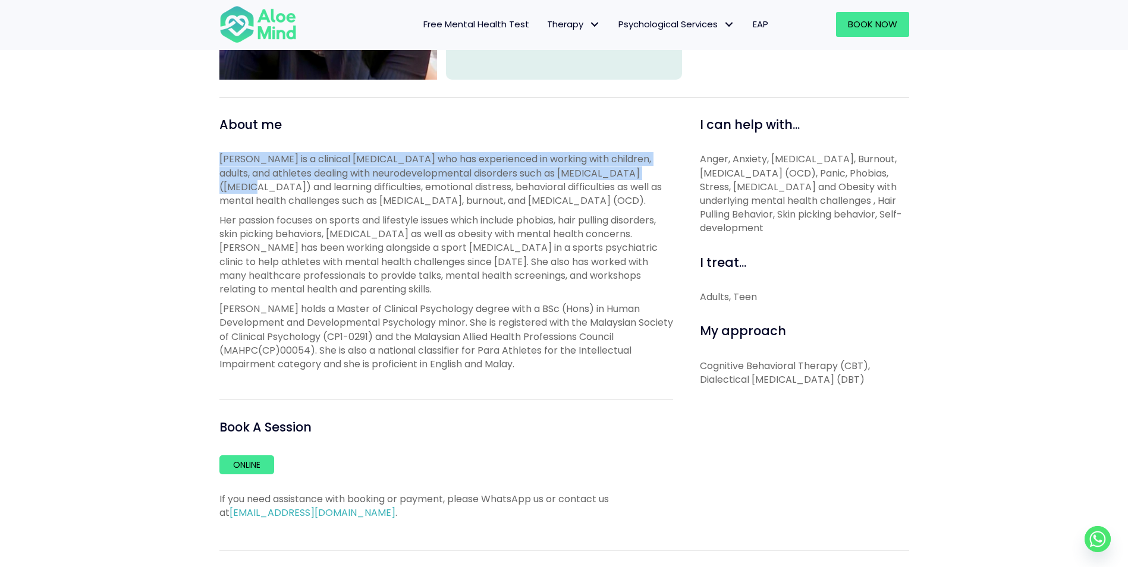
drag, startPoint x: 221, startPoint y: 153, endPoint x: 653, endPoint y: 180, distance: 432.5
click at [653, 180] on span "[PERSON_NAME] is a clinical [MEDICAL_DATA] who has experienced in working with …" at bounding box center [440, 179] width 442 height 55
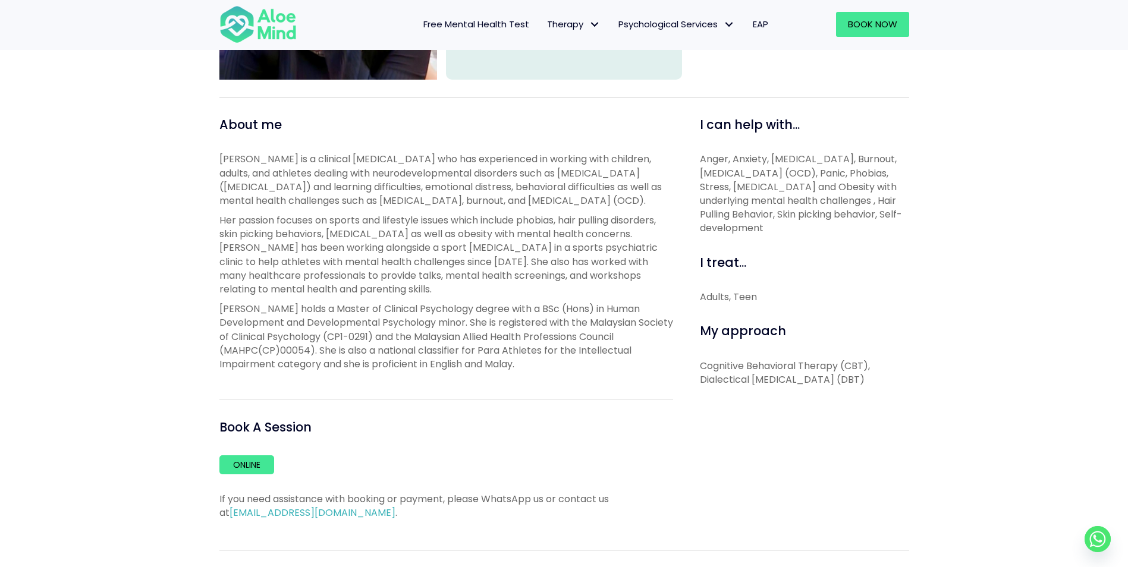
drag, startPoint x: 653, startPoint y: 180, endPoint x: 542, endPoint y: 216, distance: 116.4
click at [542, 208] on p "[PERSON_NAME] is a clinical [MEDICAL_DATA] who has experienced in working with …" at bounding box center [446, 179] width 454 height 55
drag, startPoint x: 703, startPoint y: 159, endPoint x: 855, endPoint y: 230, distance: 167.3
click at [855, 229] on p "Anger, Anxiety, Depression, Burnout, Obsessive Compulsive Disorder (OCD), Panic…" at bounding box center [804, 193] width 209 height 83
drag, startPoint x: 855, startPoint y: 230, endPoint x: 844, endPoint y: 246, distance: 19.1
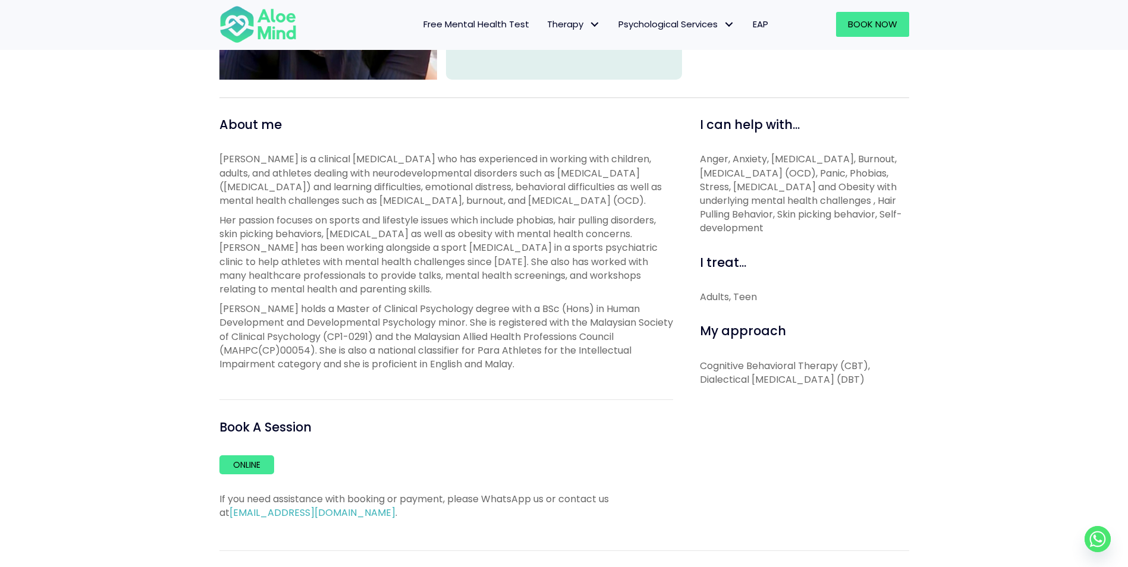
click at [844, 246] on div "I can help with... Anger, Anxiety, Depression, Burnout, Obsessive Compulsive Di…" at bounding box center [800, 318] width 236 height 404
drag, startPoint x: 803, startPoint y: 213, endPoint x: 906, endPoint y: 213, distance: 102.9
click at [906, 213] on p "Anger, Anxiety, Depression, Burnout, Obsessive Compulsive Disorder (OCD), Panic…" at bounding box center [804, 193] width 209 height 83
drag, startPoint x: 696, startPoint y: 211, endPoint x: 794, endPoint y: 212, distance: 98.7
click at [794, 212] on div "I can help with... Anger, Anxiety, Depression, Burnout, Obsessive Compulsive Di…" at bounding box center [800, 318] width 236 height 404
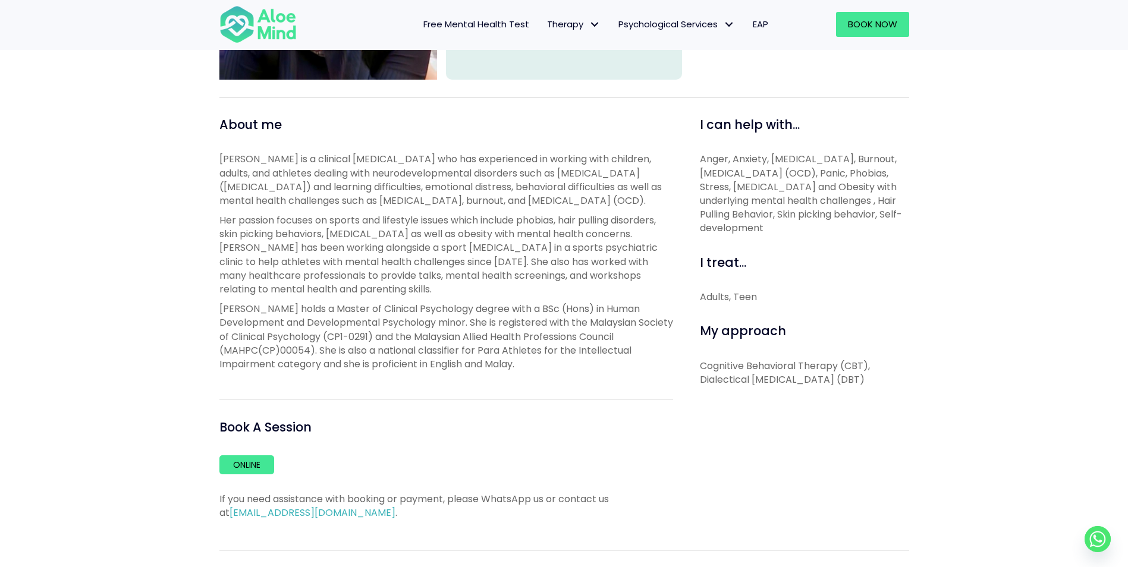
drag, startPoint x: 794, startPoint y: 212, endPoint x: 854, endPoint y: 257, distance: 75.5
click at [854, 257] on div "I treat..." at bounding box center [804, 263] width 209 height 18
click at [821, 187] on span "Anger, Anxiety, Depression, Burnout, Obsessive Compulsive Disorder (OCD), Panic…" at bounding box center [801, 193] width 202 height 83
drag, startPoint x: 821, startPoint y: 187, endPoint x: 878, endPoint y: 274, distance: 103.9
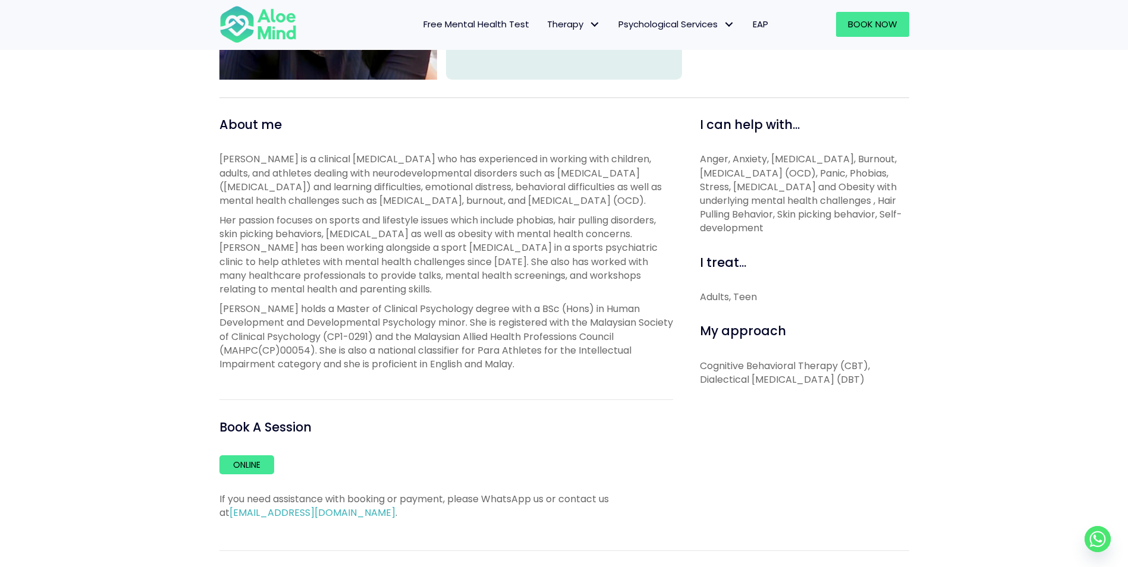
click at [878, 274] on div "I treat... Adults, Teen" at bounding box center [804, 279] width 209 height 51
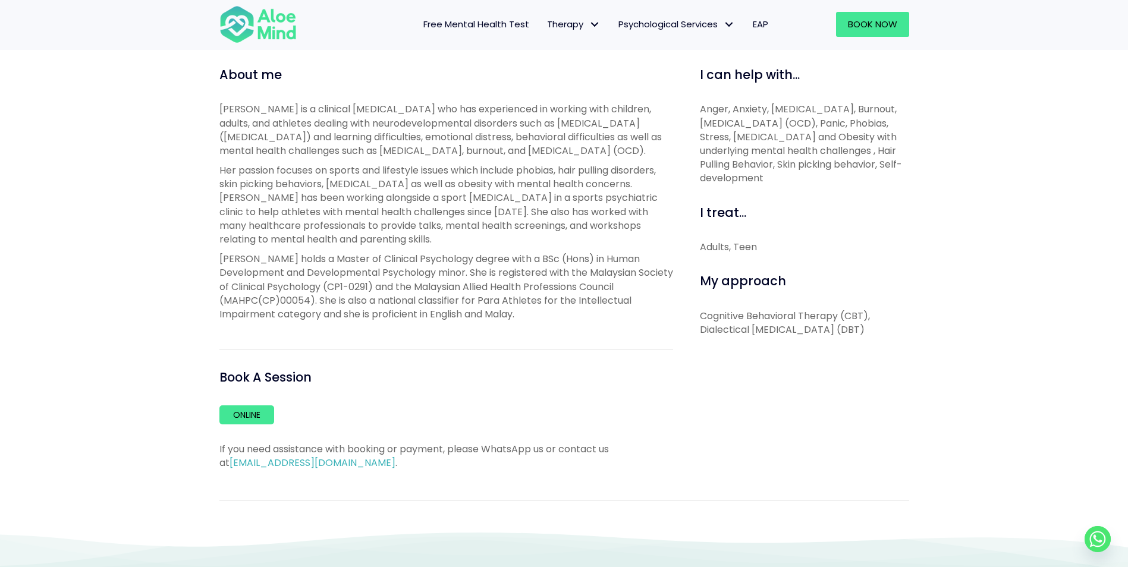
scroll to position [297, 0]
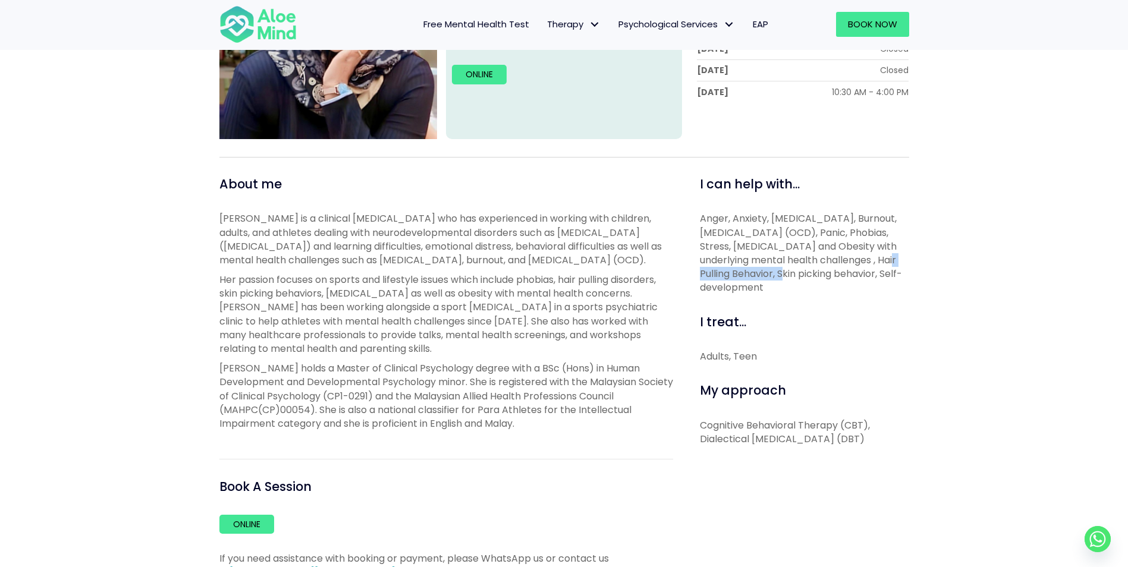
drag, startPoint x: 700, startPoint y: 274, endPoint x: 797, endPoint y: 274, distance: 96.9
click at [797, 274] on span "Anger, Anxiety, Depression, Burnout, Obsessive Compulsive Disorder (OCD), Panic…" at bounding box center [801, 253] width 202 height 83
drag, startPoint x: 797, startPoint y: 274, endPoint x: 872, endPoint y: 310, distance: 82.4
click at [872, 310] on div "I can help with... Anger, Anxiety, Depression, Burnout, Obsessive Compulsive Di…" at bounding box center [800, 377] width 236 height 404
drag, startPoint x: 801, startPoint y: 276, endPoint x: 900, endPoint y: 276, distance: 99.3
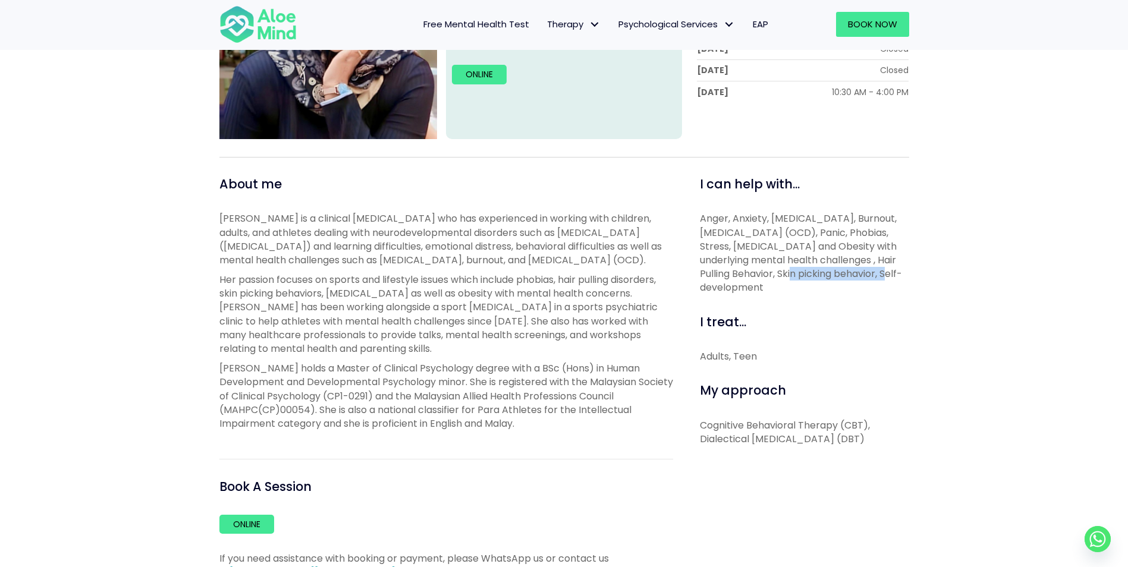
click at [900, 276] on span "Anger, Anxiety, Depression, Burnout, Obsessive Compulsive Disorder (OCD), Panic…" at bounding box center [801, 253] width 202 height 83
drag, startPoint x: 900, startPoint y: 276, endPoint x: 885, endPoint y: 308, distance: 34.8
click at [894, 324] on div "I treat..." at bounding box center [804, 322] width 209 height 18
click at [835, 245] on span "Anger, Anxiety, Depression, Burnout, Obsessive Compulsive Disorder (OCD), Panic…" at bounding box center [801, 253] width 202 height 83
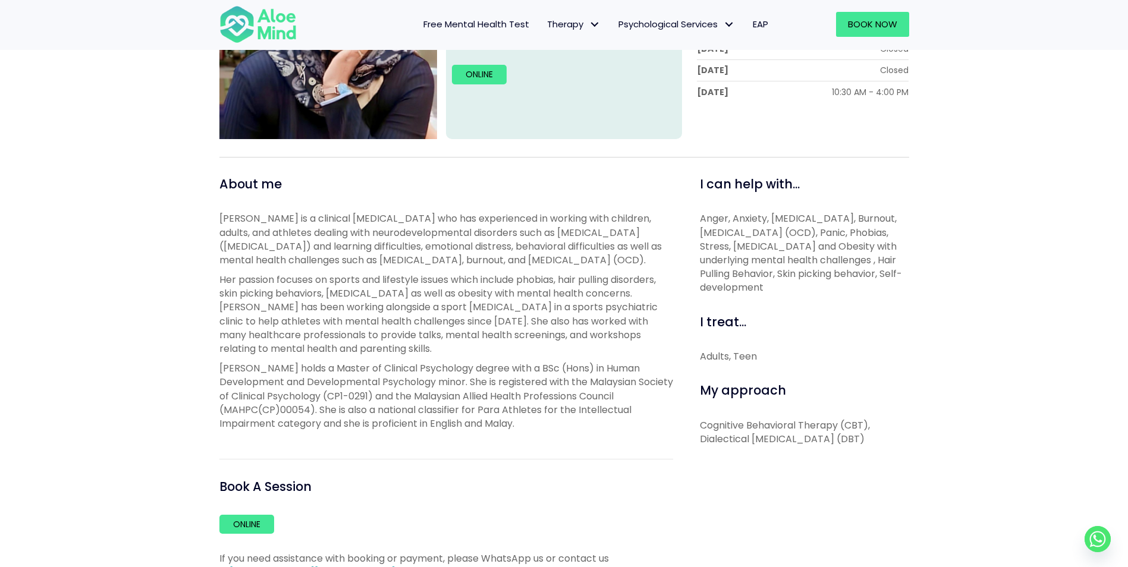
drag, startPoint x: 835, startPoint y: 245, endPoint x: 829, endPoint y: 347, distance: 101.9
click at [829, 347] on div "I treat... Adults, Teen" at bounding box center [804, 338] width 209 height 51
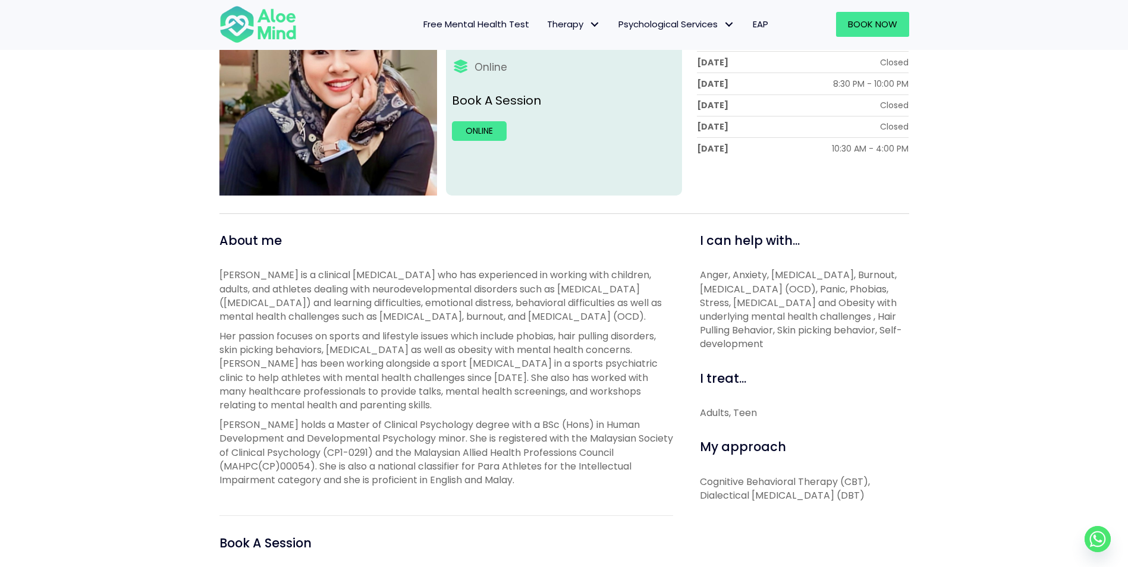
scroll to position [238, 0]
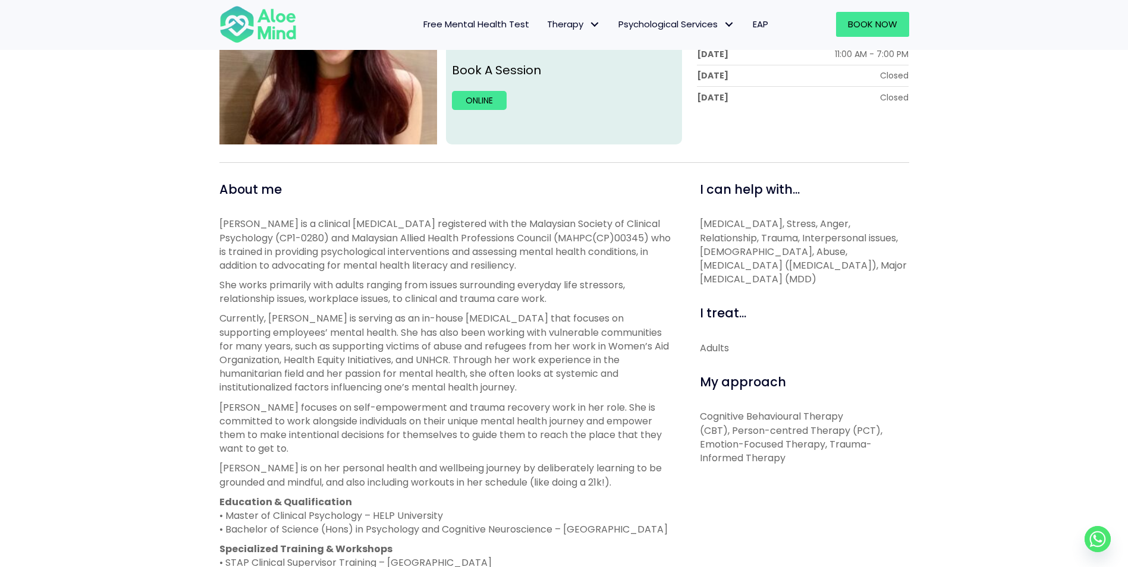
scroll to position [297, 0]
